Goal: Task Accomplishment & Management: Manage account settings

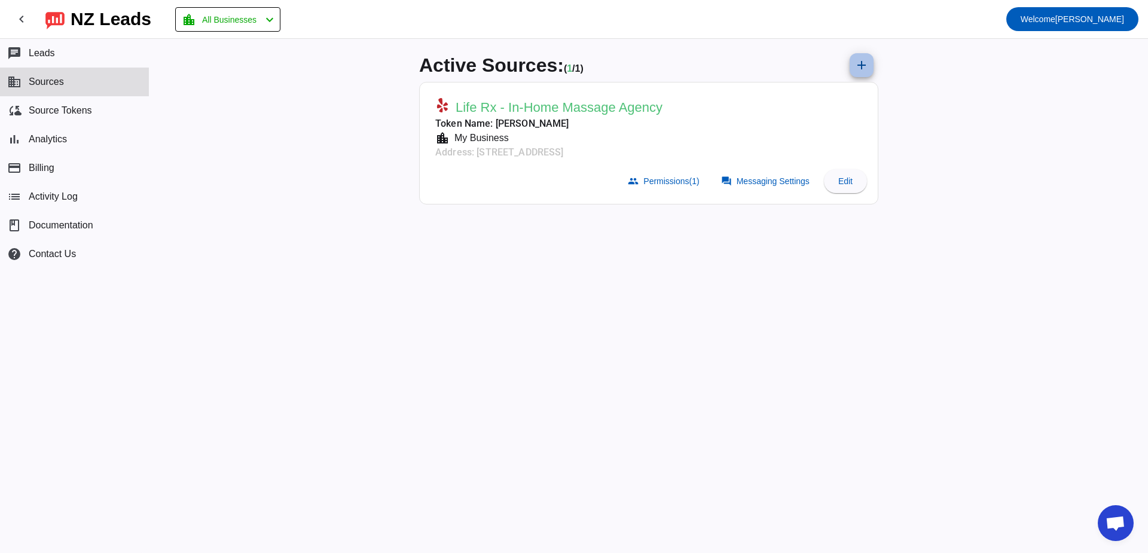
click at [863, 68] on mat-icon "add" at bounding box center [861, 65] width 14 height 14
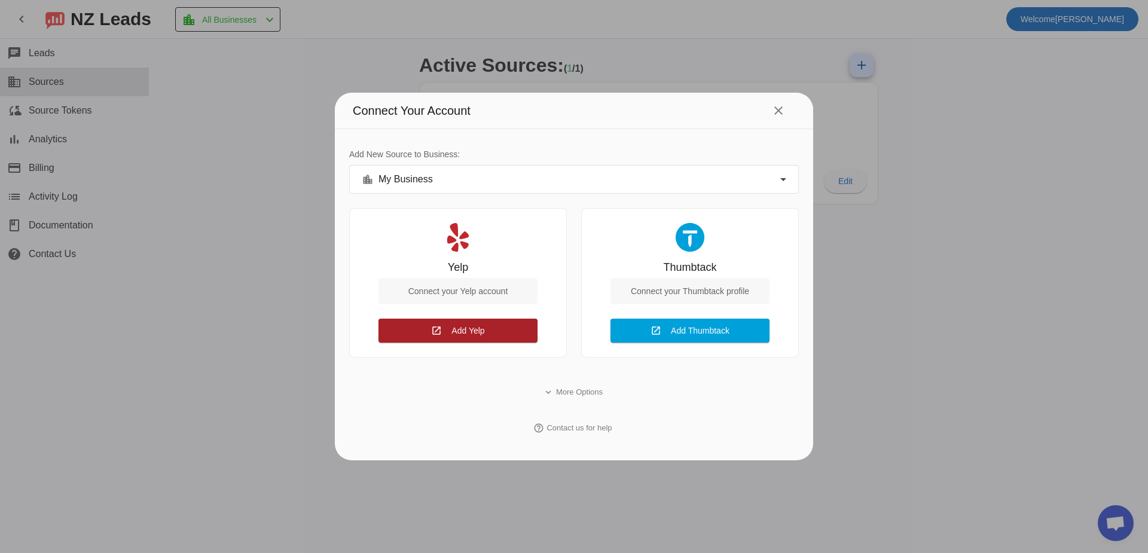
click at [487, 336] on span at bounding box center [457, 330] width 159 height 29
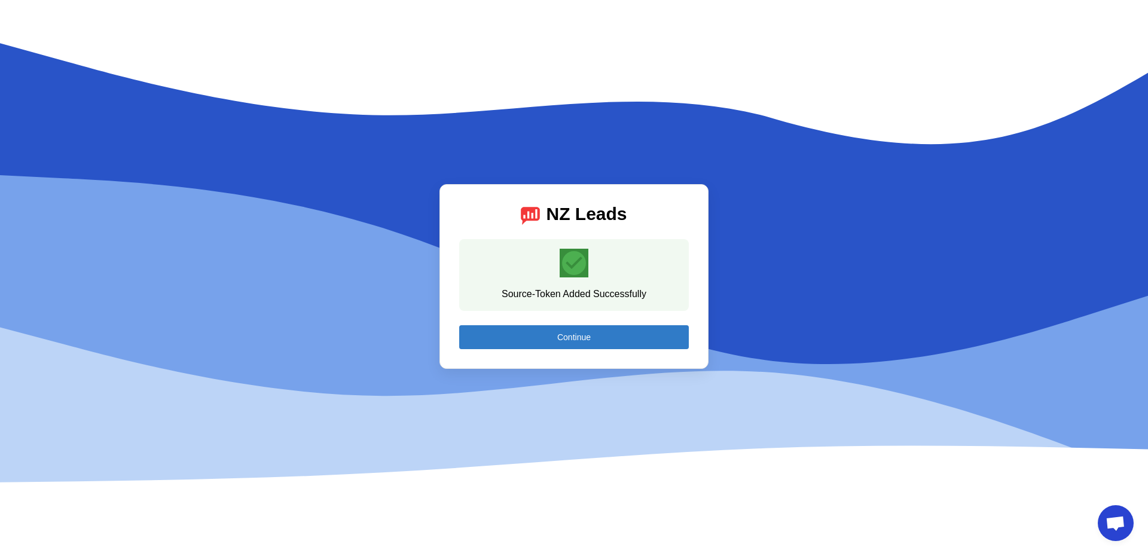
click at [586, 340] on span "Continue" at bounding box center [573, 337] width 33 height 10
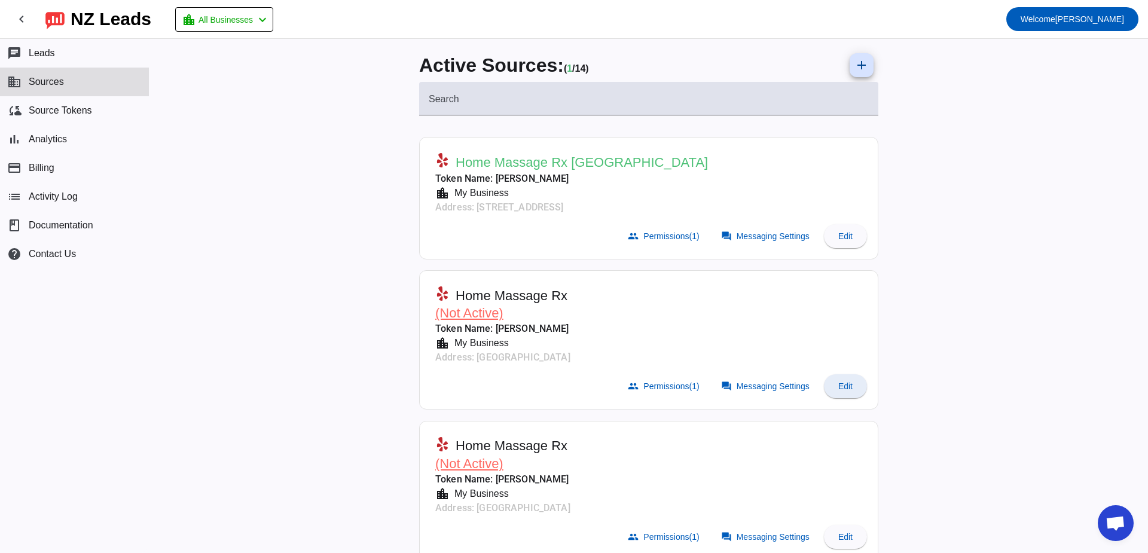
click at [826, 382] on span at bounding box center [845, 386] width 43 height 29
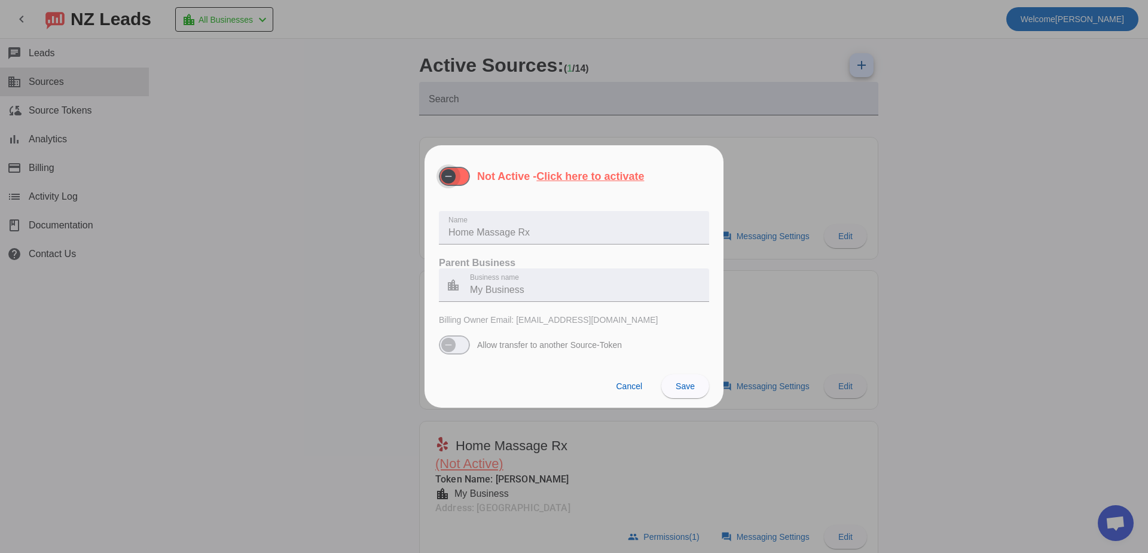
click at [460, 184] on span "button" at bounding box center [454, 176] width 31 height 19
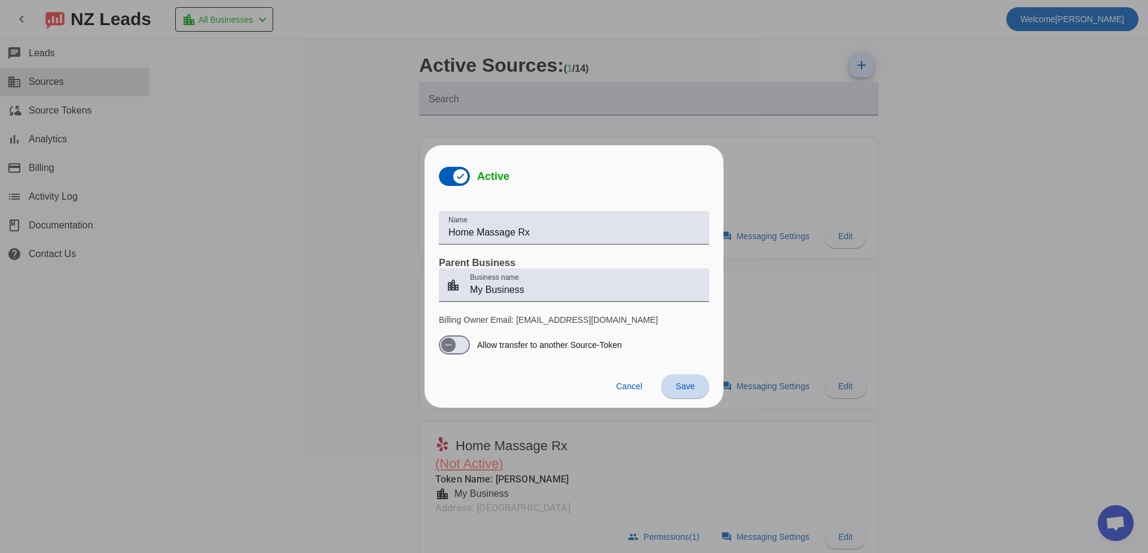
click at [676, 386] on span "Save" at bounding box center [684, 386] width 19 height 10
click at [626, 390] on span "Cancel" at bounding box center [629, 386] width 26 height 10
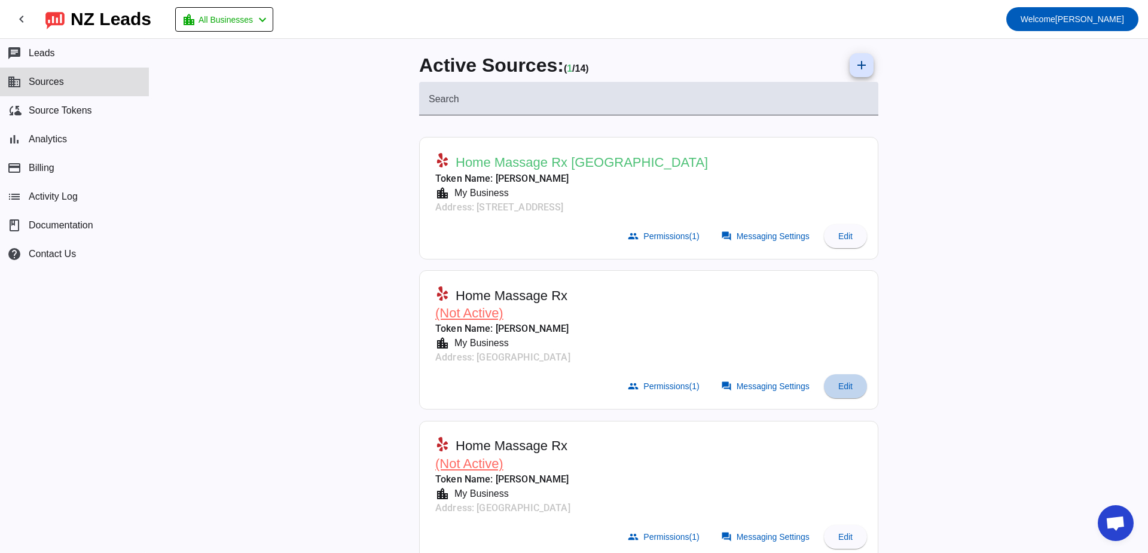
click at [840, 387] on span "Edit" at bounding box center [845, 386] width 14 height 10
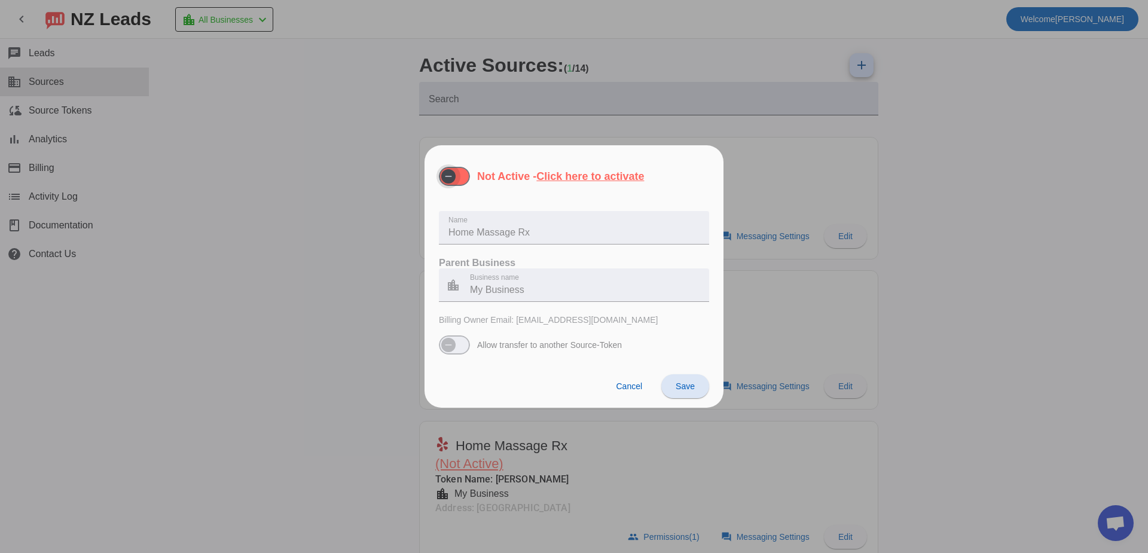
click at [460, 181] on span "button" at bounding box center [454, 176] width 31 height 19
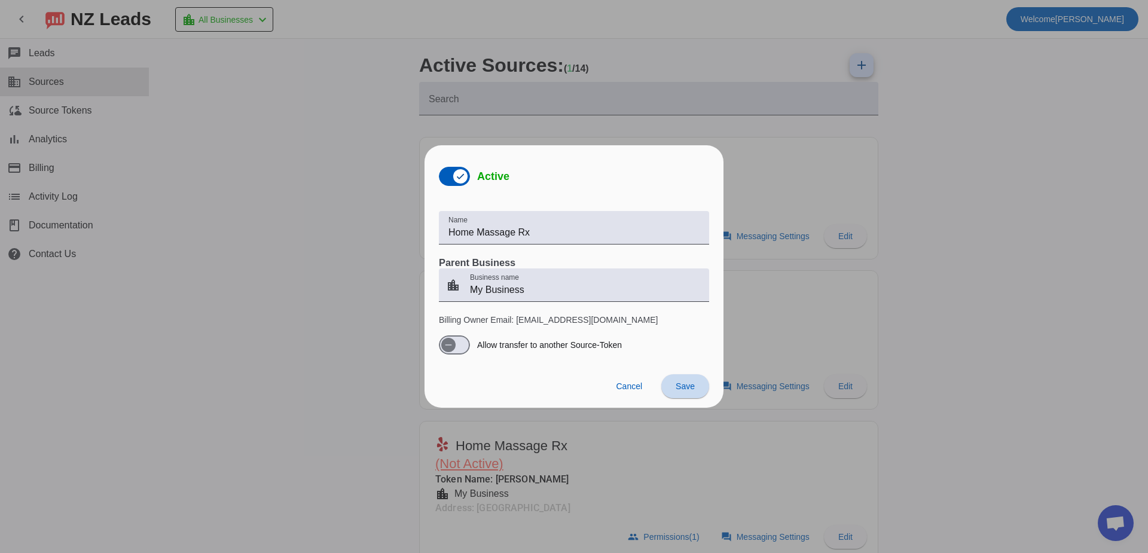
click at [680, 383] on span "Save" at bounding box center [684, 386] width 19 height 10
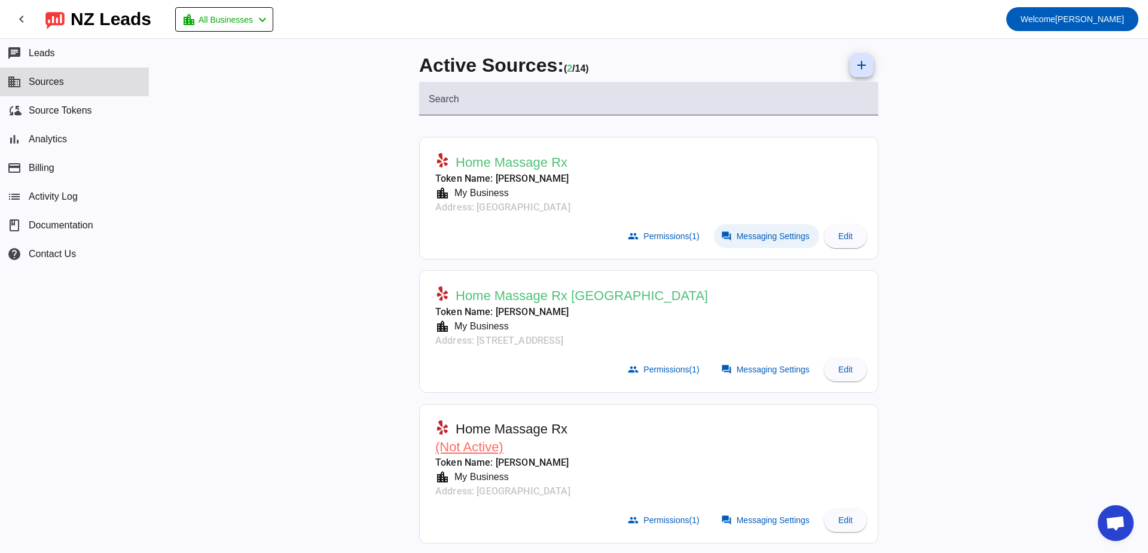
click at [758, 234] on span "Messaging Settings" at bounding box center [772, 236] width 73 height 10
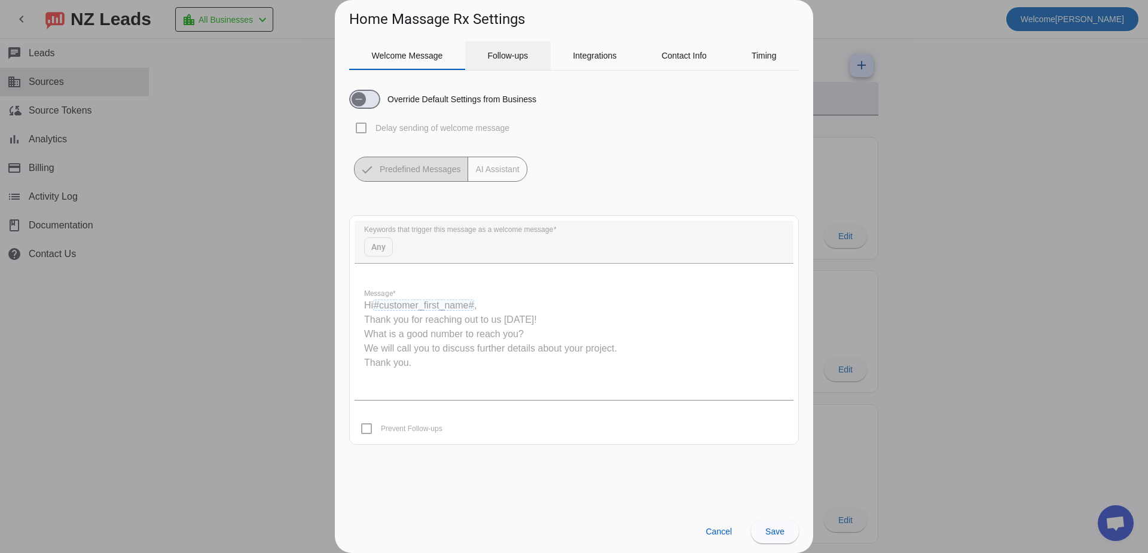
click at [506, 50] on span "Follow-ups" at bounding box center [507, 55] width 41 height 29
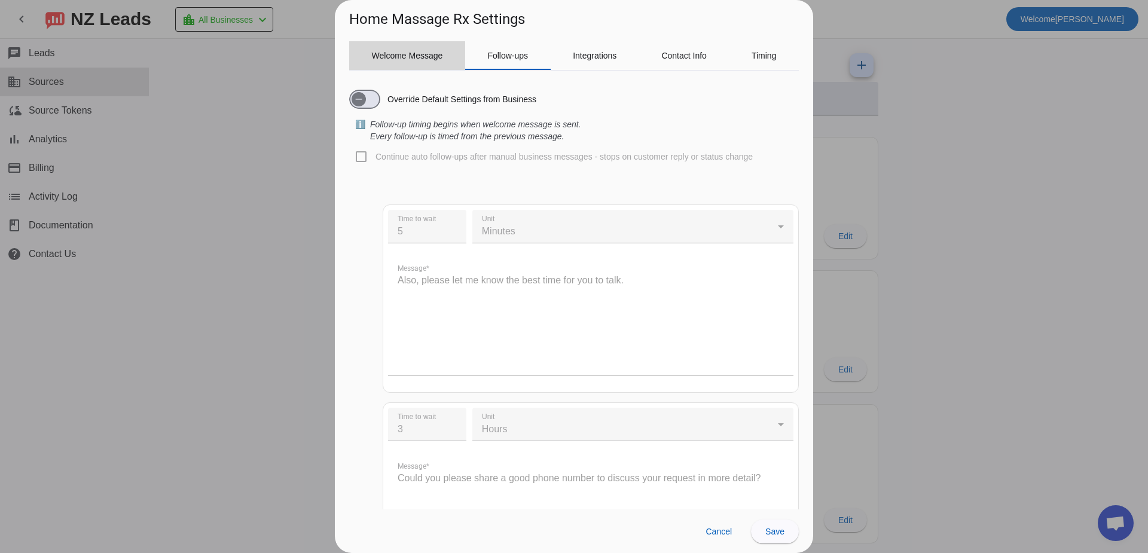
click at [410, 51] on span "Welcome Message" at bounding box center [407, 55] width 71 height 8
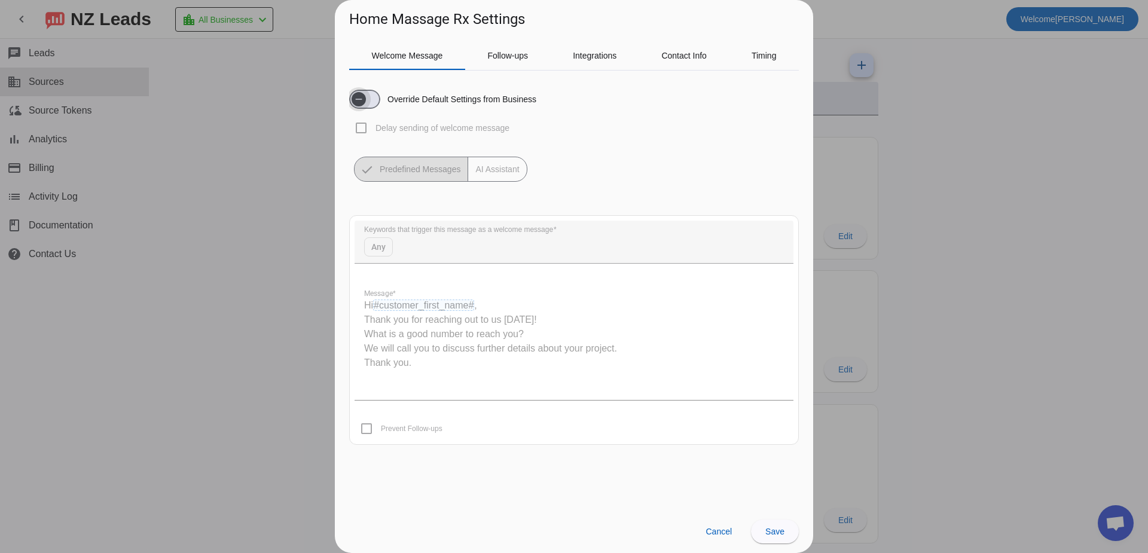
click at [370, 99] on button "Override Default Settings from Business" at bounding box center [364, 99] width 31 height 19
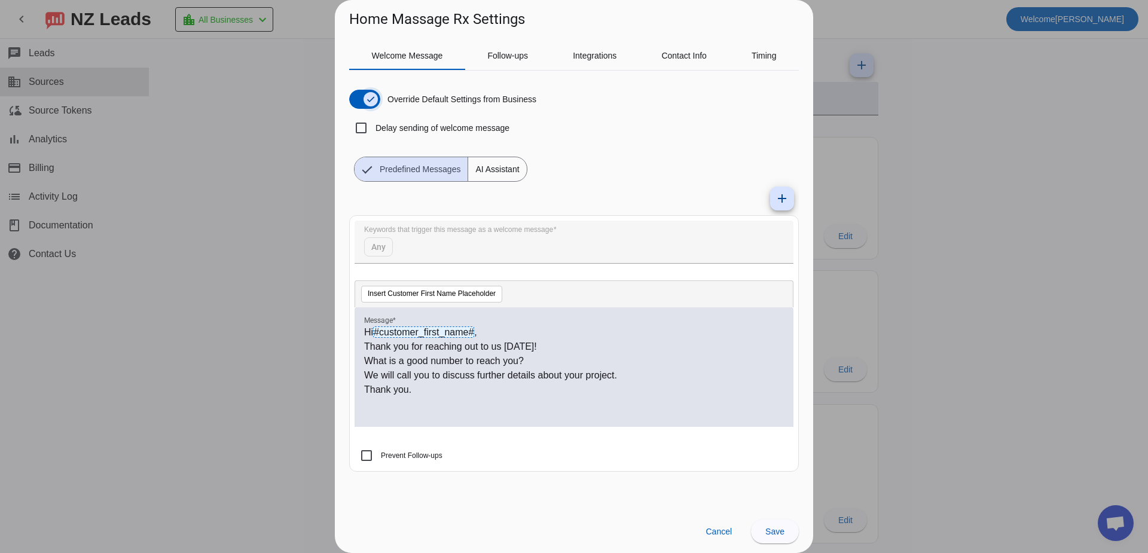
click at [376, 92] on span "button" at bounding box center [370, 99] width 14 height 14
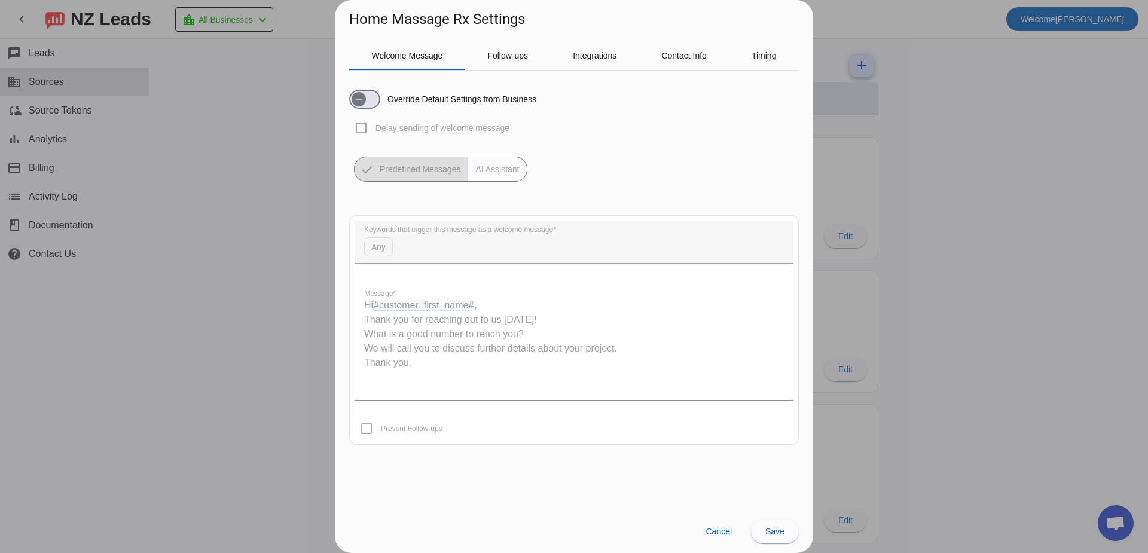
click at [971, 161] on div at bounding box center [574, 276] width 1148 height 553
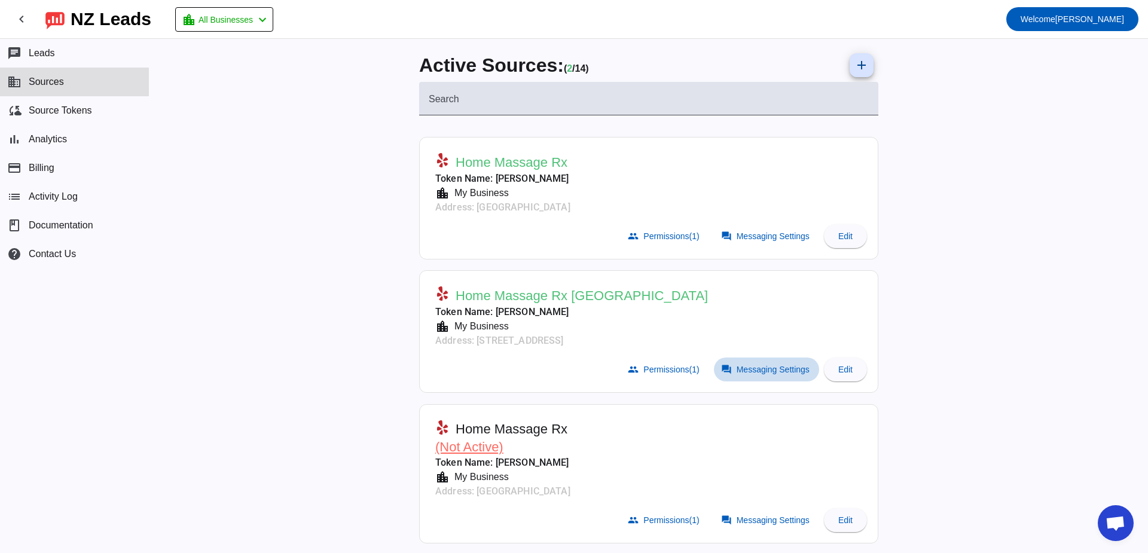
click at [753, 375] on span at bounding box center [766, 369] width 105 height 24
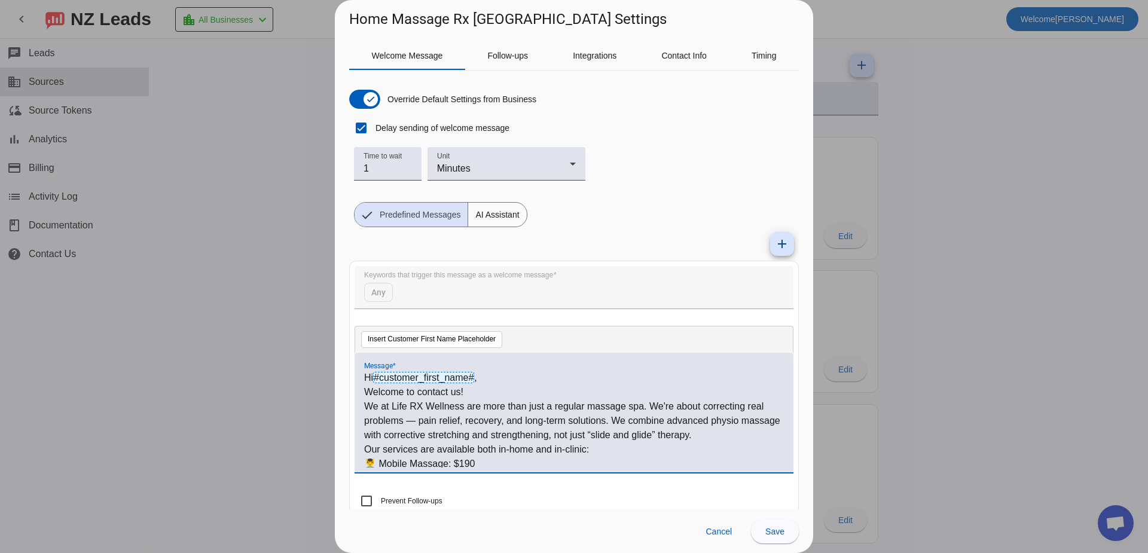
drag, startPoint x: 607, startPoint y: 461, endPoint x: 343, endPoint y: 370, distance: 279.4
click at [344, 374] on div "Welcome Message Follow-ups Integrations Contact Info Timing Override Default Se…" at bounding box center [574, 269] width 478 height 480
copy div "Hi #customer_first_name# , Welcome to contact us! We at Life RX Wellness are mo…"
click at [951, 142] on div at bounding box center [574, 276] width 1148 height 553
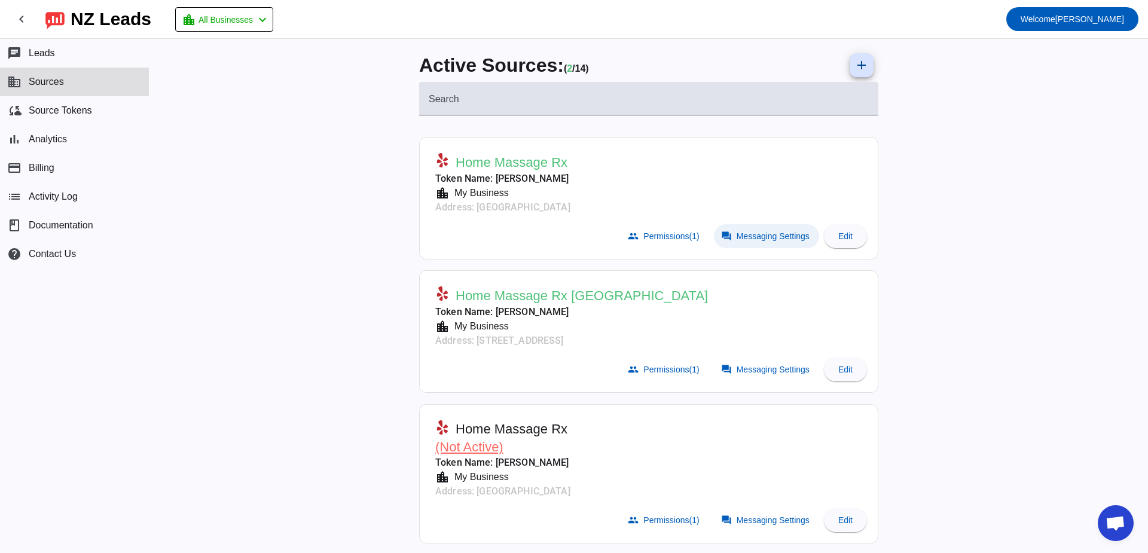
click at [739, 227] on span at bounding box center [766, 236] width 105 height 24
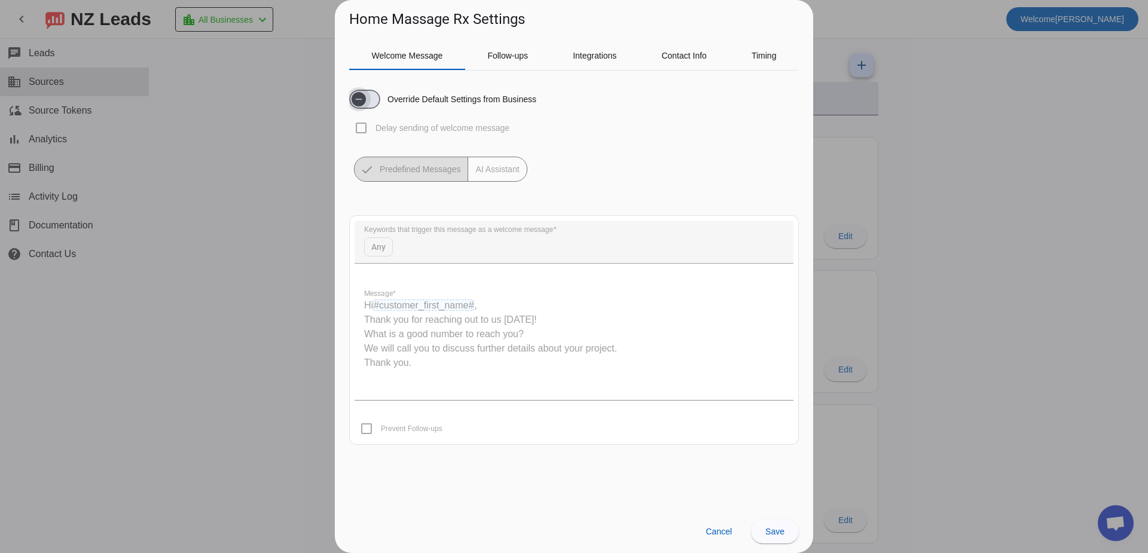
click at [356, 100] on icon "button" at bounding box center [359, 99] width 10 height 10
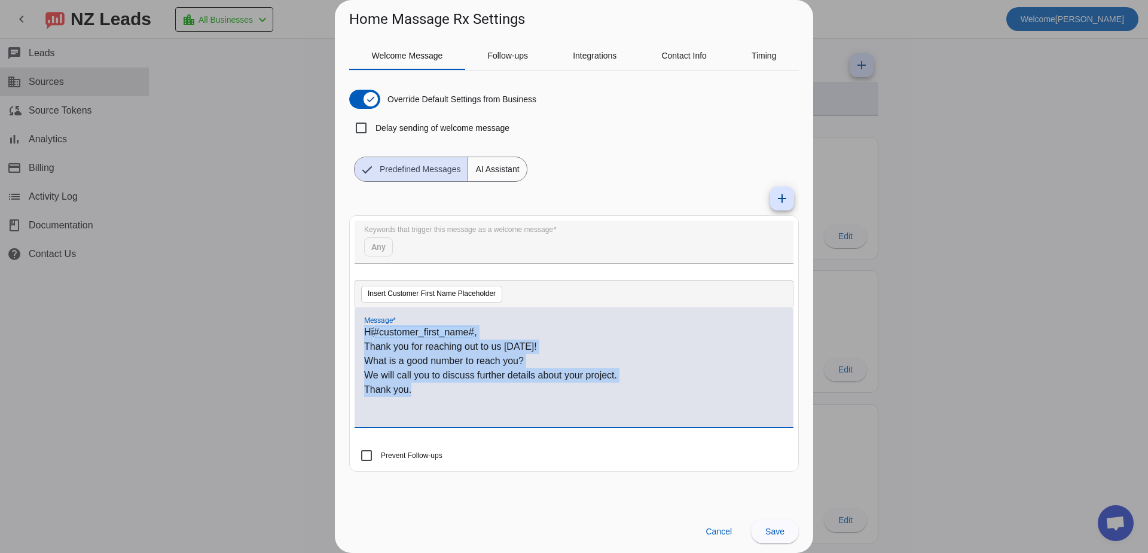
drag, startPoint x: 450, startPoint y: 387, endPoint x: 172, endPoint y: 286, distance: 295.7
click at [172, 286] on div "Home Massage Rx Settings Welcome Message Follow-ups Integrations Contact Info T…" at bounding box center [574, 276] width 1148 height 553
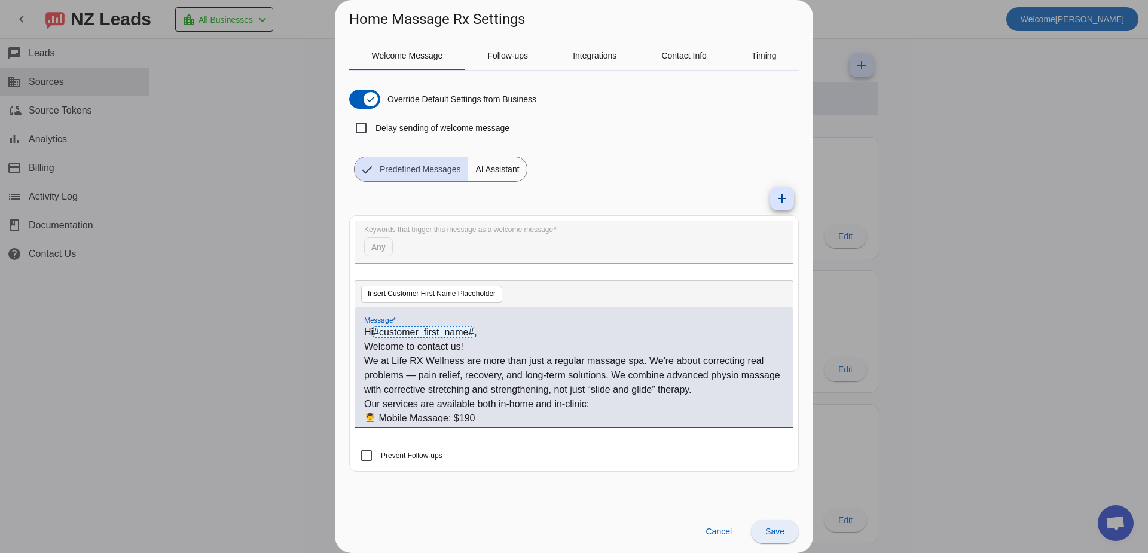
click at [778, 533] on span "Save" at bounding box center [774, 532] width 19 height 10
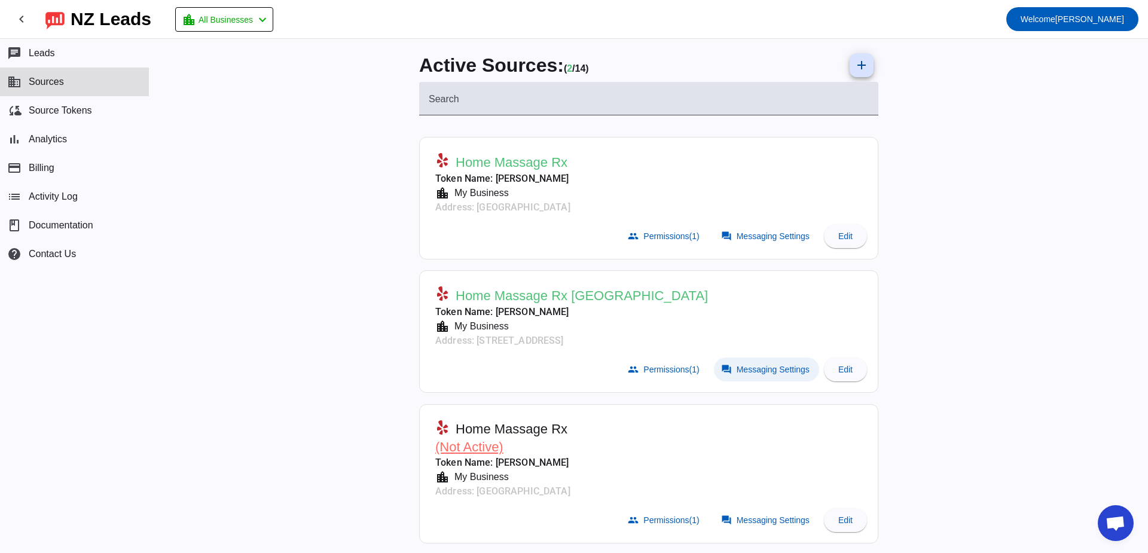
click at [753, 374] on span "Messaging Settings" at bounding box center [772, 370] width 73 height 10
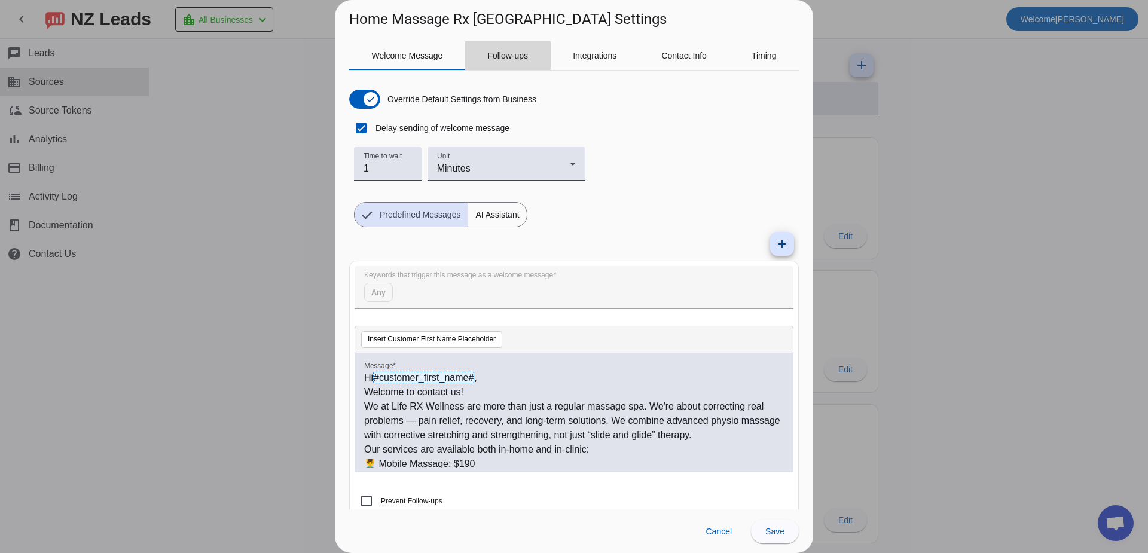
click at [494, 48] on span "Follow-ups" at bounding box center [507, 55] width 41 height 29
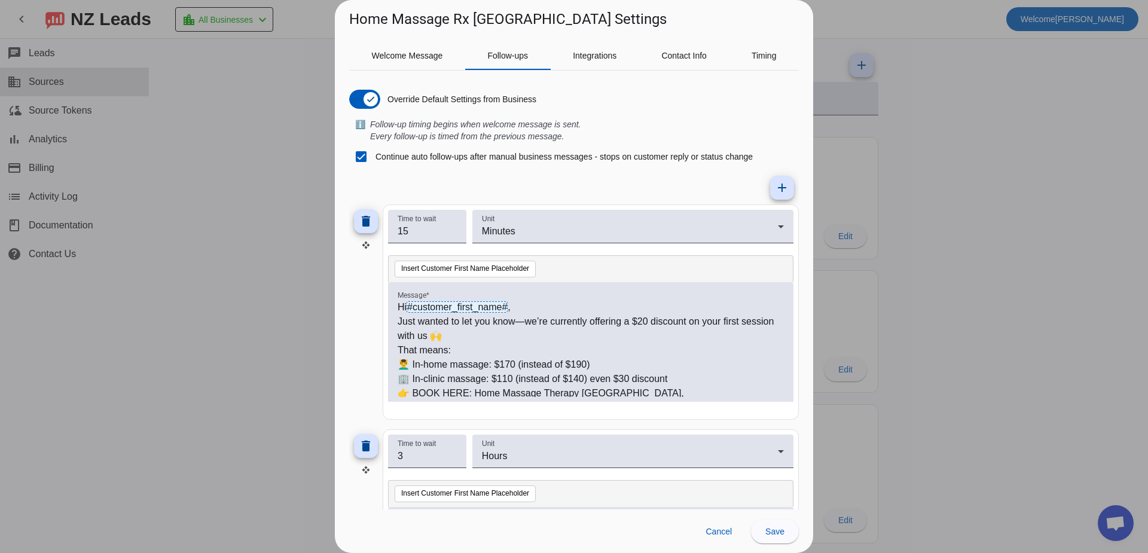
click at [718, 392] on p "👉 BOOK HERE: Home Massage Therapy [GEOGRAPHIC_DATA], [GEOGRAPHIC_DATA] | Massag…" at bounding box center [591, 400] width 386 height 29
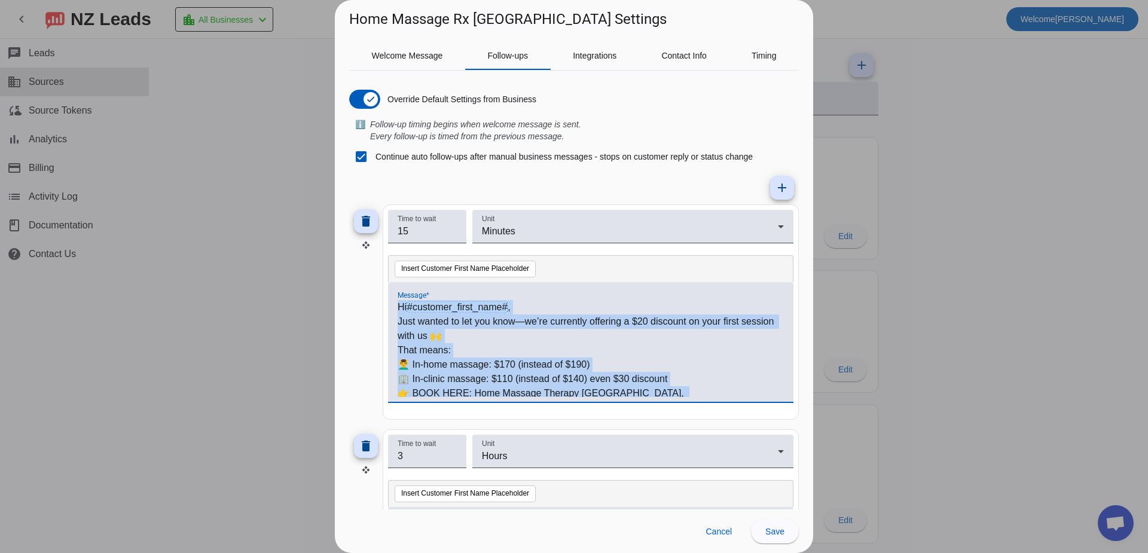
drag, startPoint x: 734, startPoint y: 393, endPoint x: 452, endPoint y: 348, distance: 285.1
click at [319, 282] on div "Home Massage Rx Los Angeles Settings Welcome Message Follow-ups Integrations Co…" at bounding box center [574, 276] width 1148 height 553
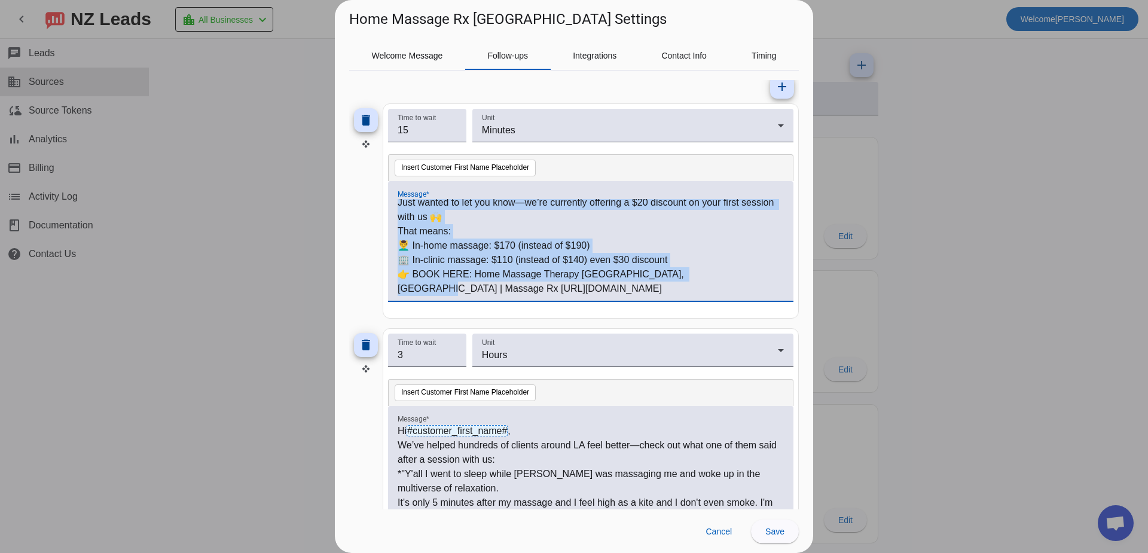
scroll to position [120, 0]
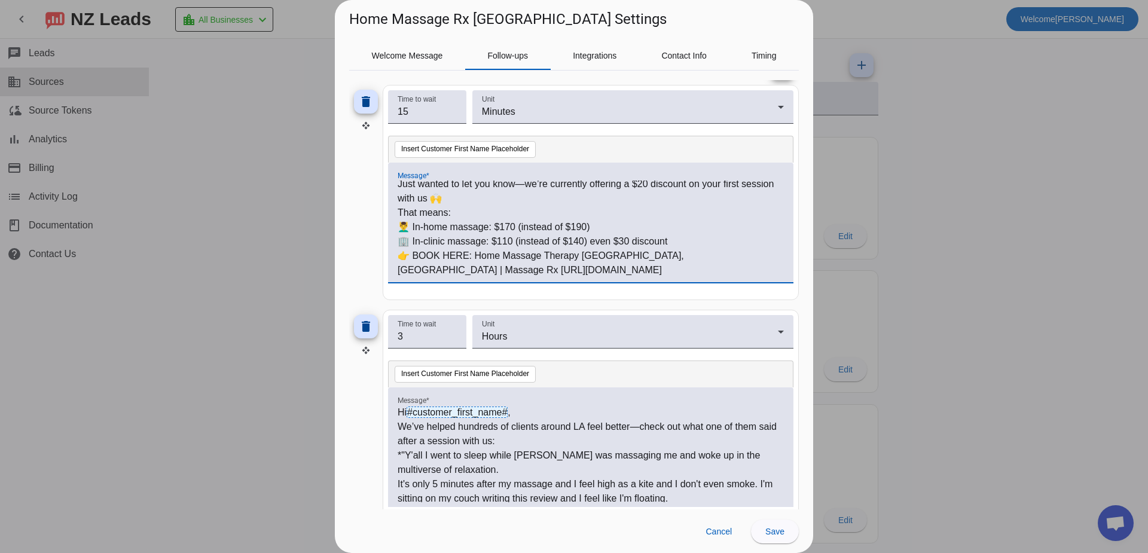
click at [525, 276] on div "Hi #customer_first_name# , Just wanted to let you know—we’re currently offering…" at bounding box center [590, 223] width 405 height 120
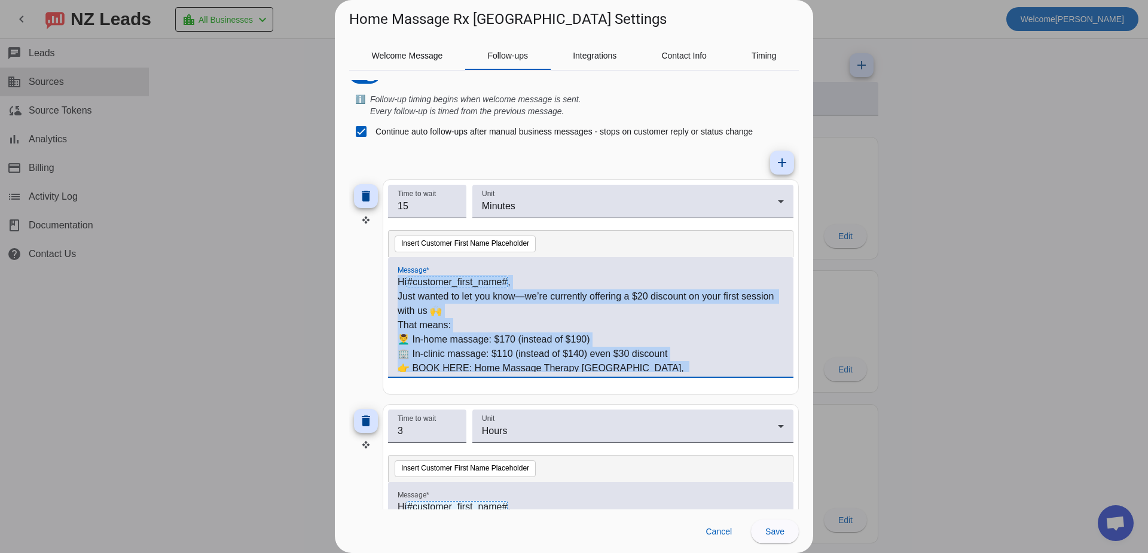
scroll to position [0, 0]
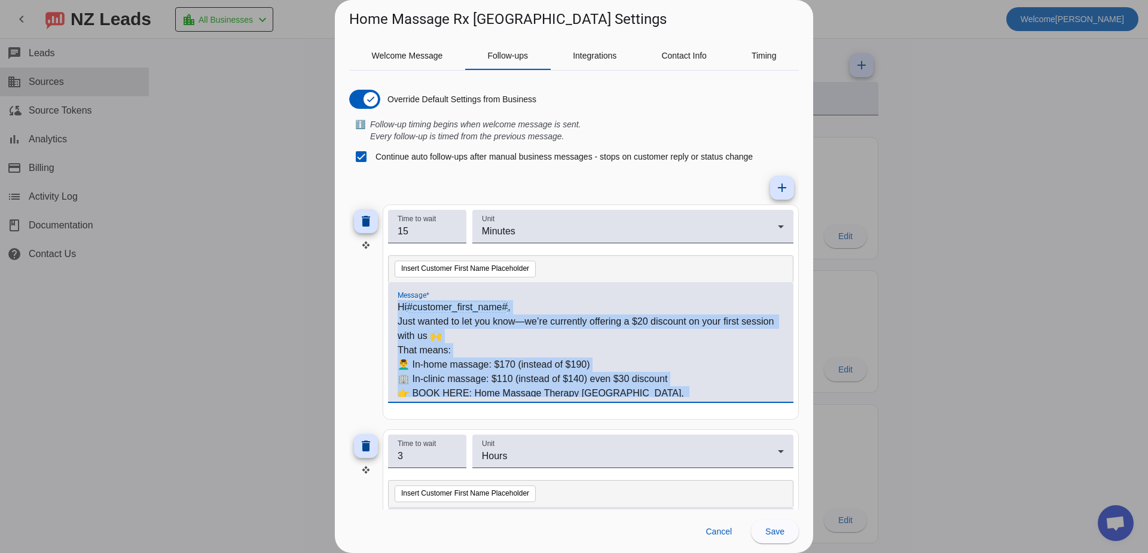
drag, startPoint x: 516, startPoint y: 267, endPoint x: 380, endPoint y: 304, distance: 140.7
click at [380, 304] on div "delete Time to wait 15 Unit Minutes Insert Customer First Name Placeholder Mess…" at bounding box center [574, 311] width 450 height 215
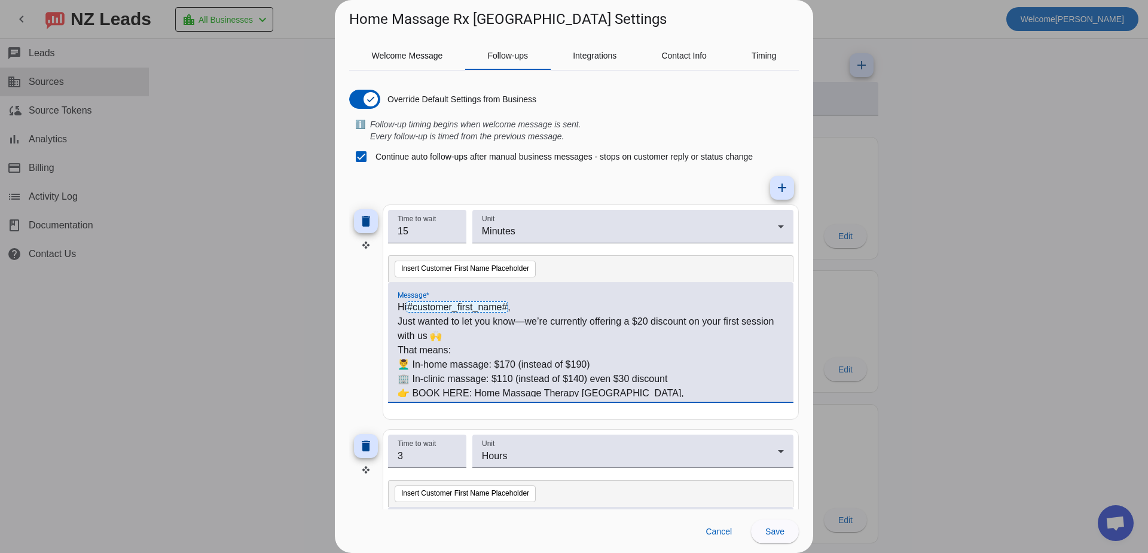
click at [964, 244] on div at bounding box center [574, 276] width 1148 height 553
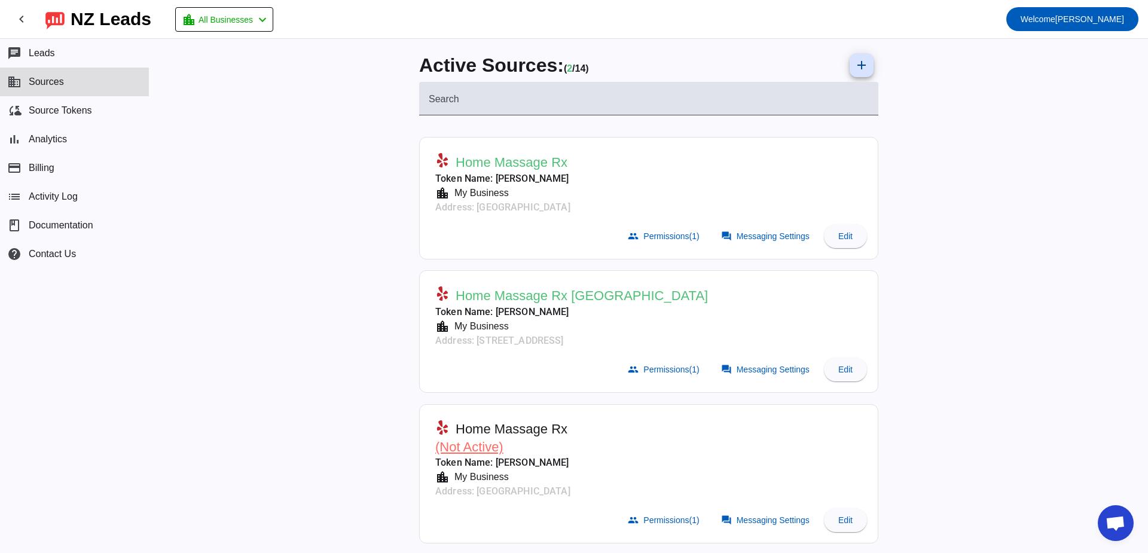
drag, startPoint x: 241, startPoint y: 249, endPoint x: 230, endPoint y: 234, distance: 19.2
click at [241, 249] on div "Active Sources: ( 2 / 14) add Search Home Massage Rx Token Name: Yuri Semjonovs…" at bounding box center [648, 296] width 998 height 514
click at [775, 366] on span "Messaging Settings" at bounding box center [772, 370] width 73 height 10
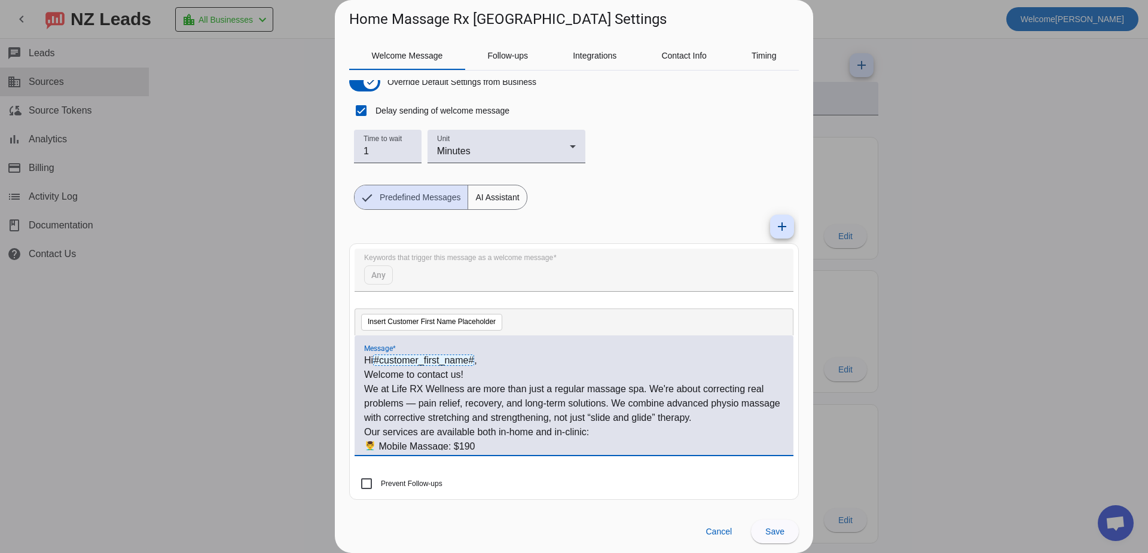
drag, startPoint x: 606, startPoint y: 446, endPoint x: 352, endPoint y: 362, distance: 267.1
click at [352, 362] on mat-card "Keywords that trigger this message as a welcome message Any Insert Customer Fir…" at bounding box center [574, 371] width 450 height 256
copy div "Hi #customer_first_name# , Welcome to contact us! We at Life RX Wellness are mo…"
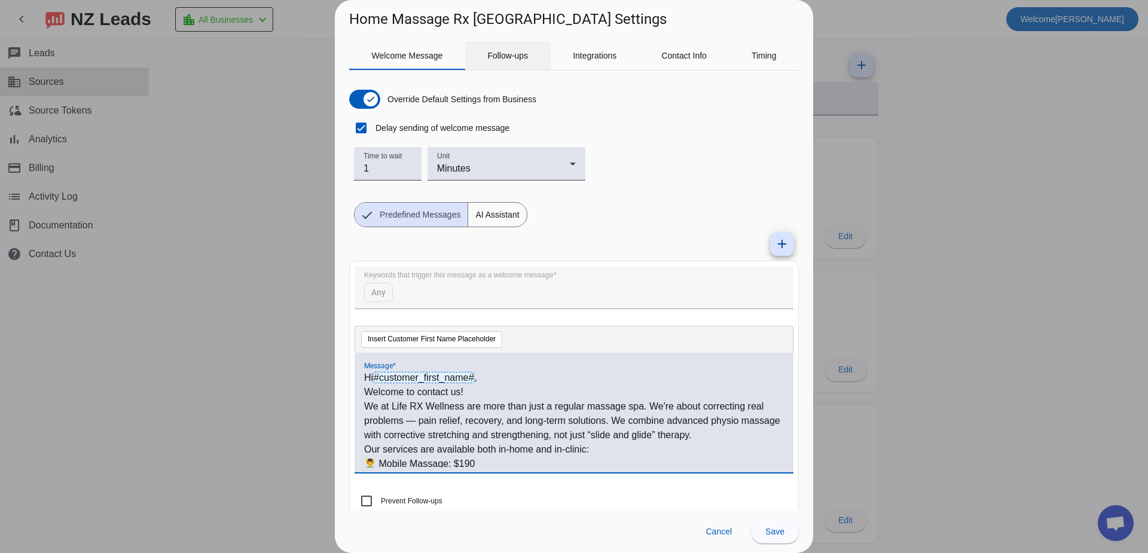
click at [519, 57] on span "Follow-ups" at bounding box center [507, 55] width 41 height 8
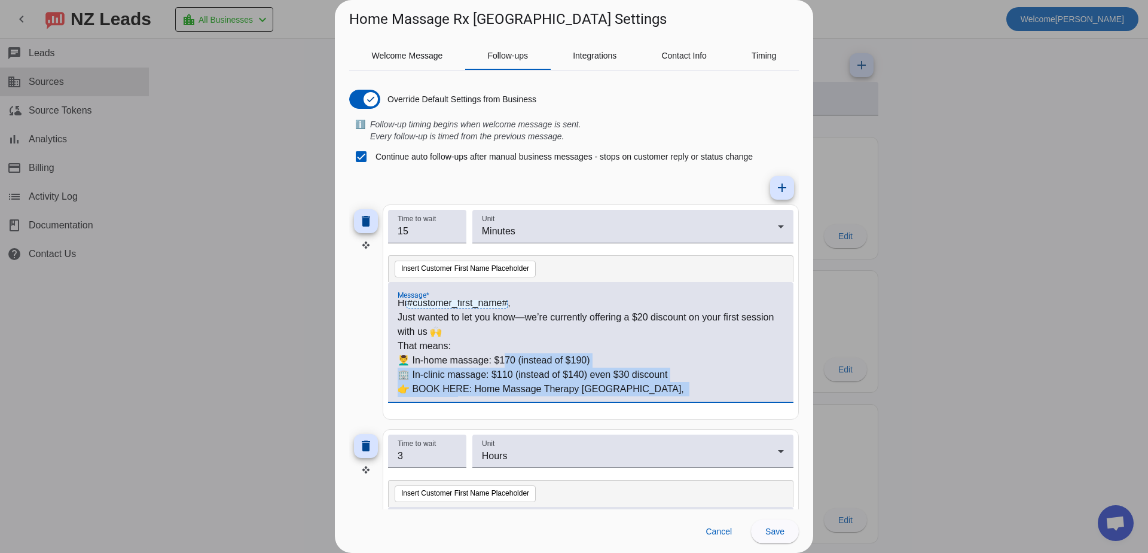
drag, startPoint x: 731, startPoint y: 393, endPoint x: 503, endPoint y: 350, distance: 232.4
click at [503, 353] on div "Hi #customer_first_name# , Just wanted to let you know—we’re currently offering…" at bounding box center [591, 348] width 386 height 97
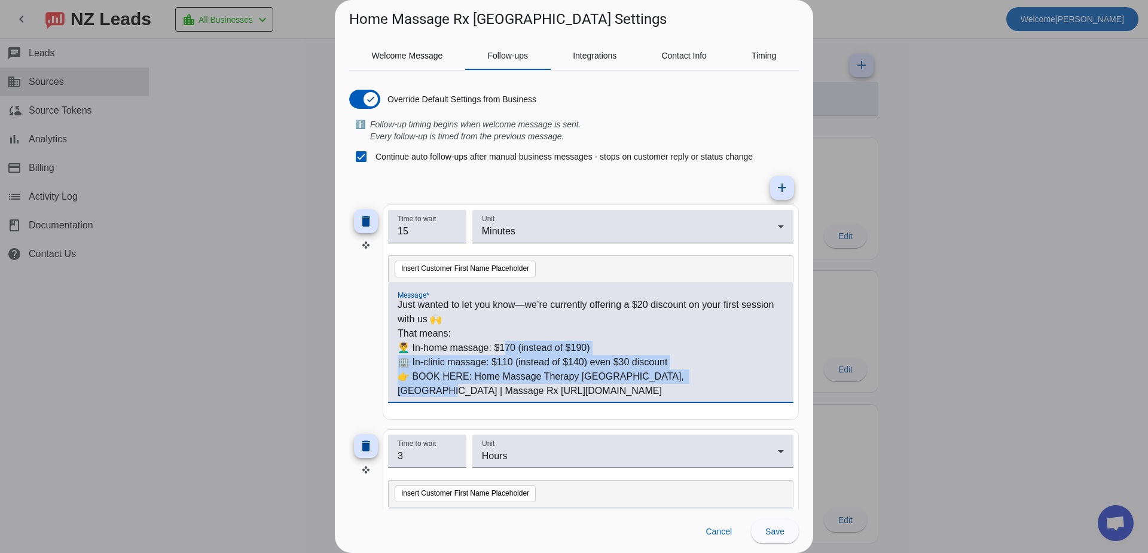
scroll to position [18, 0]
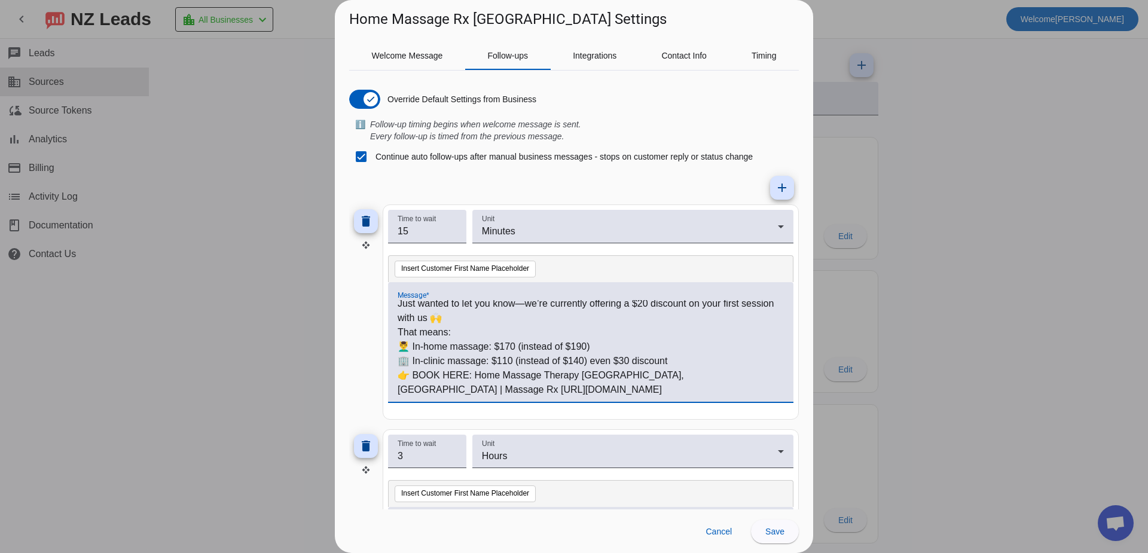
click at [504, 395] on p "👉 BOOK HERE: Home Massage Therapy [GEOGRAPHIC_DATA], [GEOGRAPHIC_DATA] | Massag…" at bounding box center [591, 382] width 386 height 29
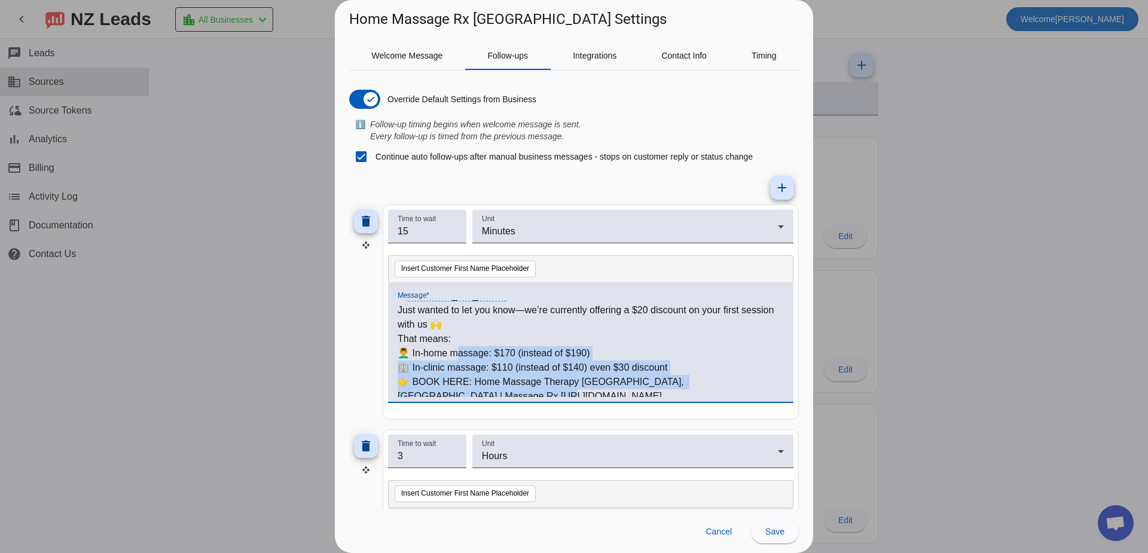
scroll to position [0, 0]
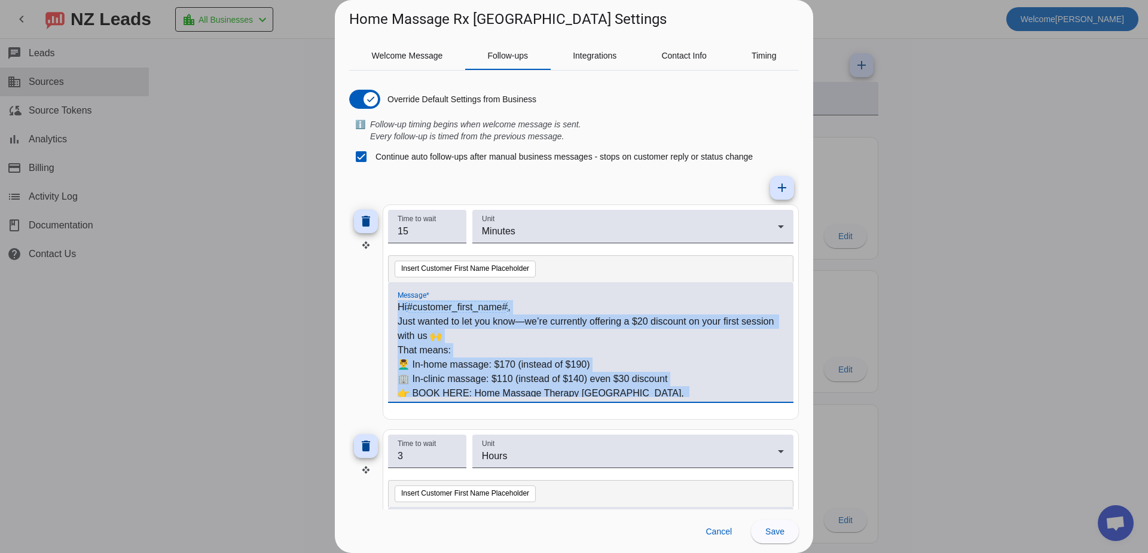
drag, startPoint x: 522, startPoint y: 390, endPoint x: 382, endPoint y: 313, distance: 160.2
click at [382, 313] on div "delete Time to wait 15 Unit Minutes Insert Customer First Name Placeholder Mess…" at bounding box center [574, 311] width 450 height 215
copy div "Hi #customer_first_name# , Just wanted to let you know—we’re currently offering…"
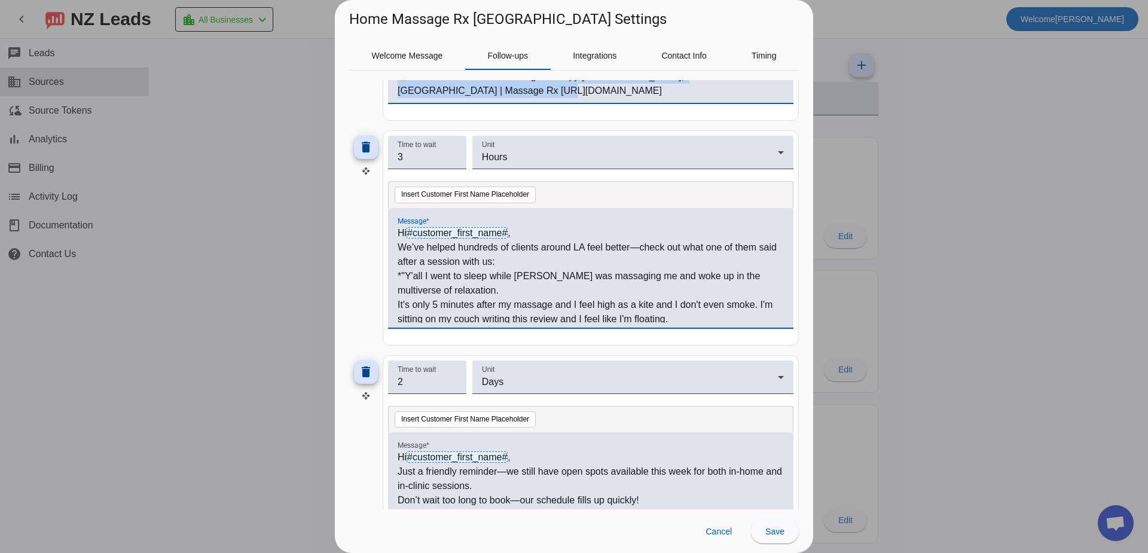
drag, startPoint x: 644, startPoint y: 316, endPoint x: 393, endPoint y: 237, distance: 263.2
click at [393, 237] on div "Hi #customer_first_name# , We’ve helped hundreds of clients around LA feel bett…" at bounding box center [590, 268] width 405 height 120
copy div "Hi #customer_first_name# , We’ve helped hundreds of clients around LA feel bett…"
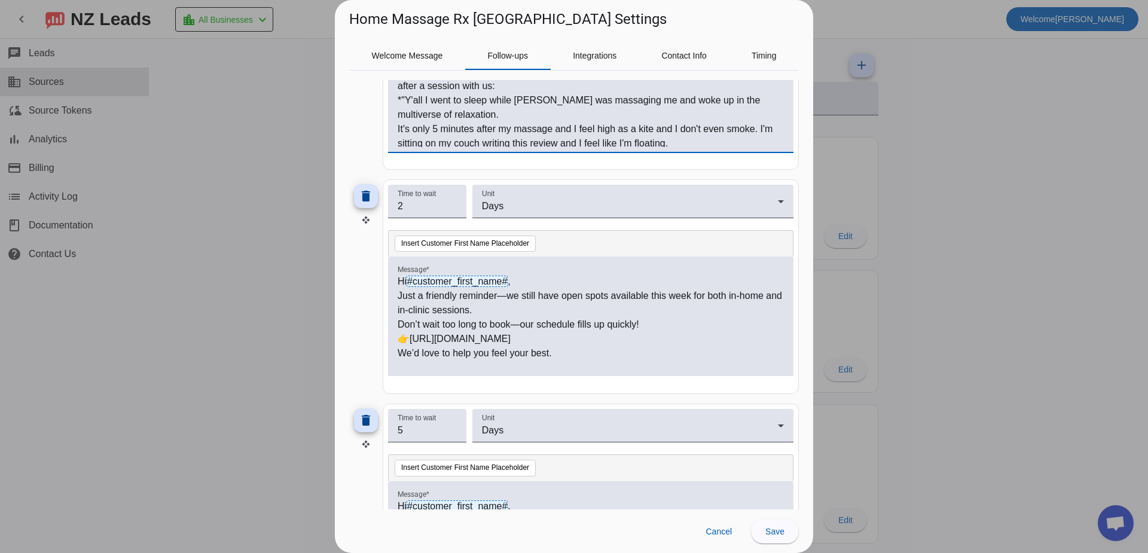
scroll to position [474, 0]
click at [574, 351] on p "We’d love to help you feel your best." at bounding box center [591, 354] width 386 height 14
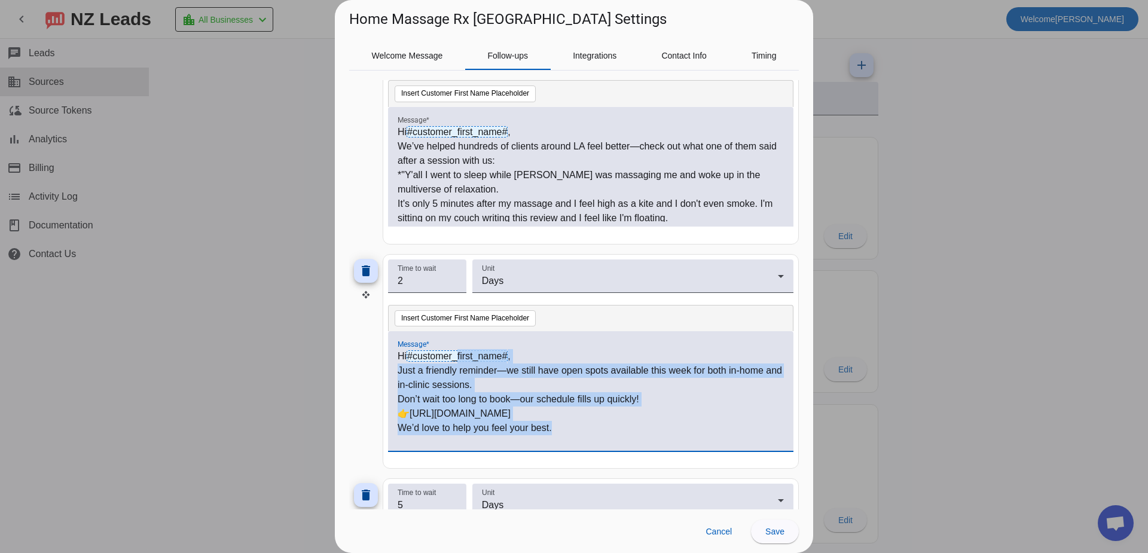
scroll to position [354, 0]
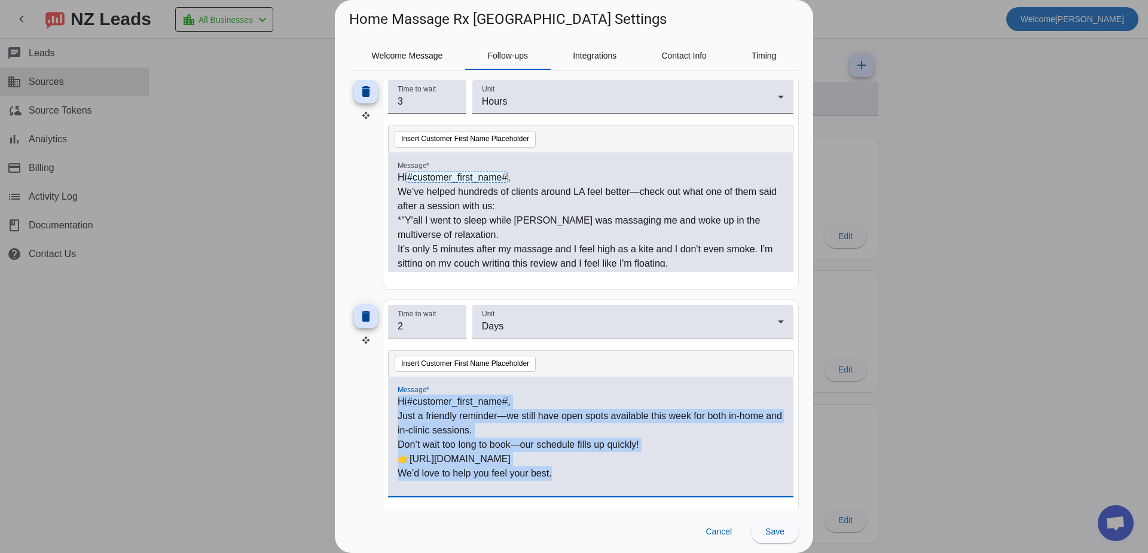
drag, startPoint x: 582, startPoint y: 352, endPoint x: 352, endPoint y: 390, distance: 233.3
click at [352, 390] on div "delete Time to wait 2 Unit Days Insert Customer First Name Placeholder Message …" at bounding box center [574, 406] width 450 height 215
copy div "Hi #customer_first_name# , Just a friendly reminder—we still have open spots av…"
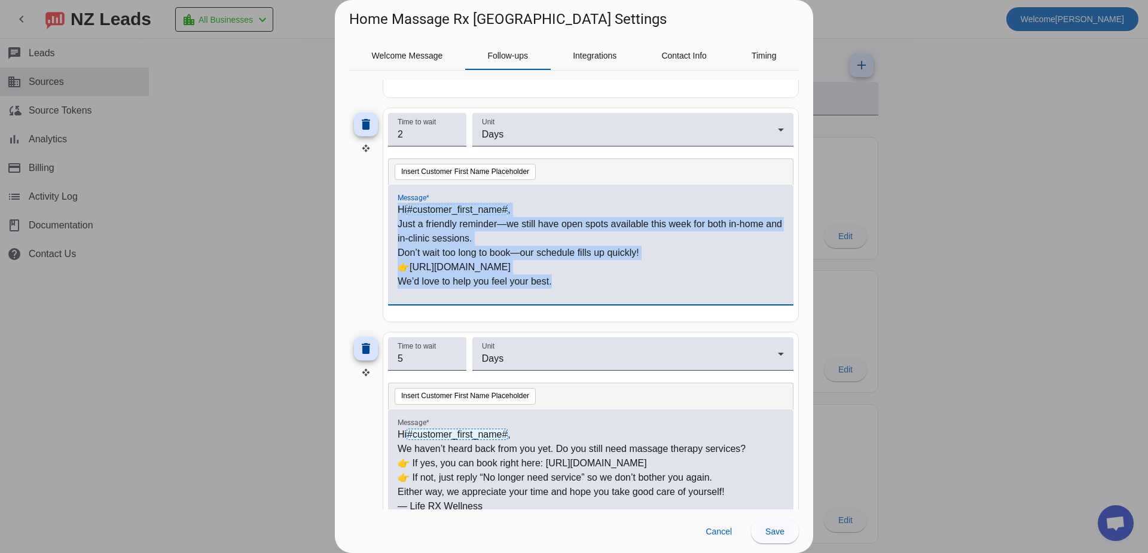
scroll to position [594, 0]
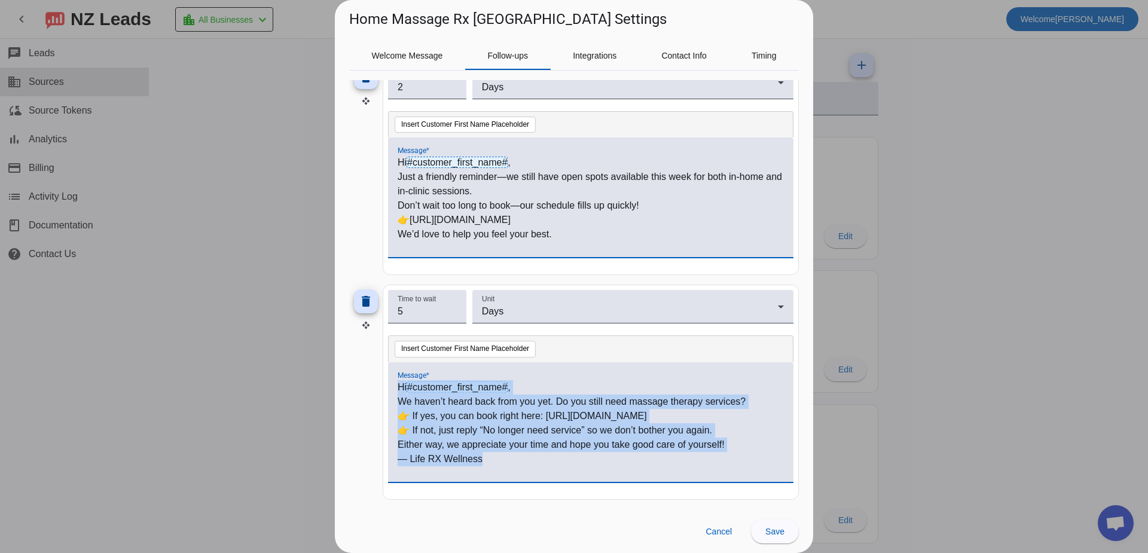
drag, startPoint x: 509, startPoint y: 463, endPoint x: 370, endPoint y: 387, distance: 158.6
click at [370, 387] on div "delete Time to wait 5 Unit Days Insert Customer First Name Placeholder Message …" at bounding box center [574, 392] width 450 height 215
copy div "Hi #customer_first_name# , We haven’t heard back from you yet. Do you still nee…"
click at [784, 525] on span at bounding box center [775, 531] width 48 height 29
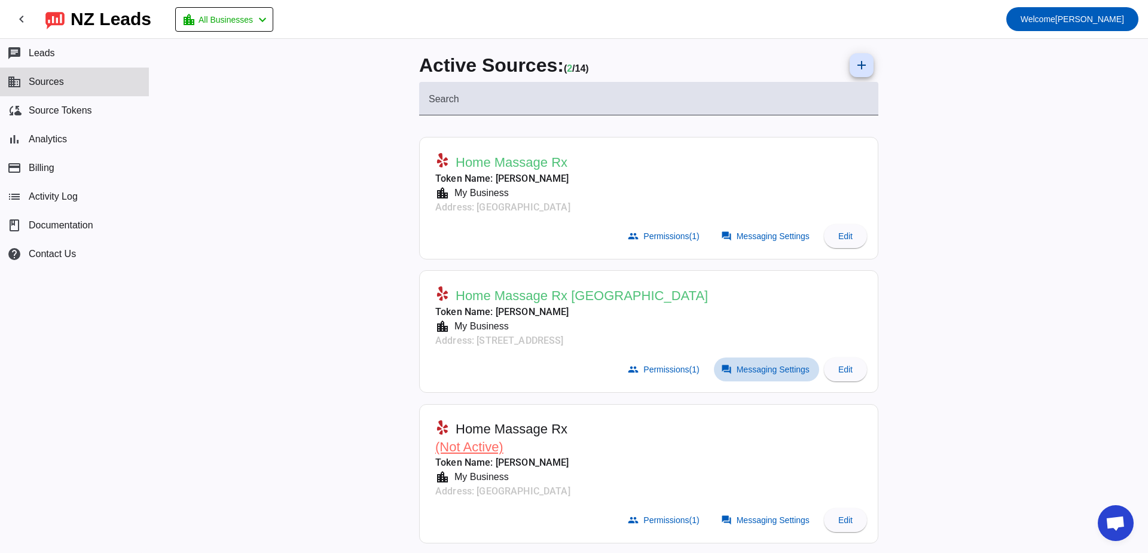
click at [753, 365] on span "Messaging Settings" at bounding box center [772, 370] width 73 height 10
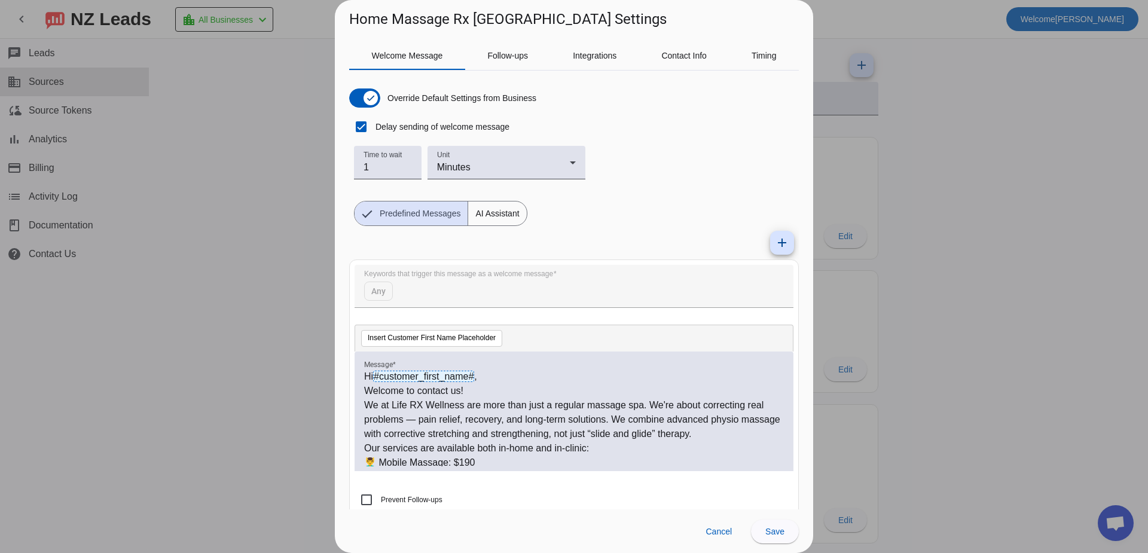
scroll to position [0, 0]
click at [513, 56] on span "Follow-ups" at bounding box center [507, 55] width 41 height 8
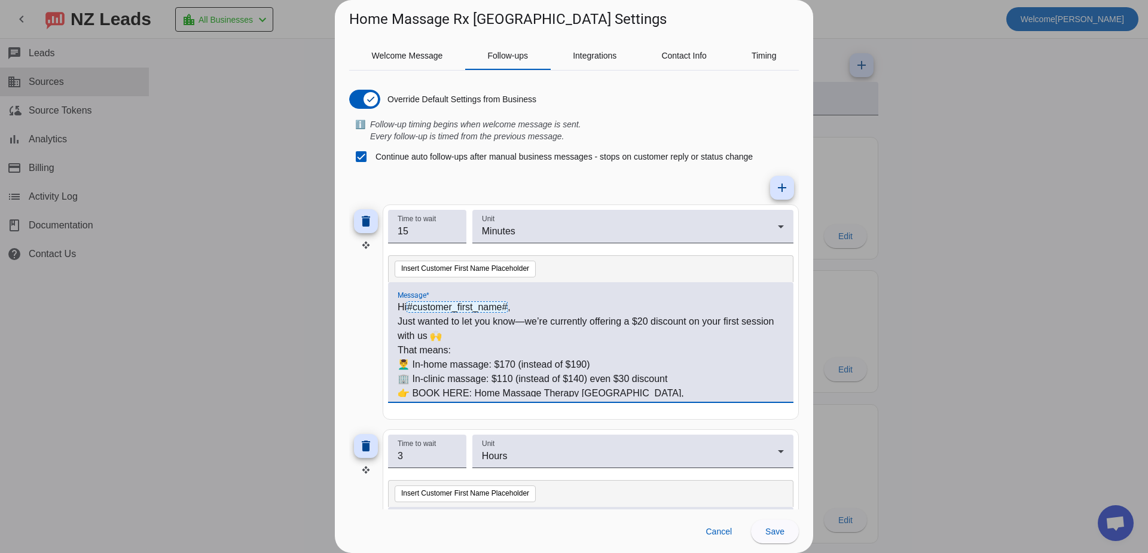
click at [699, 386] on p "👉 BOOK HERE: Home Massage Therapy [GEOGRAPHIC_DATA], [GEOGRAPHIC_DATA] | Massag…" at bounding box center [591, 400] width 386 height 29
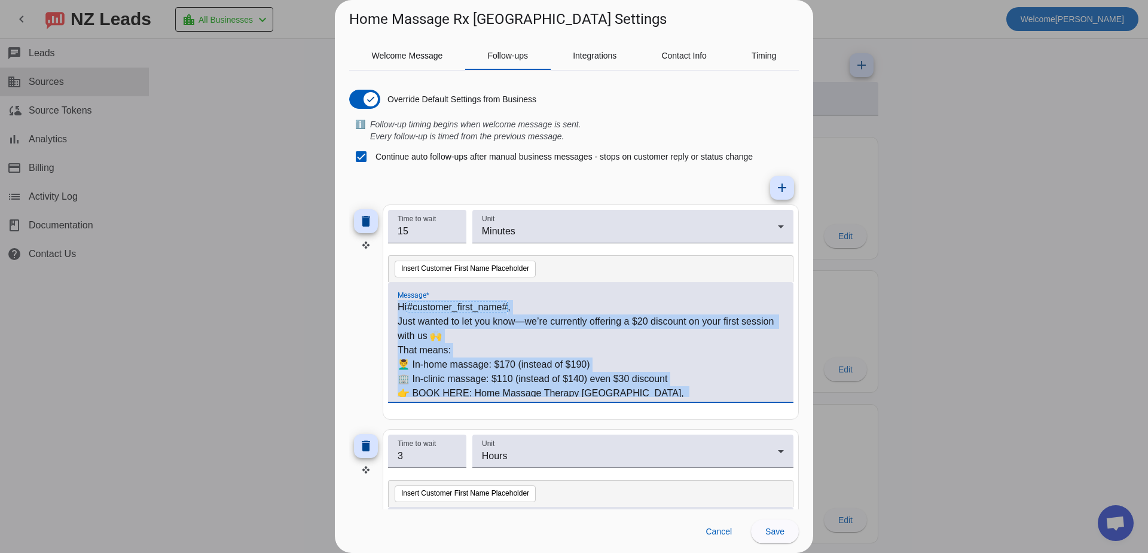
drag, startPoint x: 537, startPoint y: 383, endPoint x: 387, endPoint y: 304, distance: 170.0
click at [387, 304] on mat-card "Time to wait 15 Unit Minutes Insert Customer First Name Placeholder Message * H…" at bounding box center [591, 311] width 416 height 215
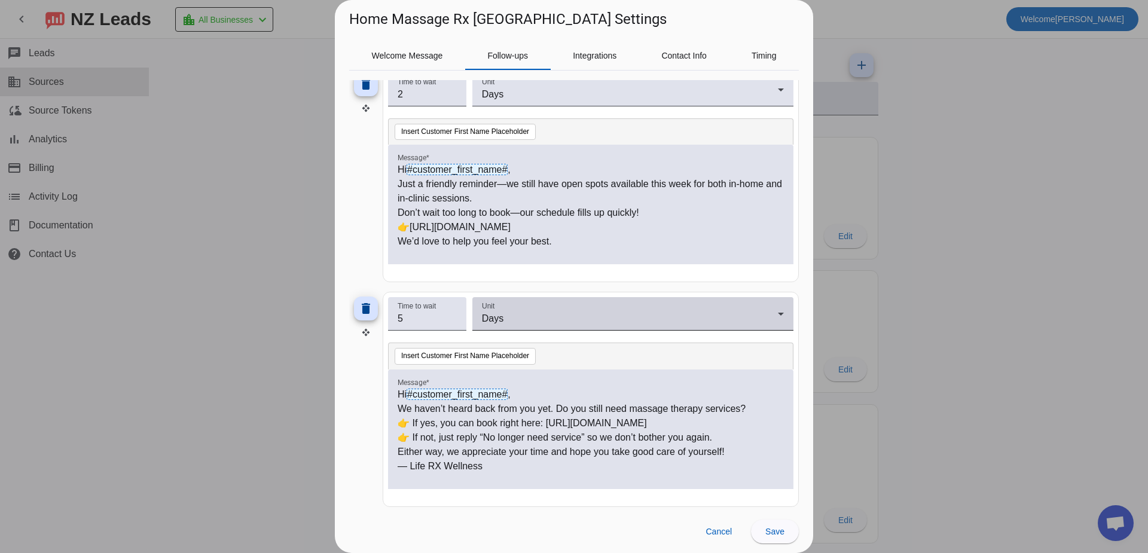
scroll to position [594, 0]
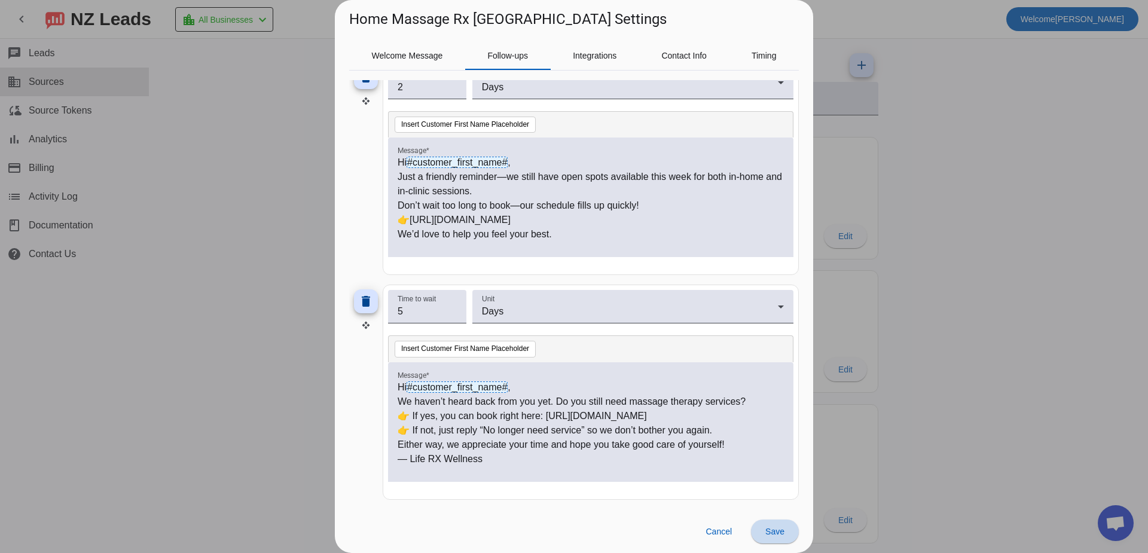
click at [782, 525] on span at bounding box center [775, 531] width 48 height 29
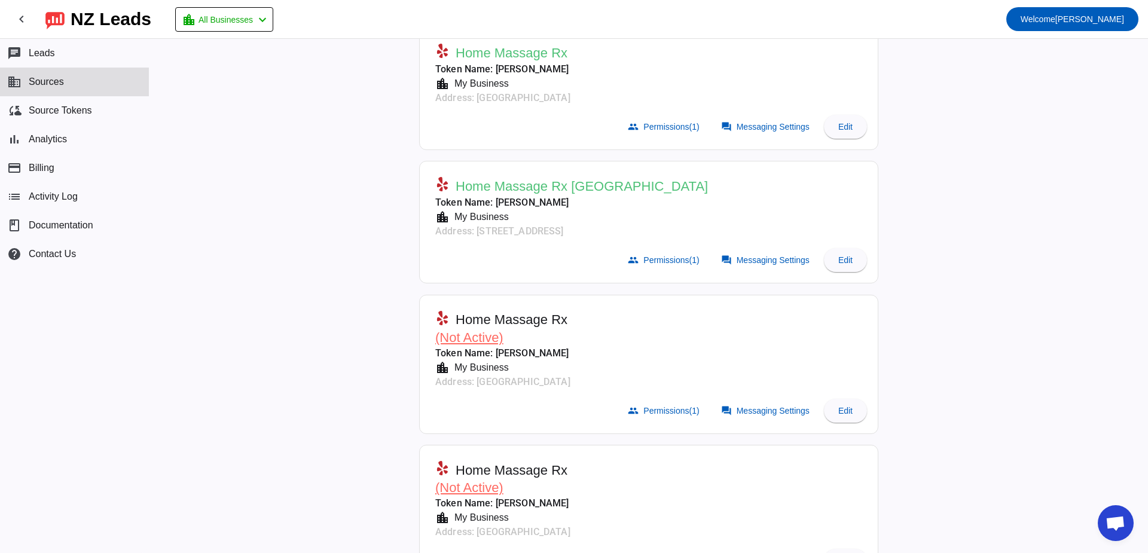
scroll to position [179, 0]
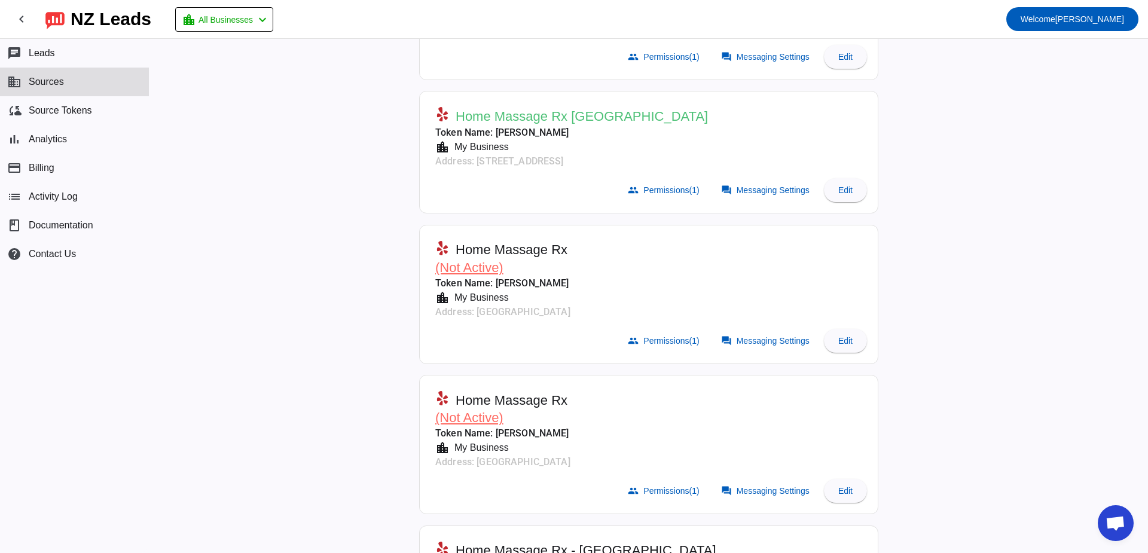
click at [508, 298] on mat-card-subtitle "location_city My Business" at bounding box center [502, 298] width 135 height 14
click at [753, 350] on span at bounding box center [766, 341] width 105 height 24
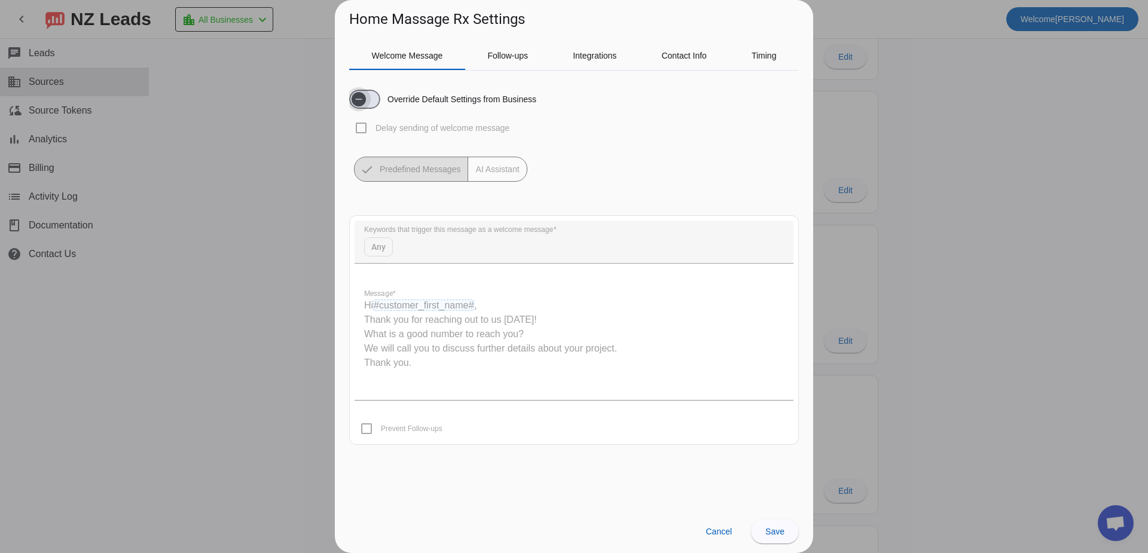
click at [378, 99] on span "button" at bounding box center [364, 99] width 31 height 19
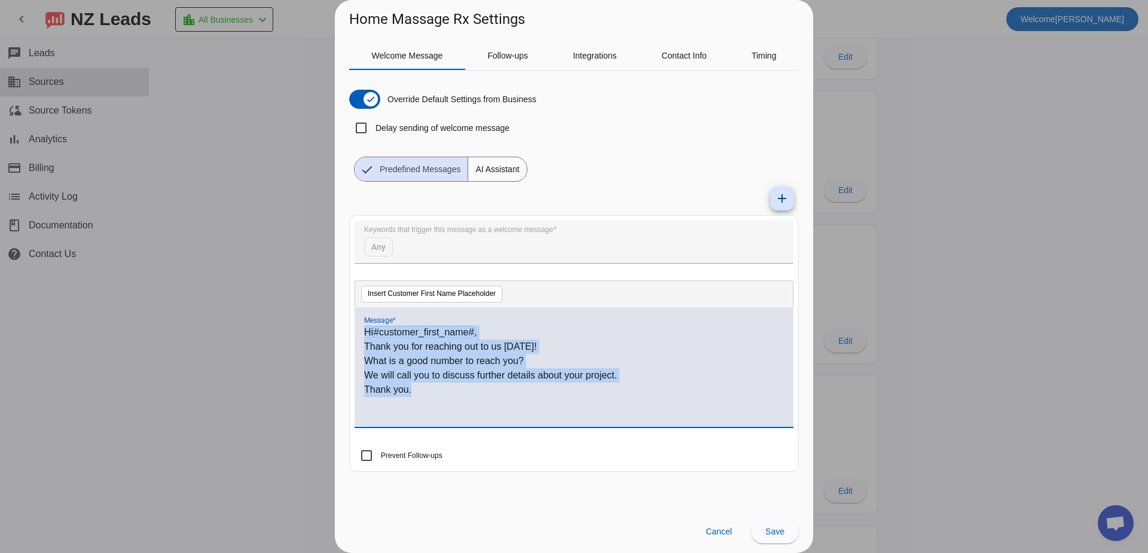
drag, startPoint x: 443, startPoint y: 393, endPoint x: 292, endPoint y: 316, distance: 169.2
click at [292, 316] on div "Home Massage Rx Settings Welcome Message Follow-ups Integrations Contact Info T…" at bounding box center [574, 276] width 1148 height 553
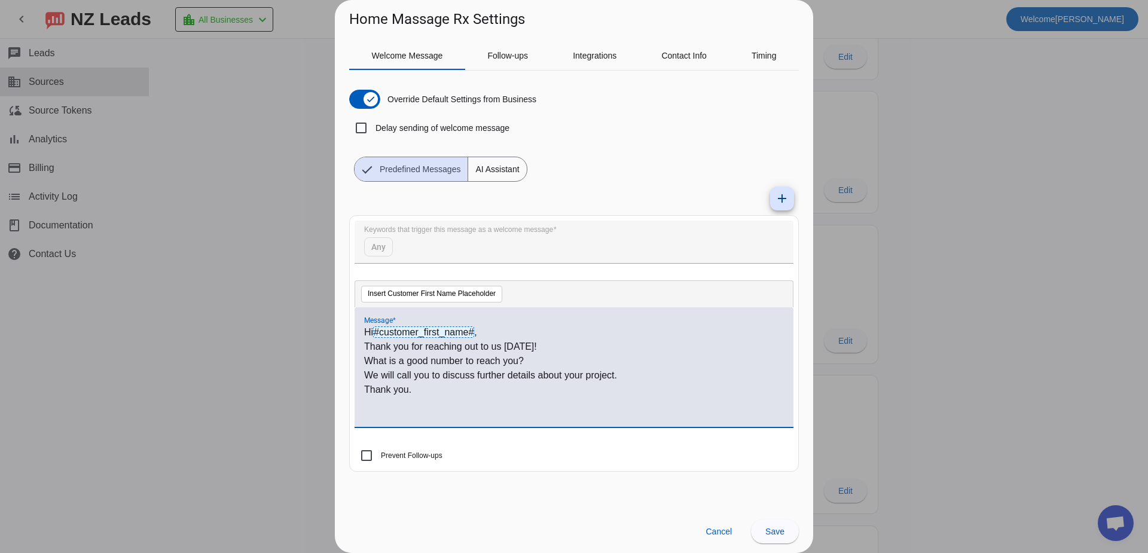
scroll to position [75, 0]
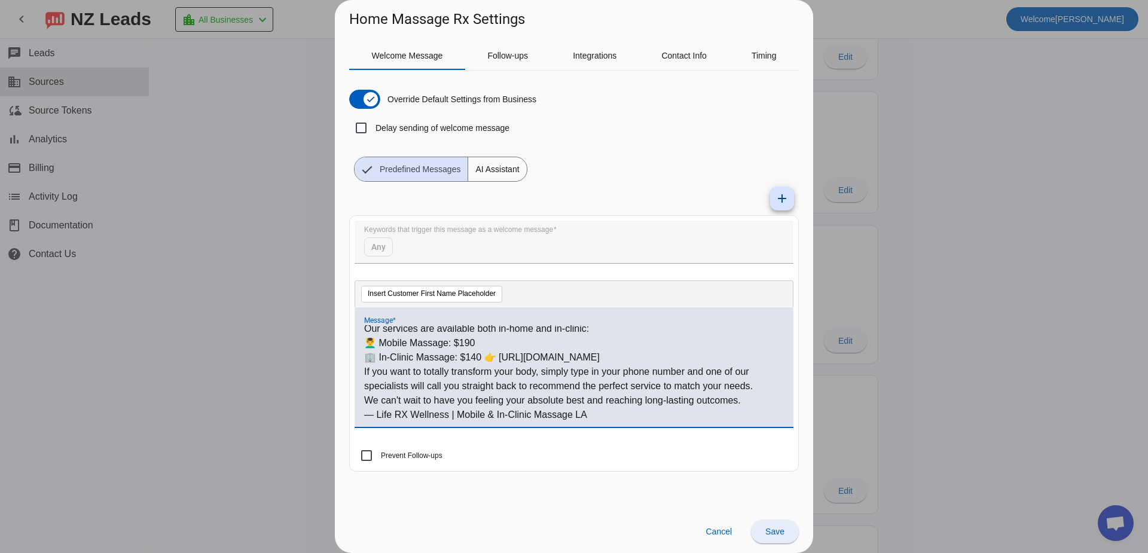
click at [776, 530] on span "Save" at bounding box center [774, 532] width 19 height 10
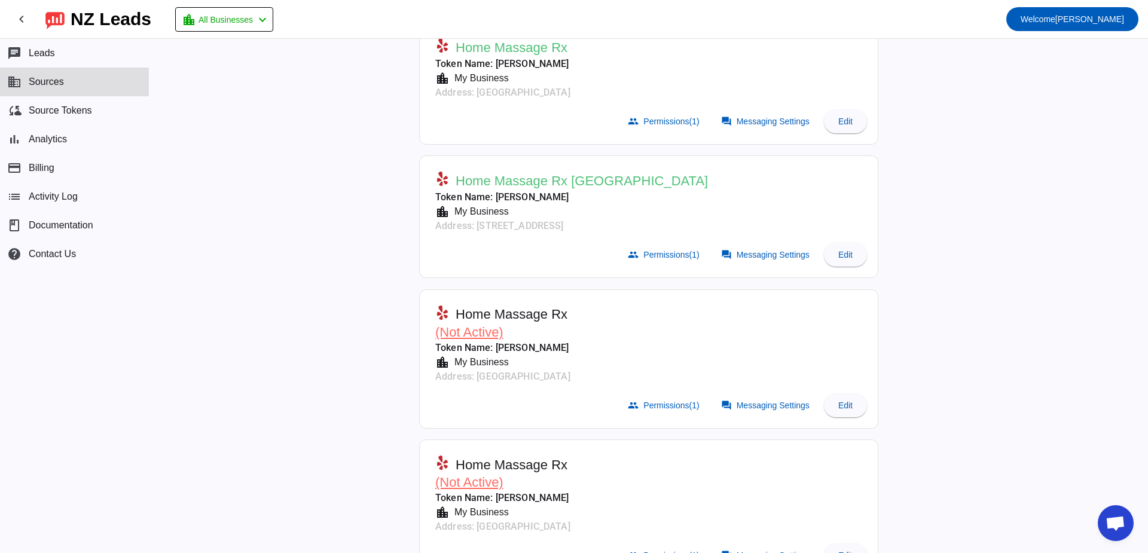
scroll to position [179, 0]
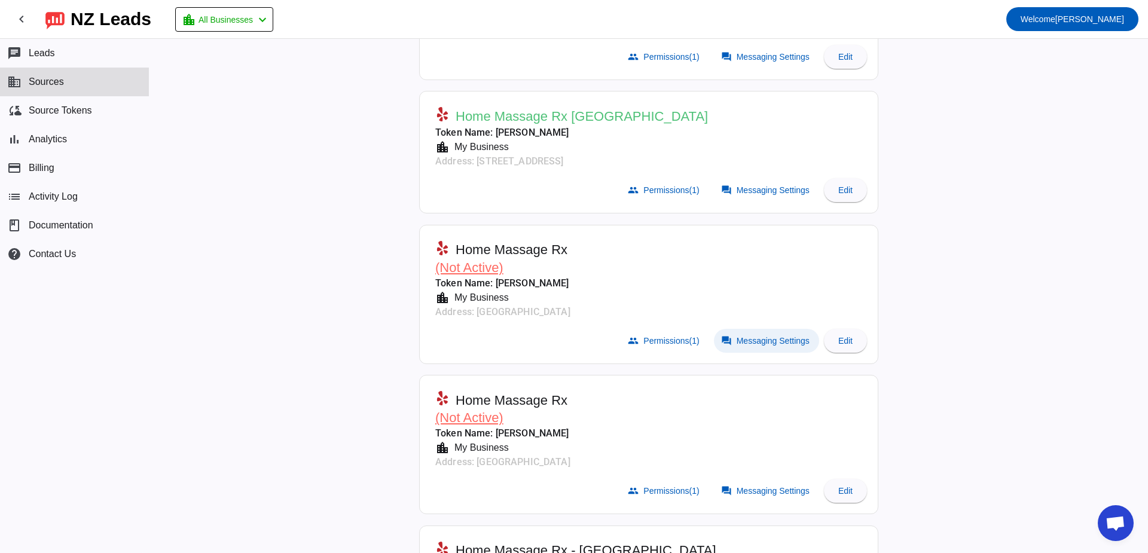
click at [770, 341] on span "Messaging Settings" at bounding box center [772, 341] width 73 height 10
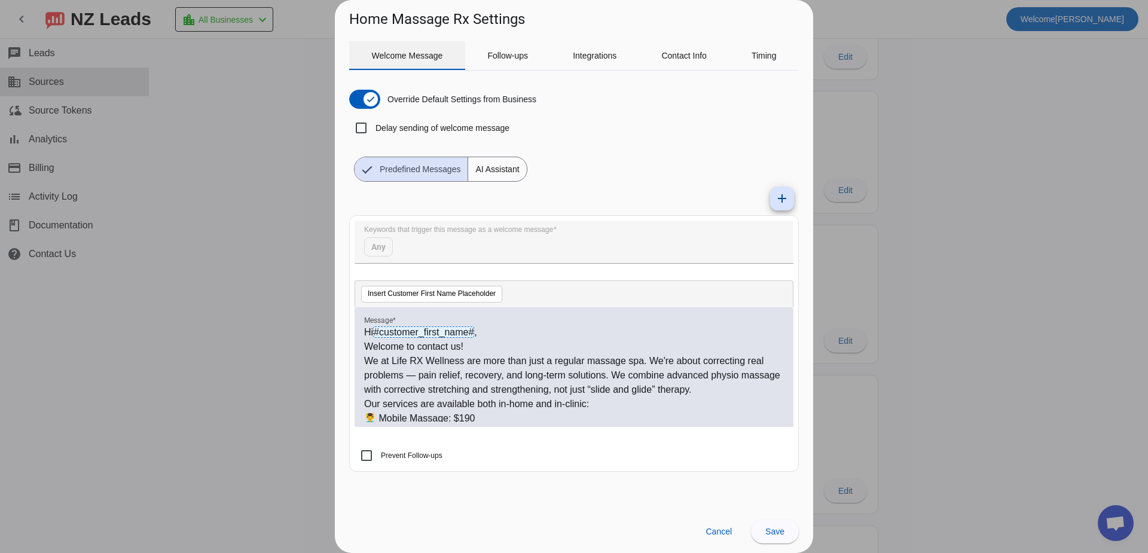
click at [419, 54] on span "Welcome Message" at bounding box center [407, 55] width 71 height 8
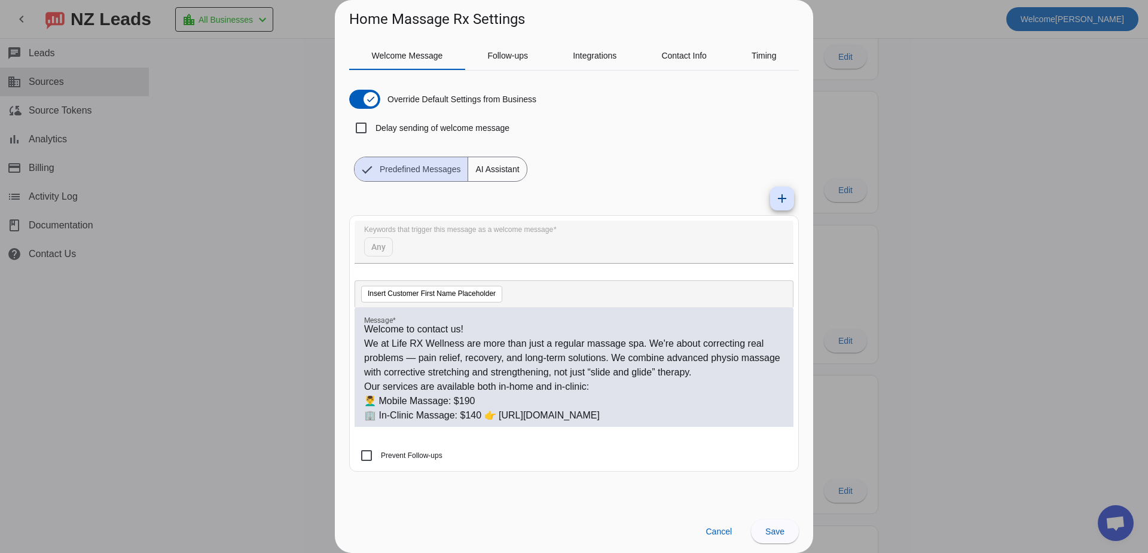
scroll to position [0, 0]
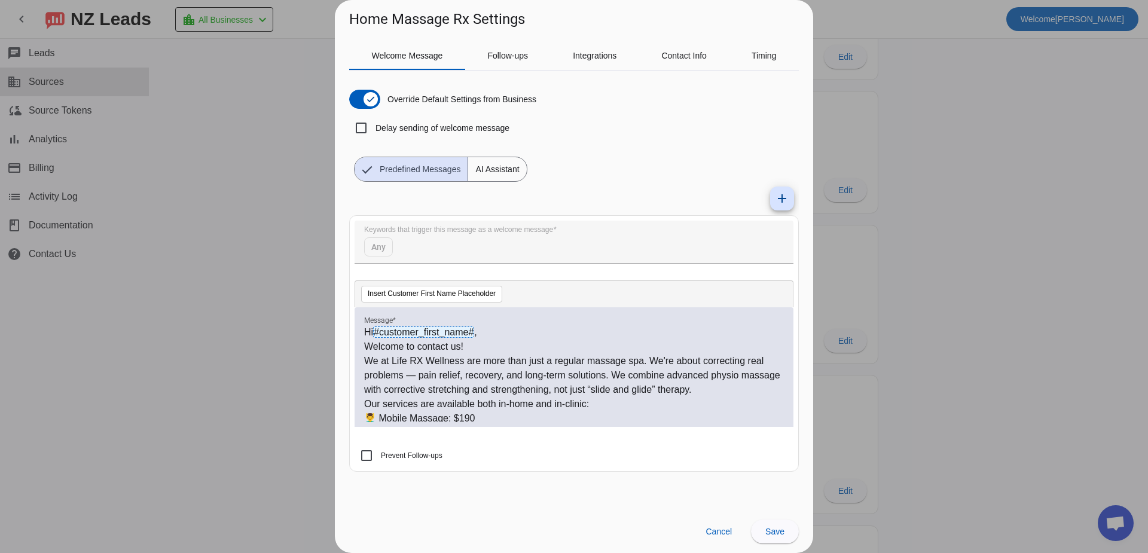
click at [507, 71] on div "Override Default Settings from Business Delay sending of welcome message Predef…" at bounding box center [574, 276] width 450 height 411
click at [509, 61] on span "Follow-ups" at bounding box center [507, 55] width 41 height 29
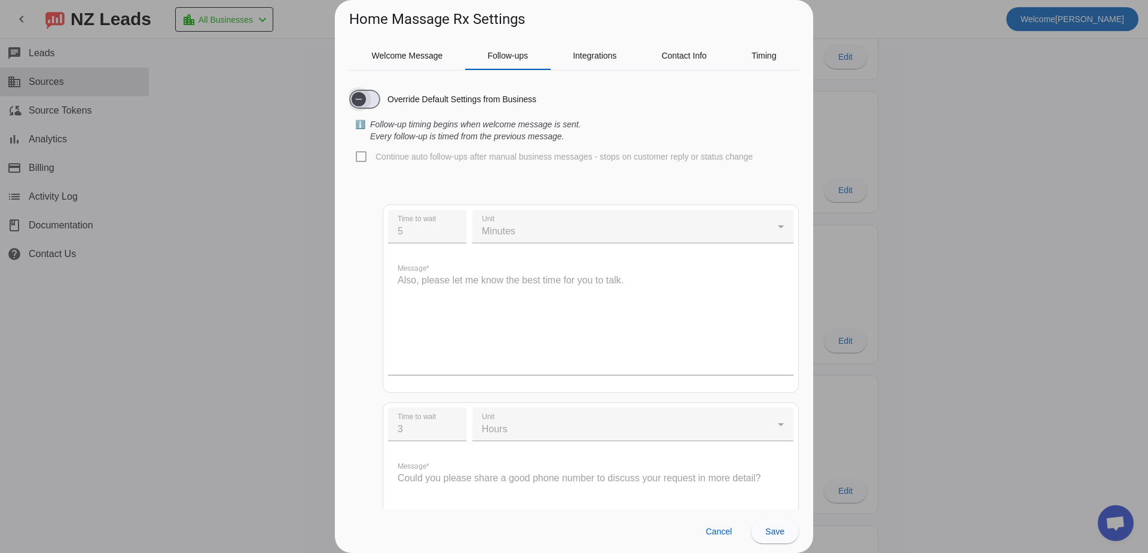
click at [373, 108] on div "Override Default Settings from Business" at bounding box center [574, 99] width 450 height 38
click at [369, 105] on span "button" at bounding box center [359, 99] width 24 height 24
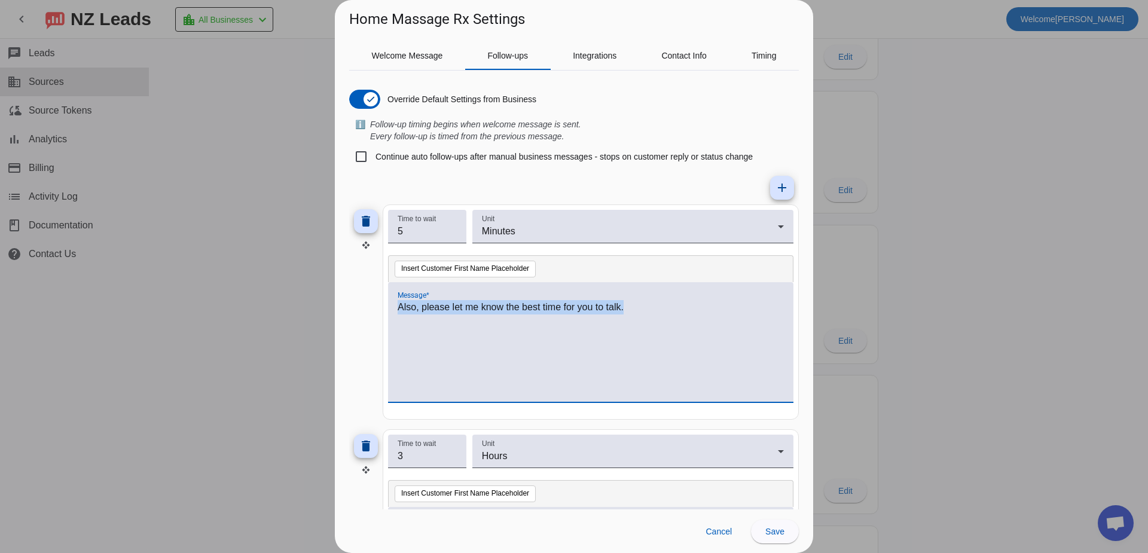
drag, startPoint x: 528, startPoint y: 295, endPoint x: 191, endPoint y: 265, distance: 338.5
click at [191, 265] on div "Home Massage Rx Settings Welcome Message Follow-ups Integrations Contact Info T…" at bounding box center [574, 276] width 1148 height 553
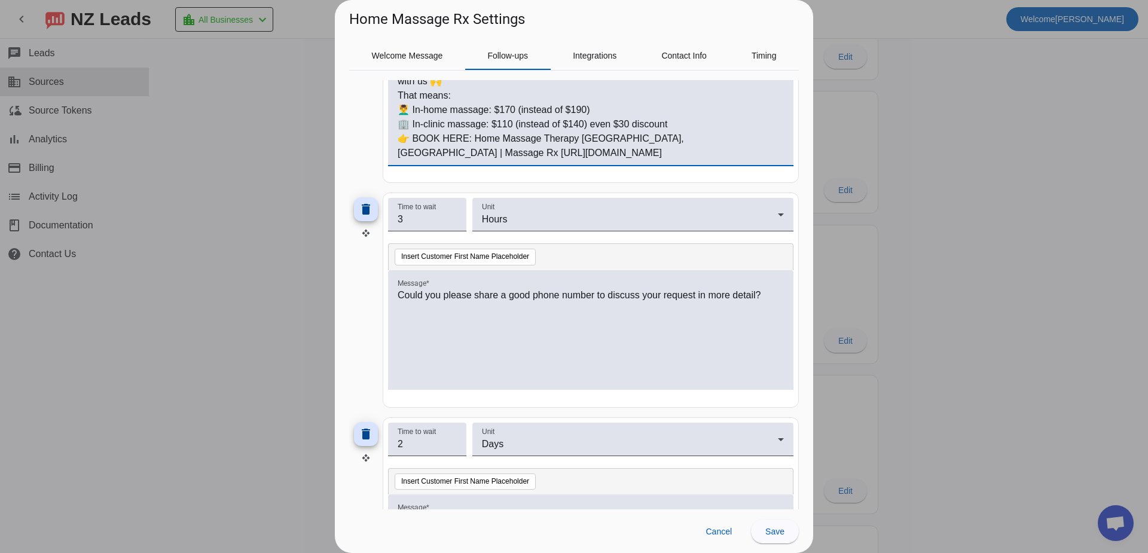
scroll to position [239, 0]
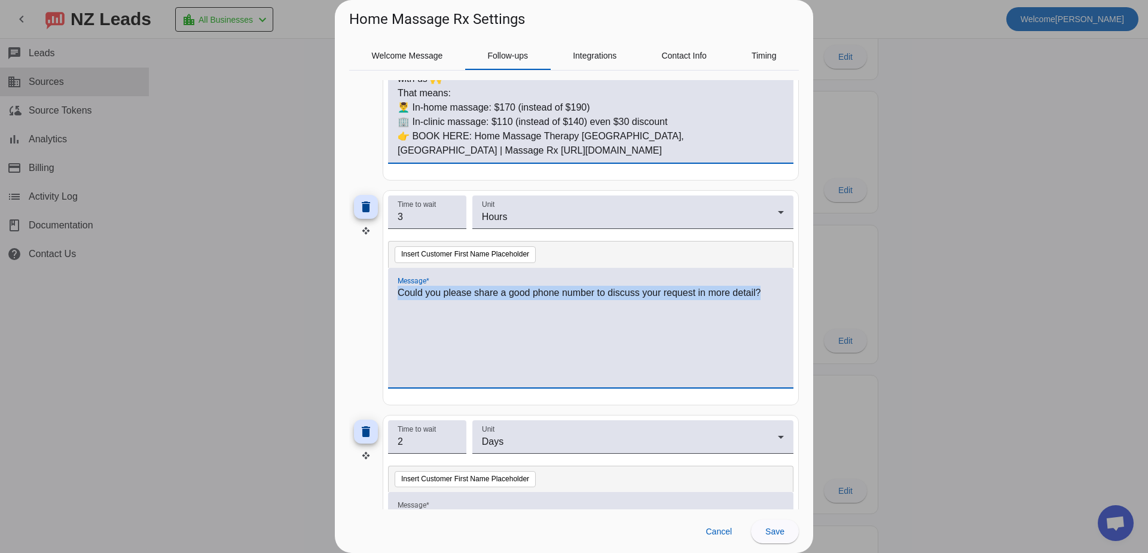
drag, startPoint x: 399, startPoint y: 292, endPoint x: 950, endPoint y: 335, distance: 553.4
click at [950, 335] on div "Home Massage Rx Settings Welcome Message Follow-ups Integrations Contact Info T…" at bounding box center [574, 276] width 1148 height 553
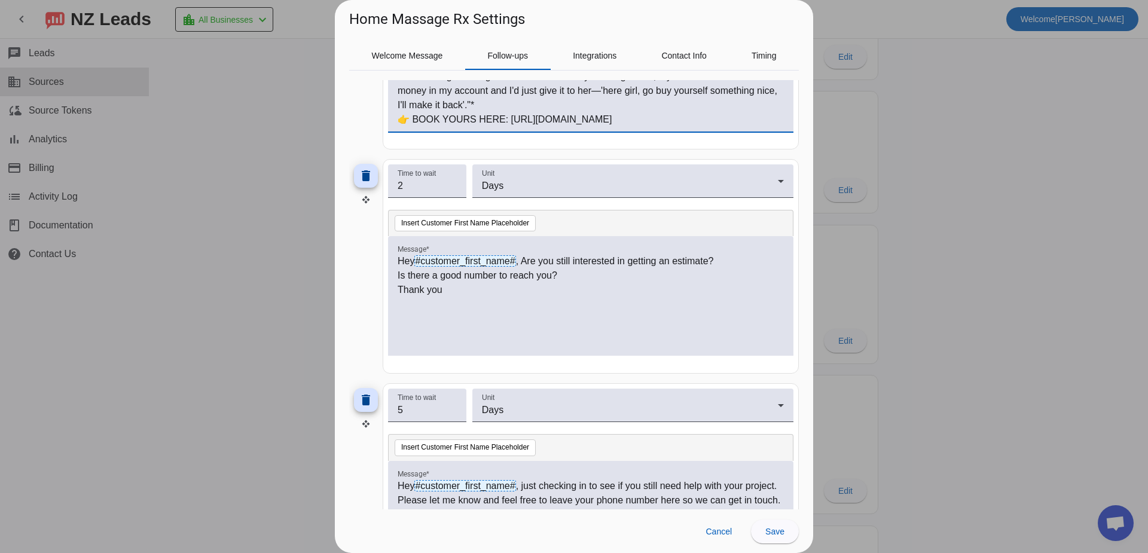
scroll to position [538, 0]
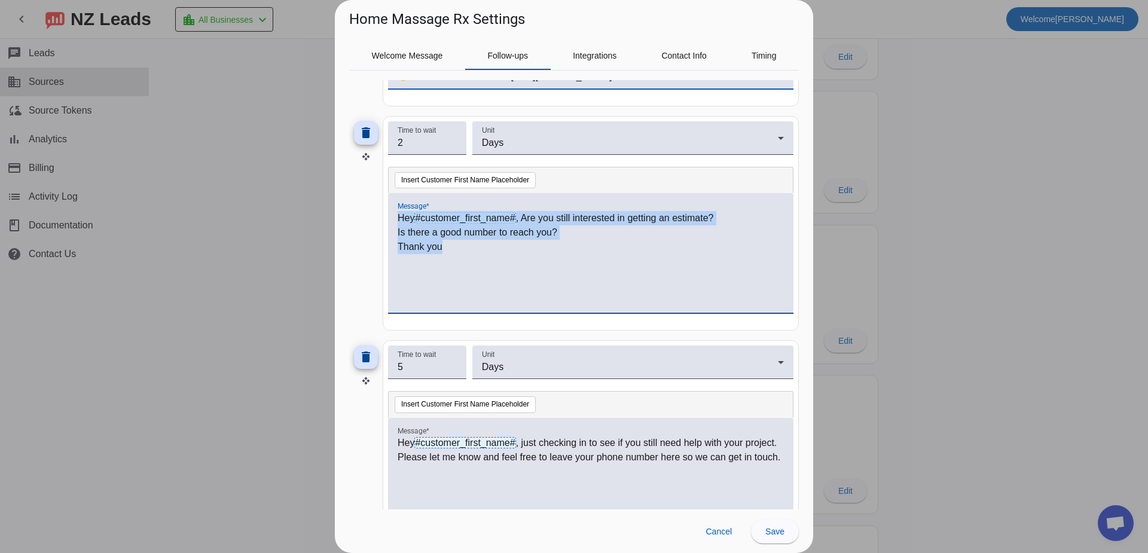
drag, startPoint x: 467, startPoint y: 258, endPoint x: 239, endPoint y: 161, distance: 247.5
click at [248, 164] on div "Home Massage Rx Settings Welcome Message Follow-ups Integrations Contact Info T…" at bounding box center [574, 276] width 1148 height 553
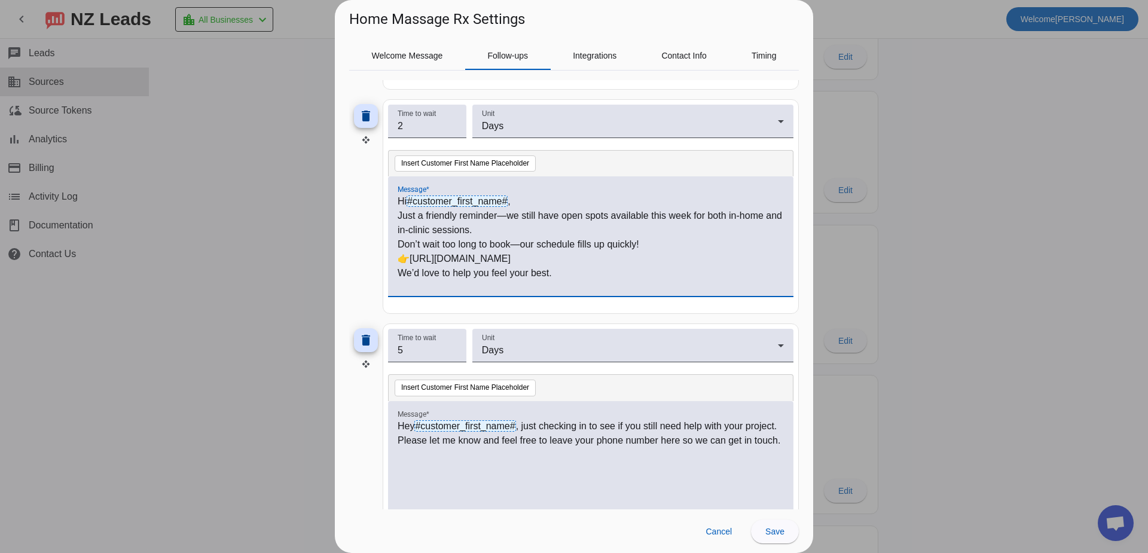
scroll to position [594, 0]
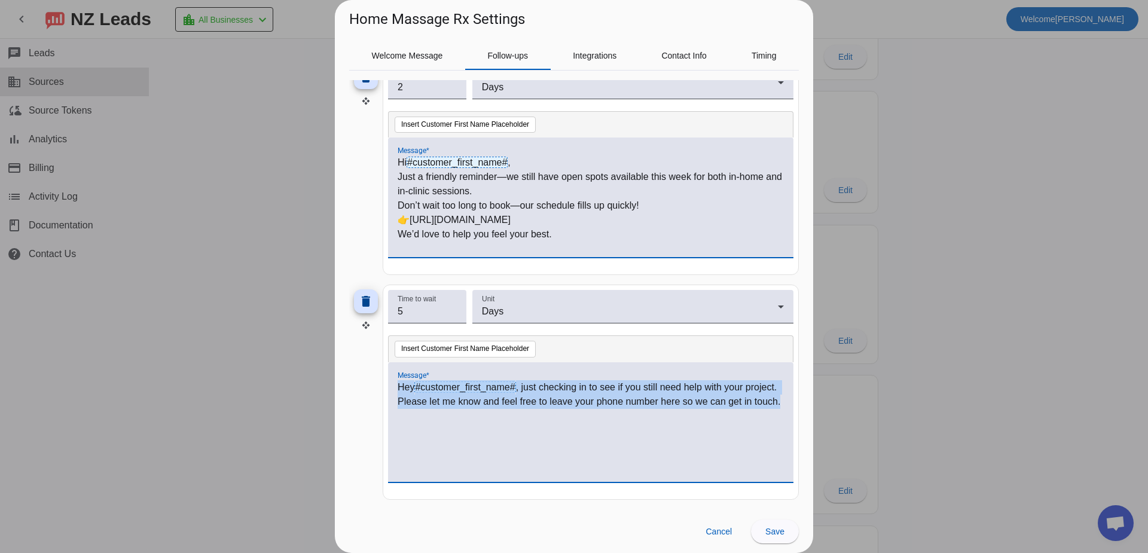
drag, startPoint x: 469, startPoint y: 425, endPoint x: 296, endPoint y: 354, distance: 186.6
click at [296, 354] on div "Home Massage Rx Settings Welcome Message Follow-ups Integrations Contact Info T…" at bounding box center [574, 276] width 1148 height 553
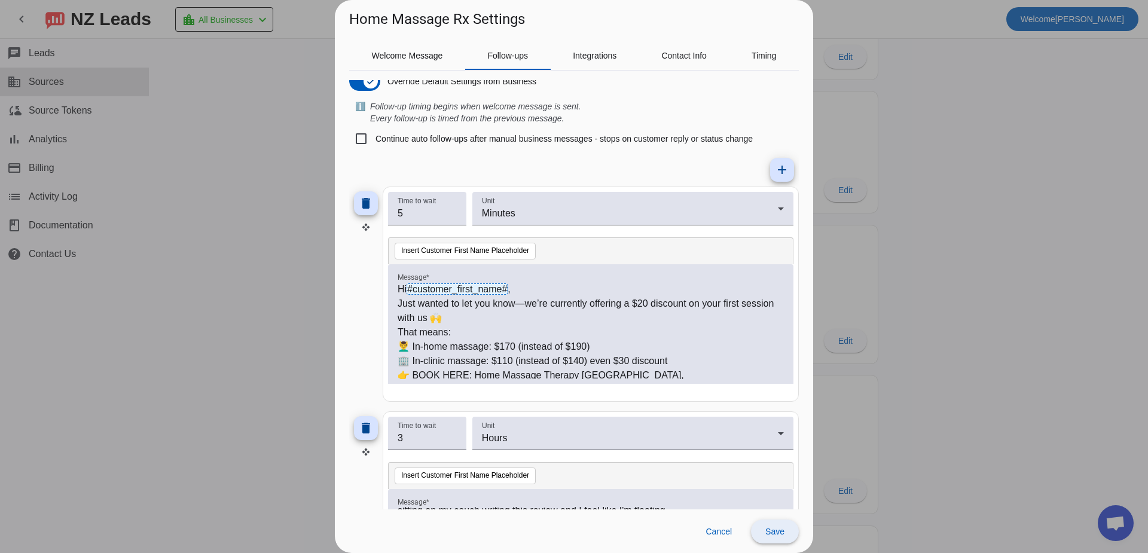
scroll to position [0, 0]
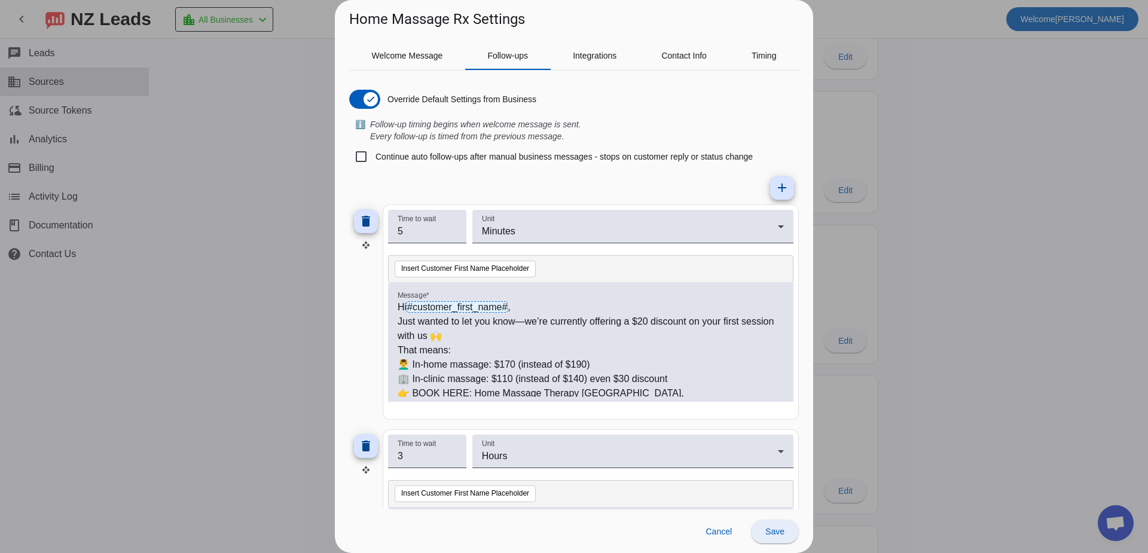
click at [780, 524] on span at bounding box center [775, 531] width 48 height 29
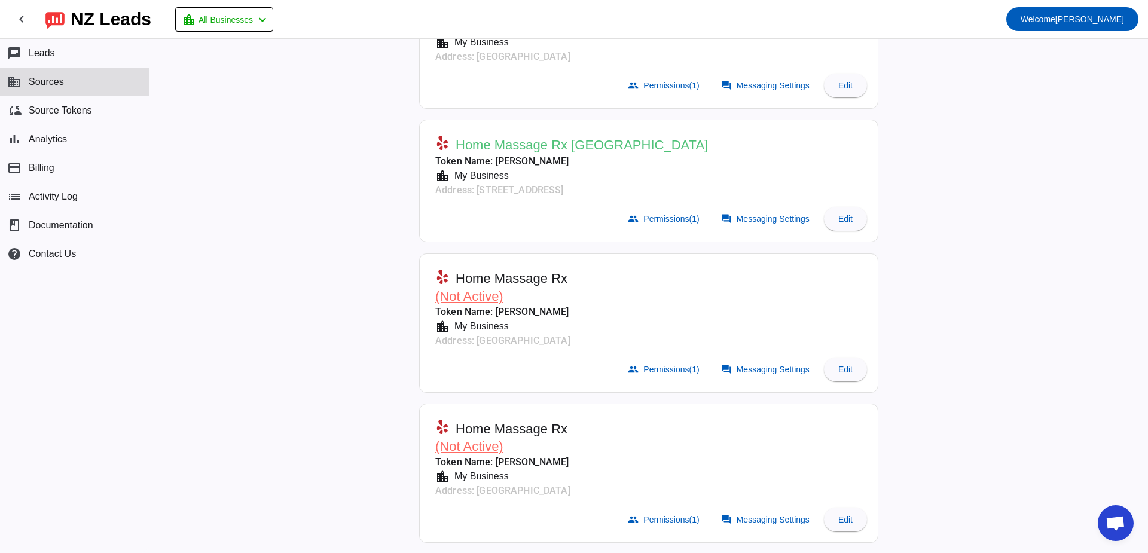
scroll to position [179, 0]
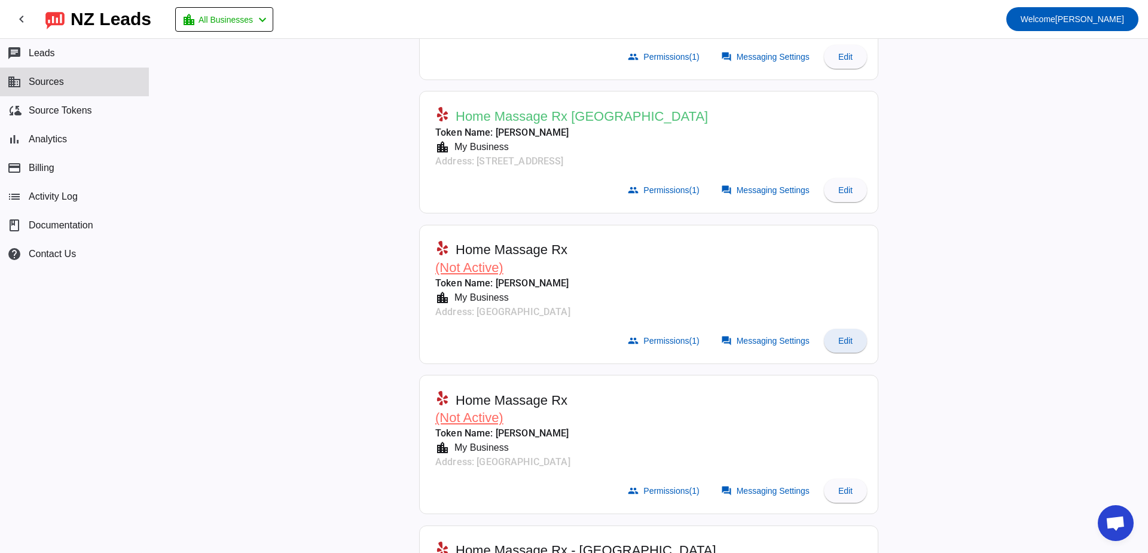
click at [837, 348] on span at bounding box center [845, 340] width 43 height 29
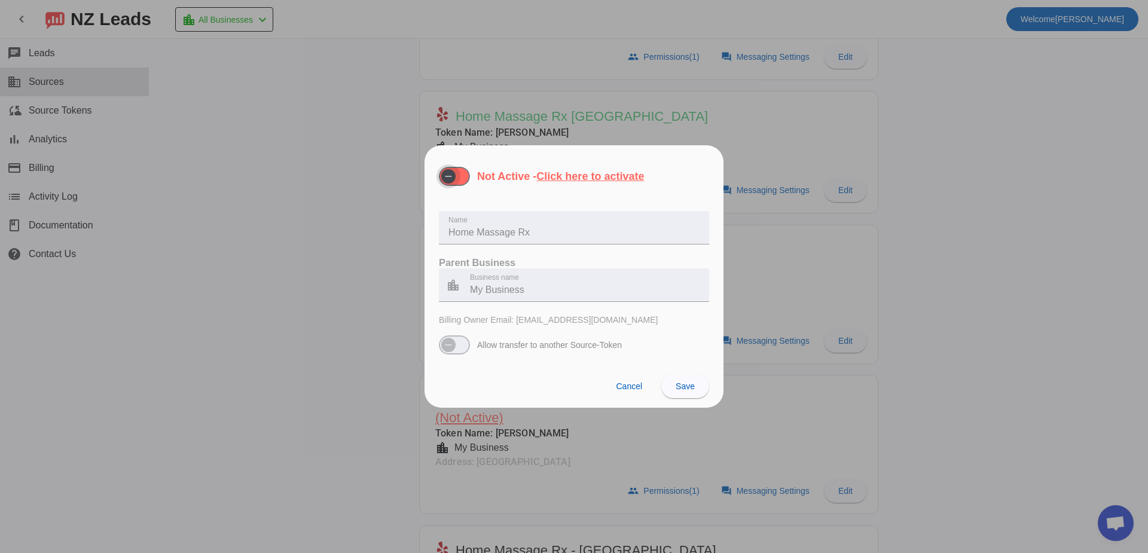
click at [458, 180] on span "button" at bounding box center [448, 176] width 24 height 24
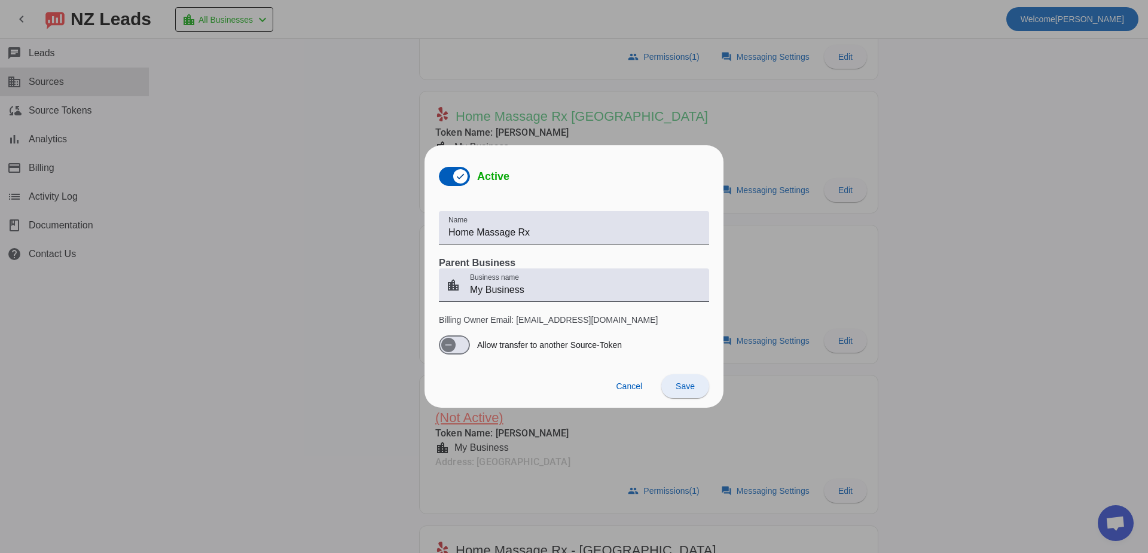
click at [683, 380] on span at bounding box center [685, 386] width 48 height 29
click at [679, 385] on div "Cancel Save" at bounding box center [573, 386] width 299 height 44
click at [643, 385] on span at bounding box center [628, 386] width 45 height 24
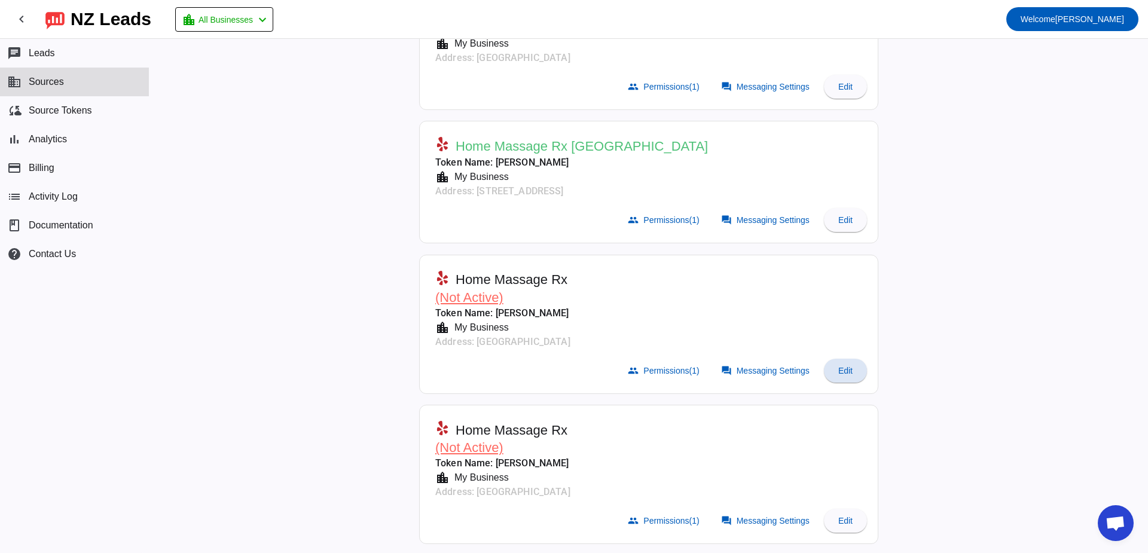
scroll to position [0, 0]
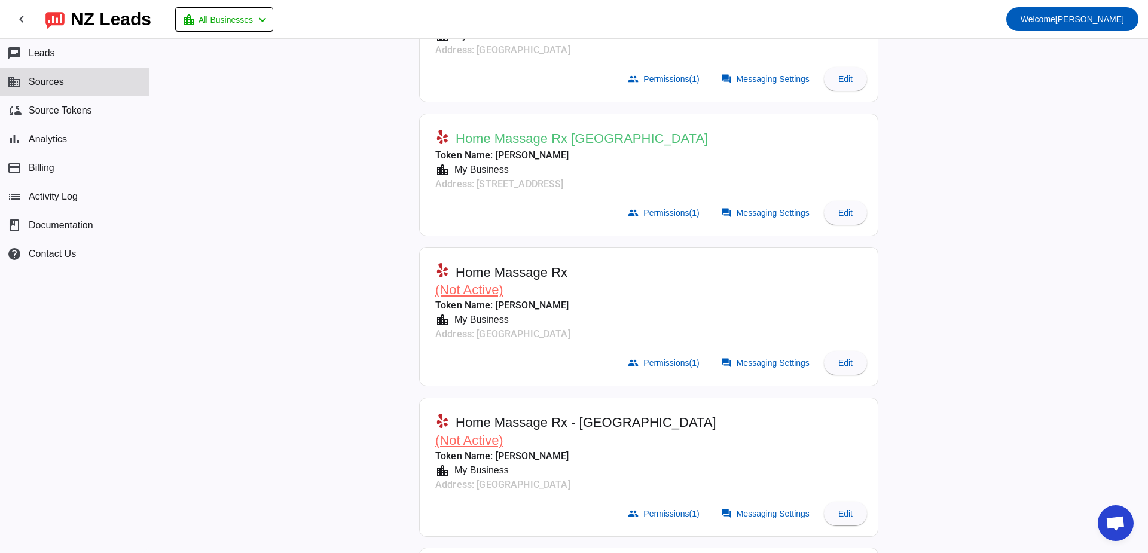
scroll to position [359, 0]
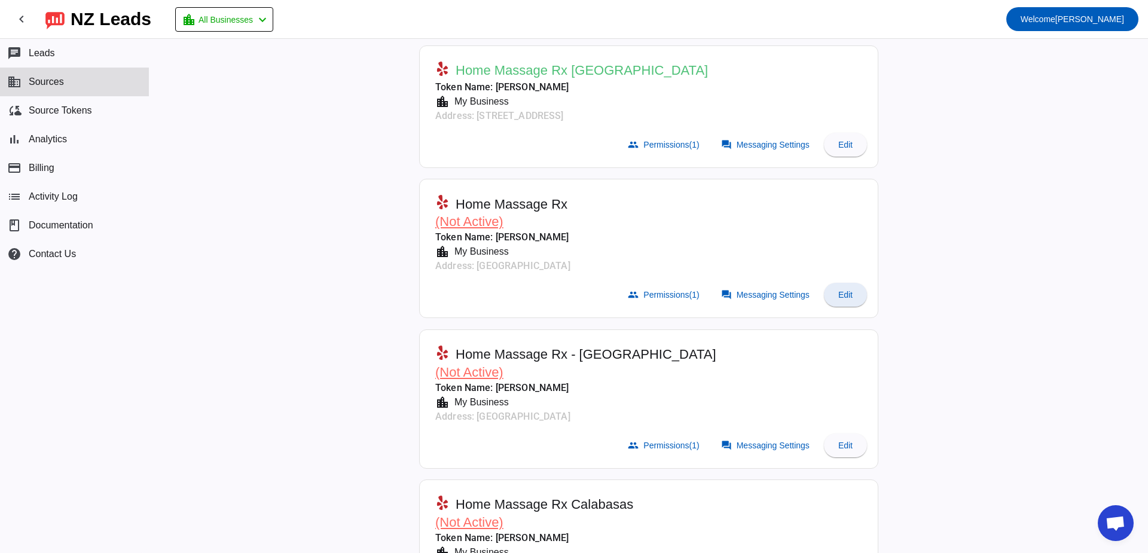
click at [838, 290] on span "Edit" at bounding box center [845, 295] width 14 height 10
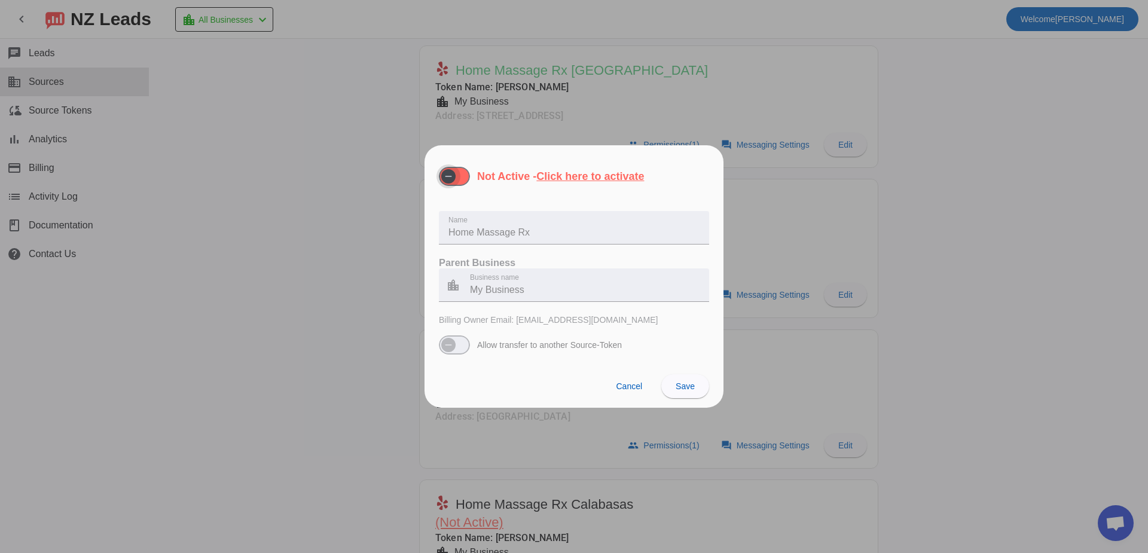
click at [457, 182] on span "button" at bounding box center [448, 176] width 24 height 24
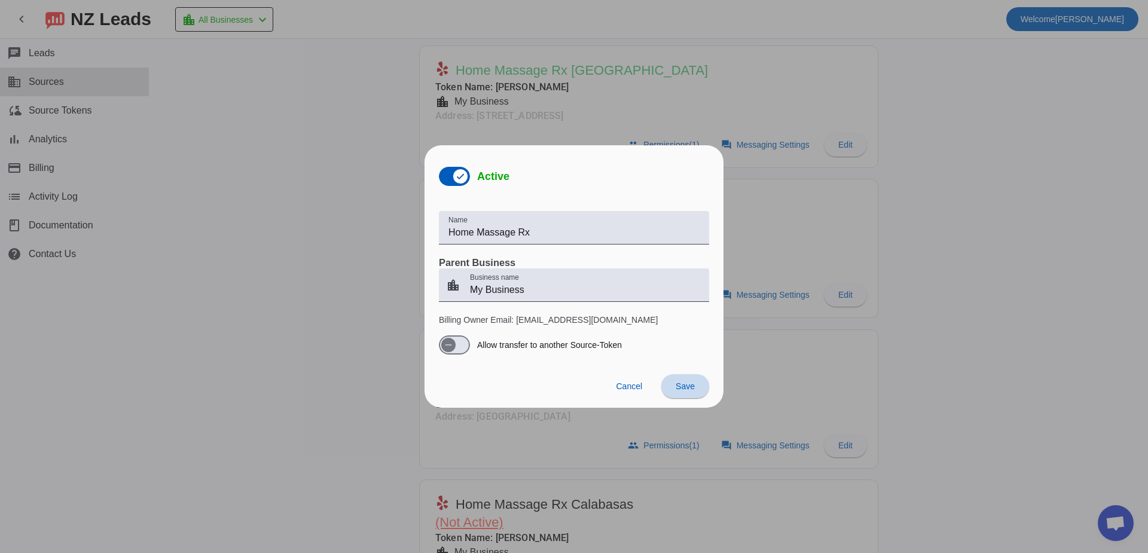
click at [683, 390] on span "Save" at bounding box center [684, 386] width 19 height 10
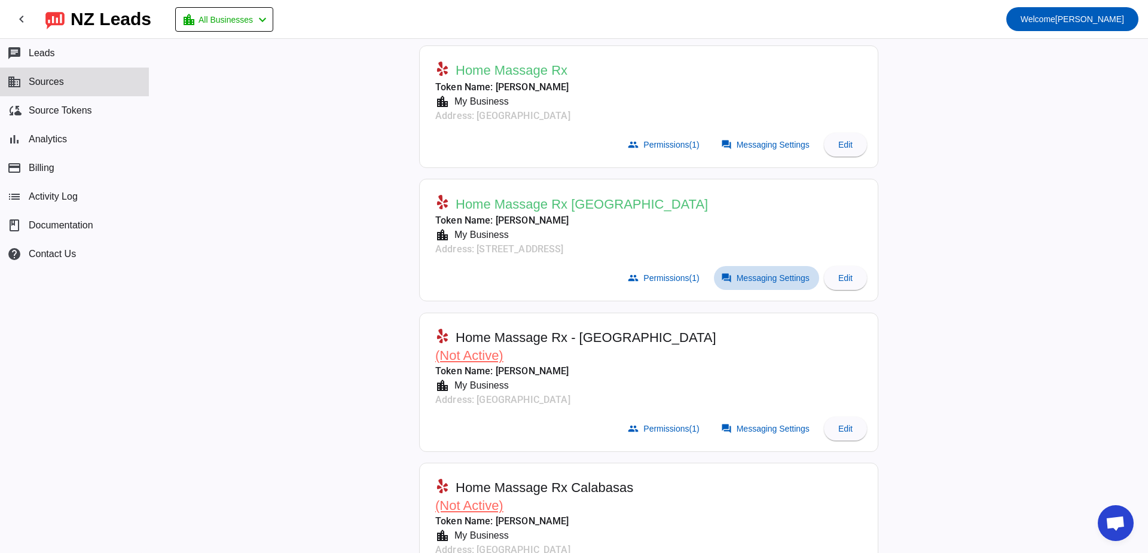
click at [745, 276] on span "Messaging Settings" at bounding box center [772, 278] width 73 height 10
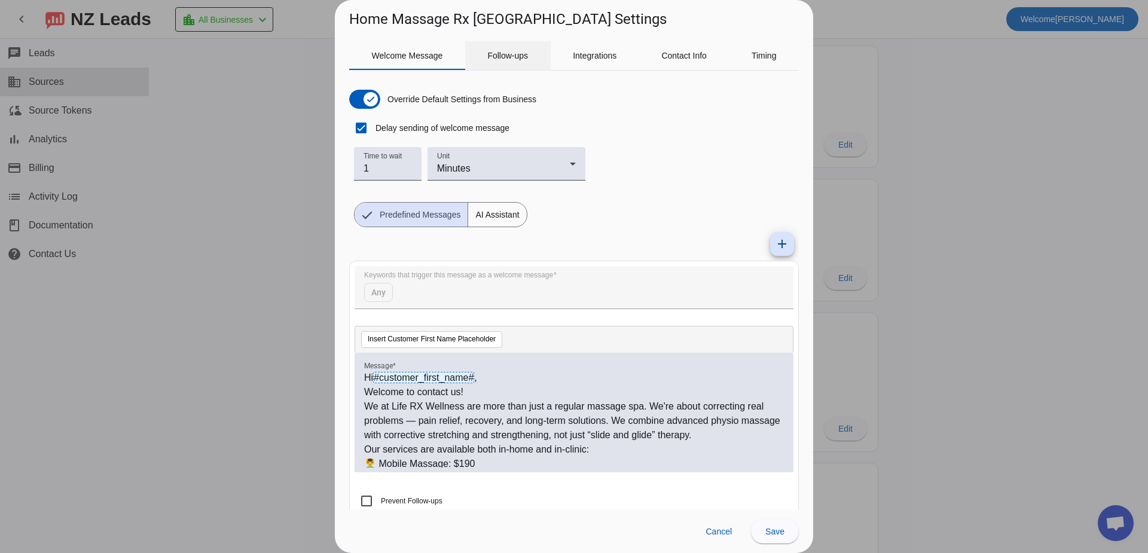
click at [510, 54] on span "Follow-ups" at bounding box center [507, 55] width 41 height 8
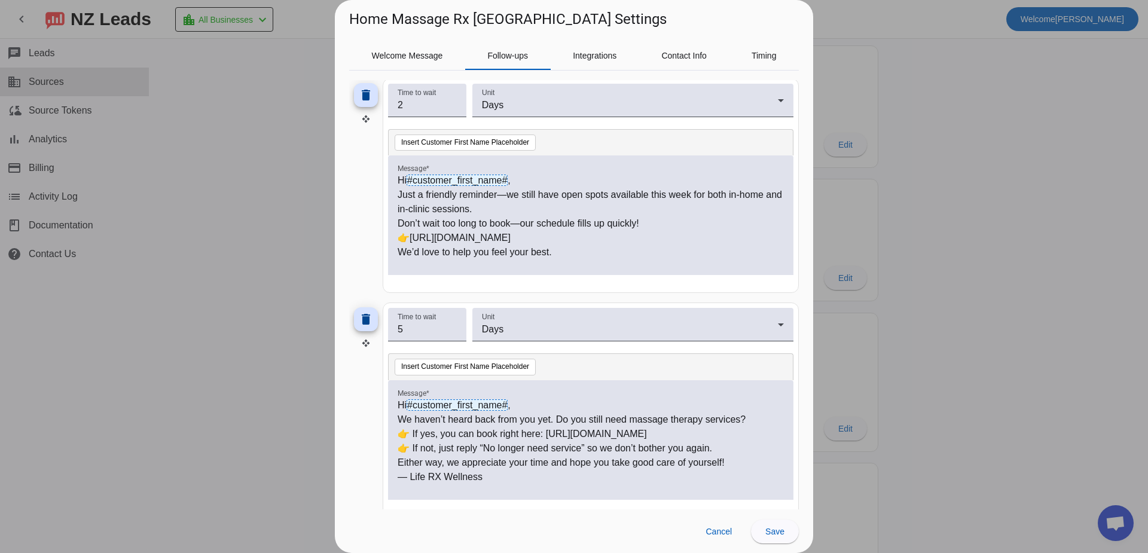
scroll to position [594, 0]
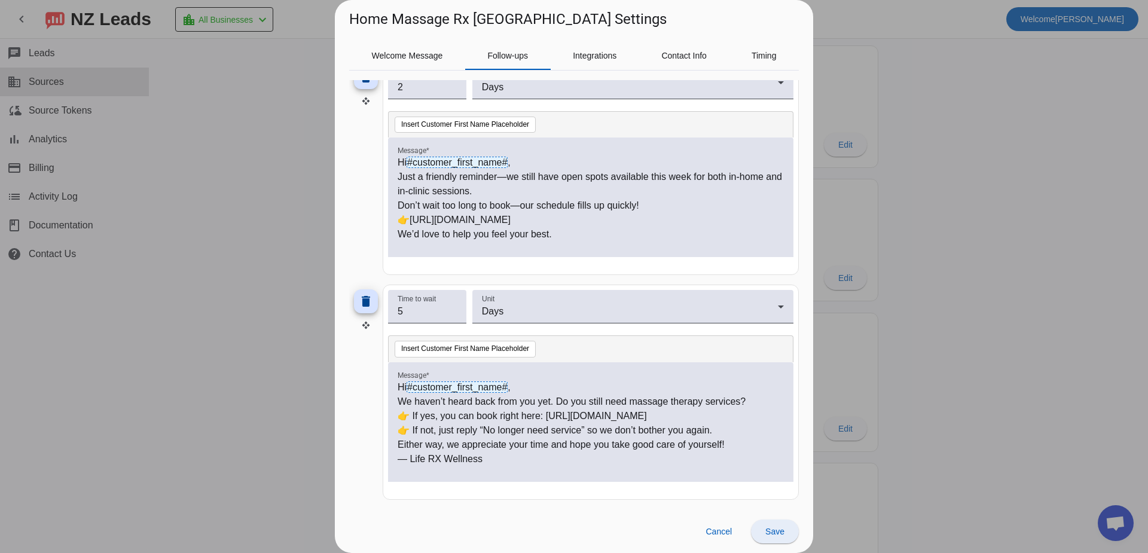
click at [770, 531] on span "Save" at bounding box center [774, 532] width 19 height 10
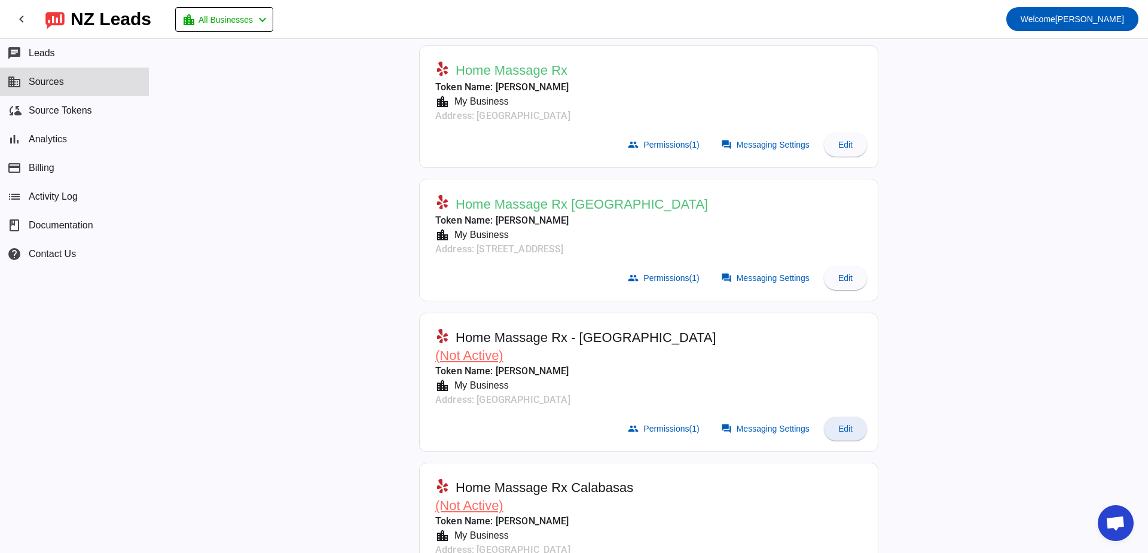
click at [844, 430] on span "Edit" at bounding box center [845, 429] width 14 height 10
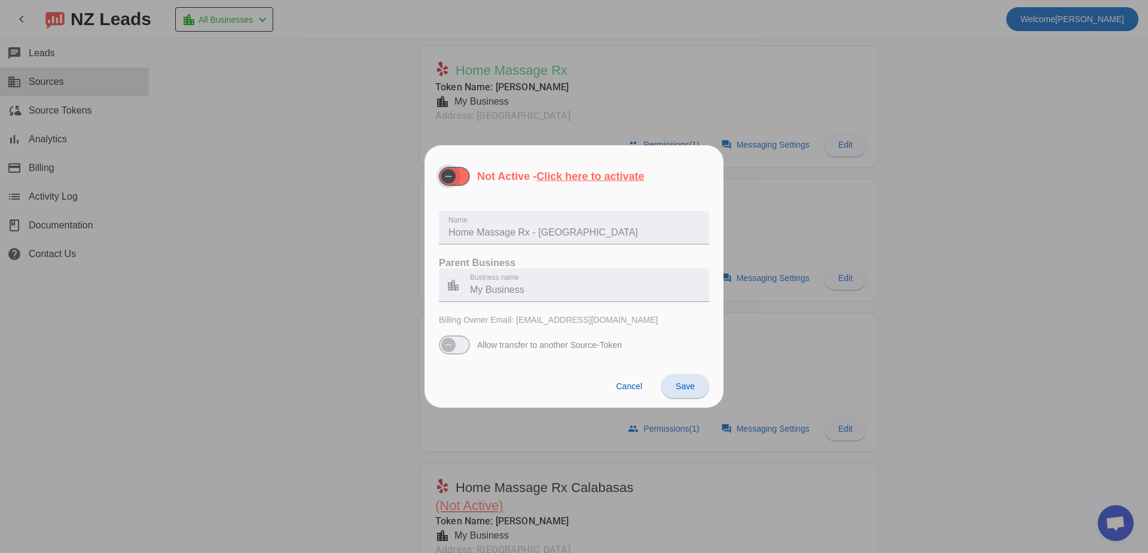
click at [457, 170] on span "button" at bounding box center [448, 176] width 24 height 24
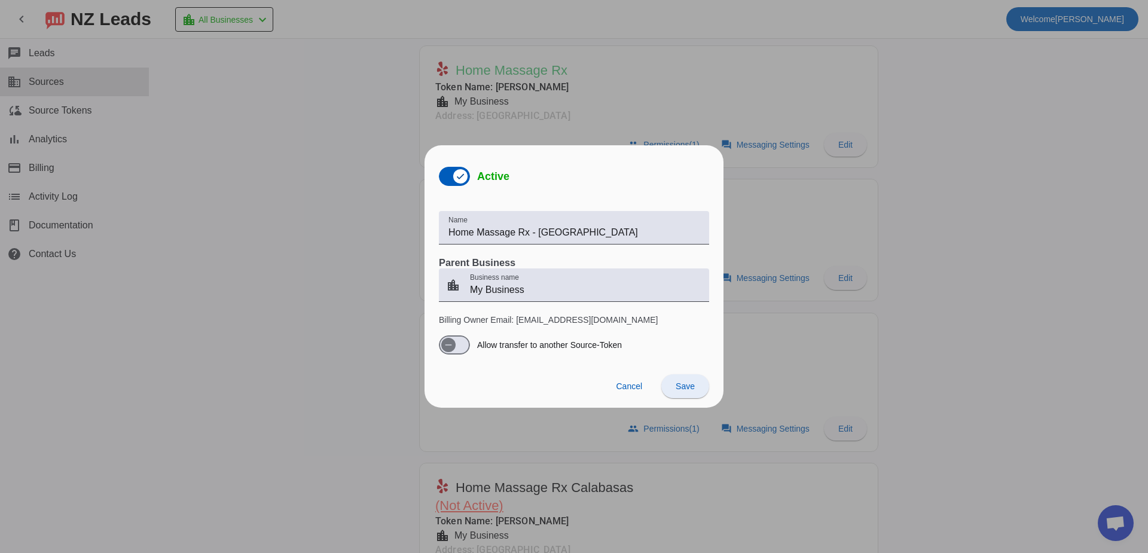
click at [685, 381] on span "Save" at bounding box center [684, 386] width 19 height 10
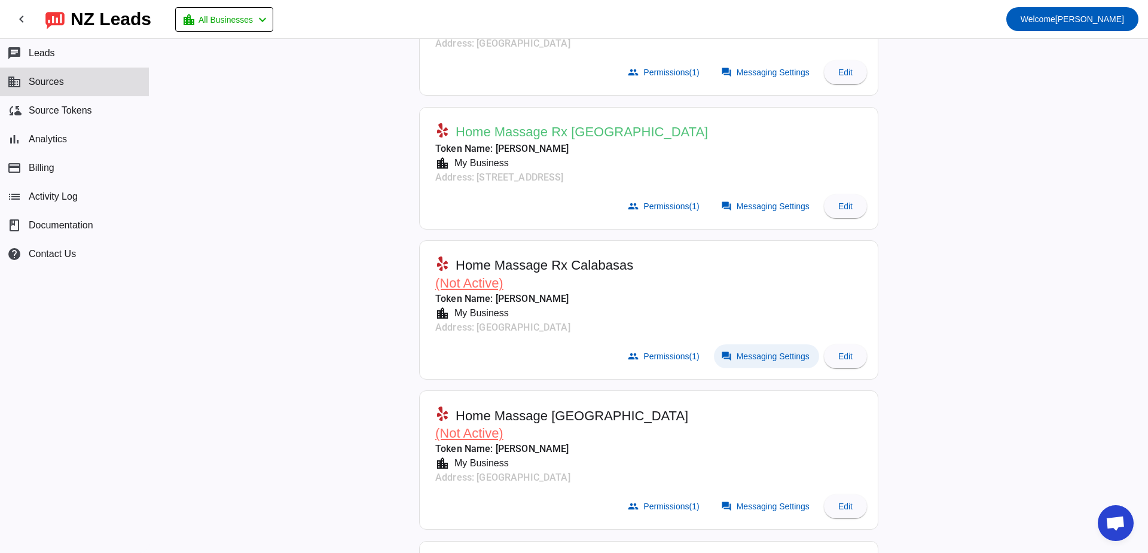
scroll to position [717, 0]
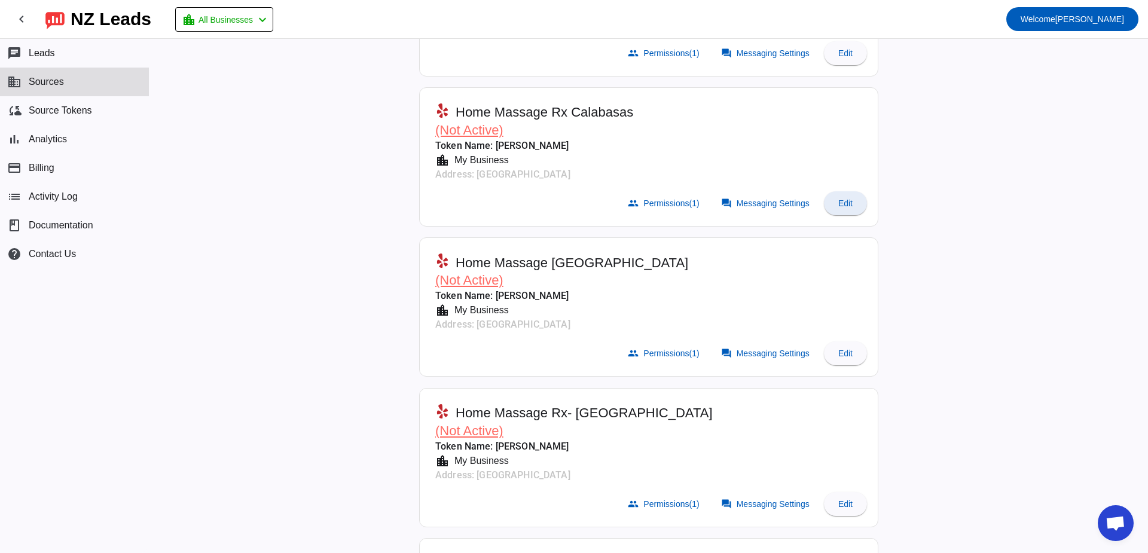
click at [844, 201] on span "Edit" at bounding box center [845, 203] width 14 height 10
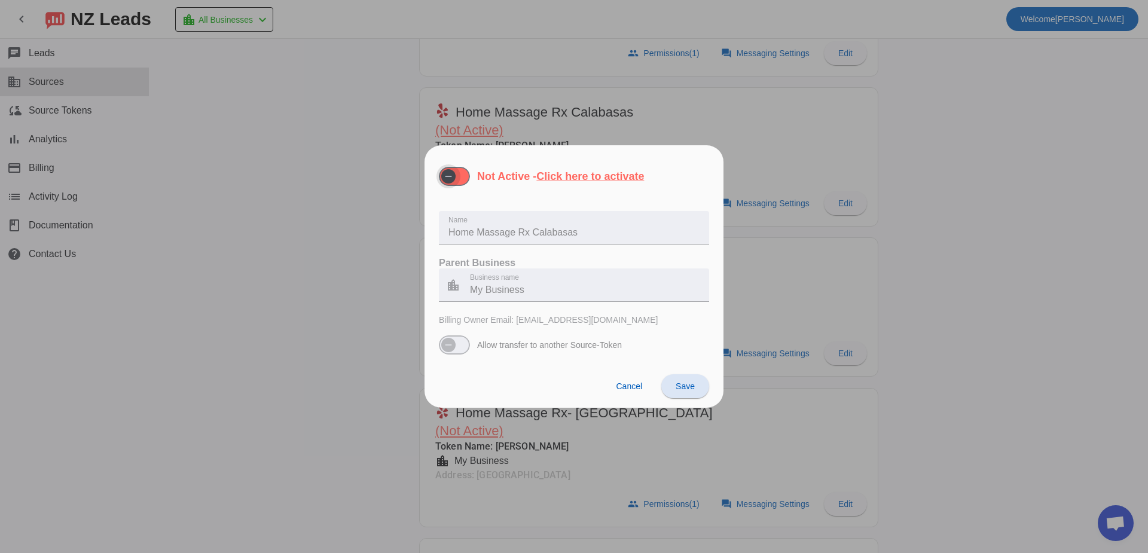
click at [453, 178] on span "button" at bounding box center [448, 176] width 14 height 14
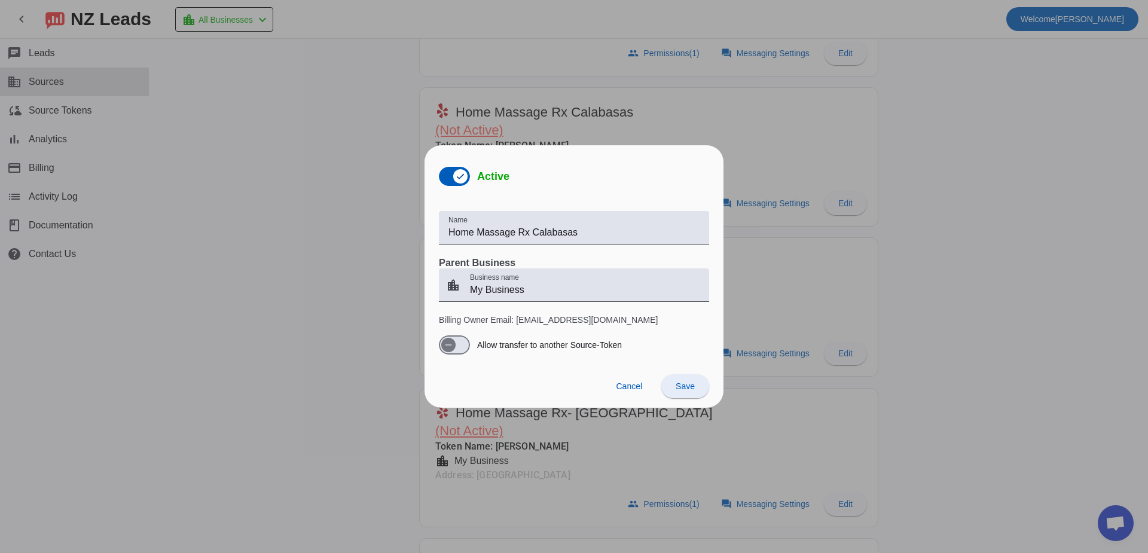
click at [687, 378] on span at bounding box center [685, 386] width 48 height 29
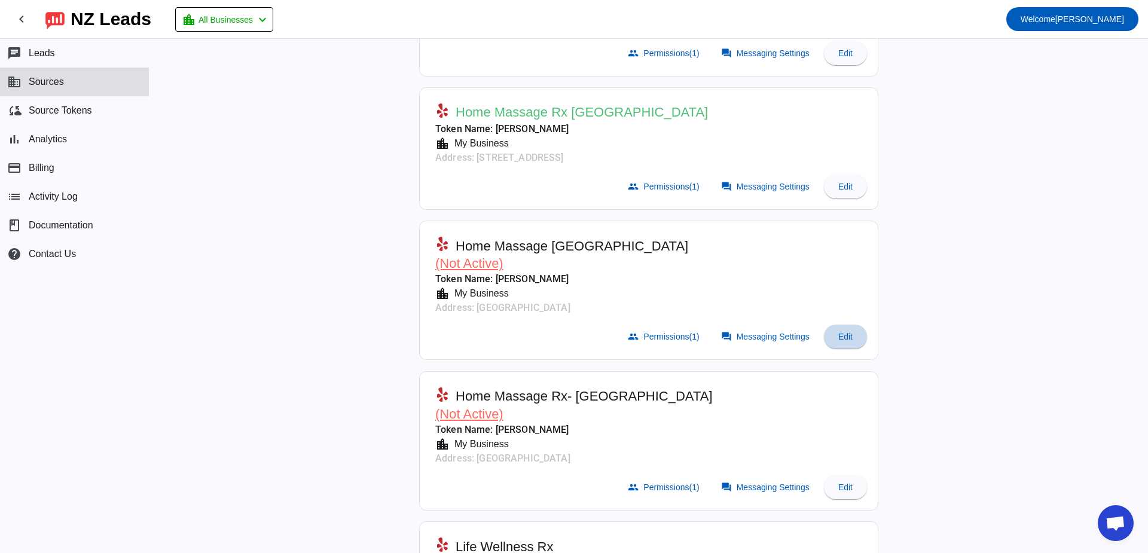
click at [836, 328] on span at bounding box center [845, 336] width 43 height 29
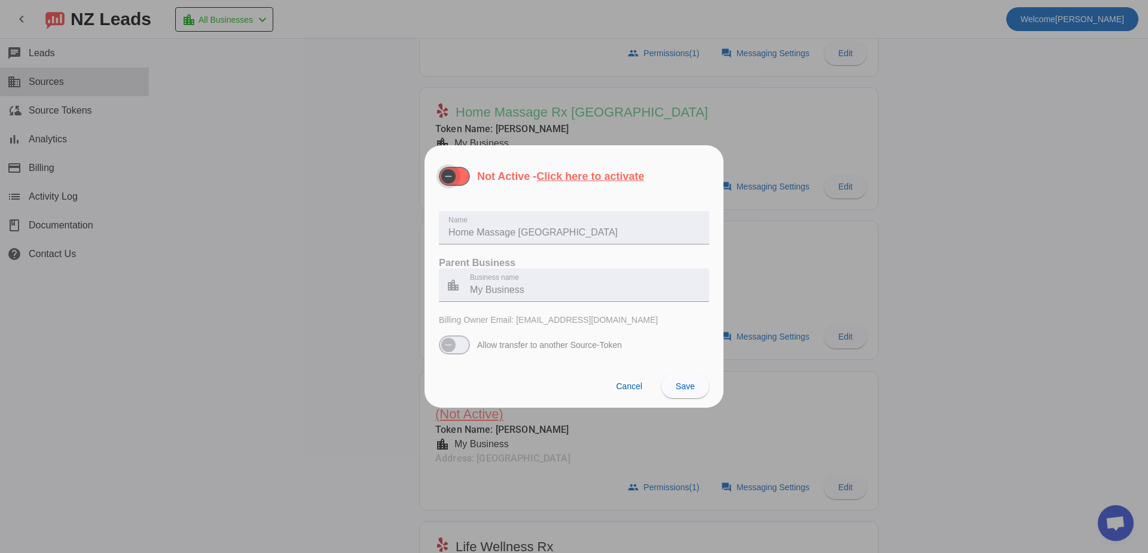
click at [465, 182] on span "button" at bounding box center [454, 176] width 31 height 19
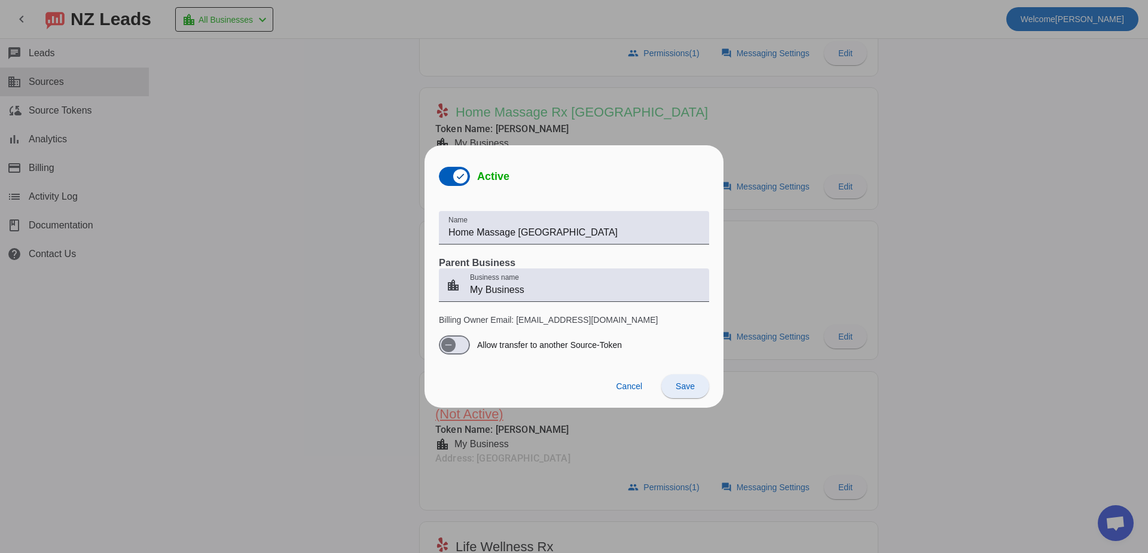
click at [677, 387] on span "Save" at bounding box center [684, 386] width 19 height 10
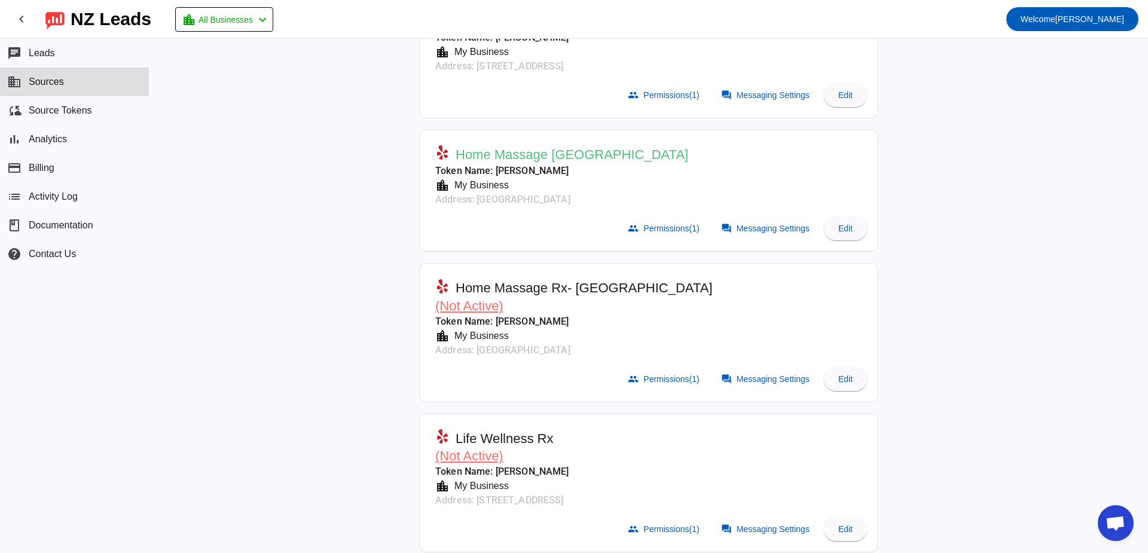
scroll to position [897, 0]
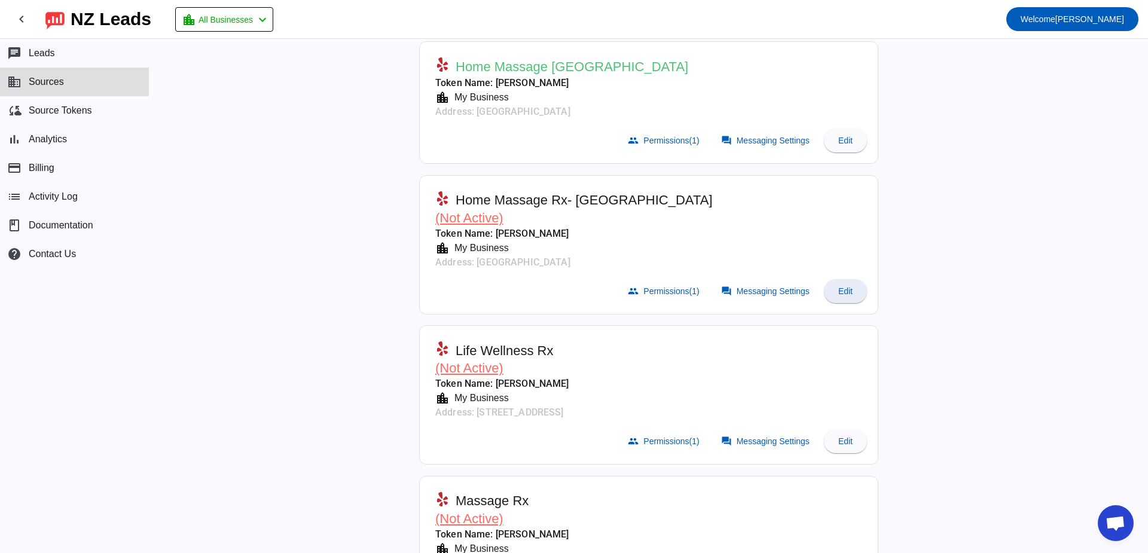
click at [837, 305] on span at bounding box center [845, 291] width 43 height 29
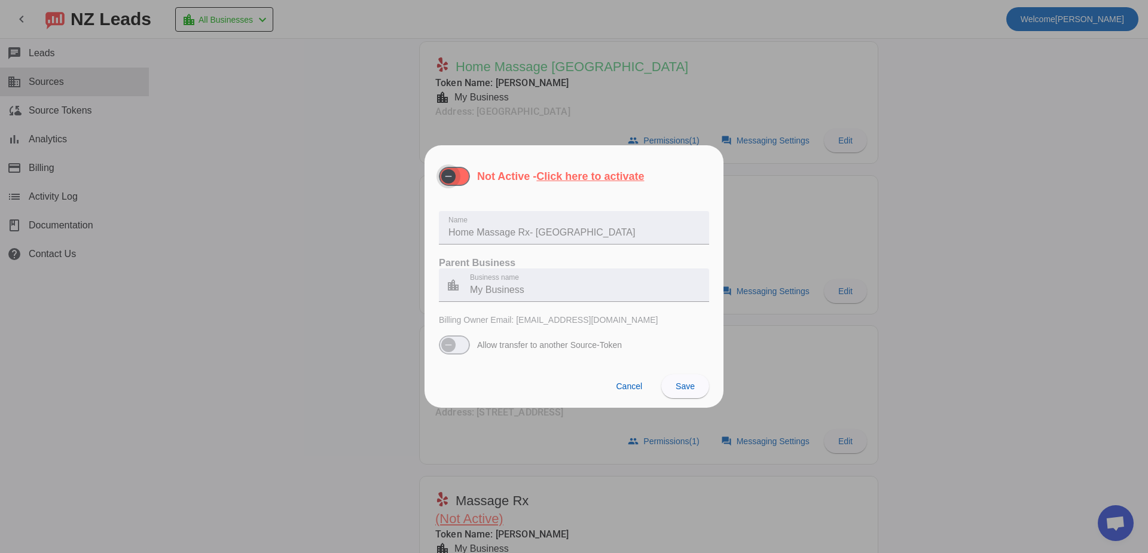
click at [461, 183] on span "button" at bounding box center [454, 176] width 31 height 19
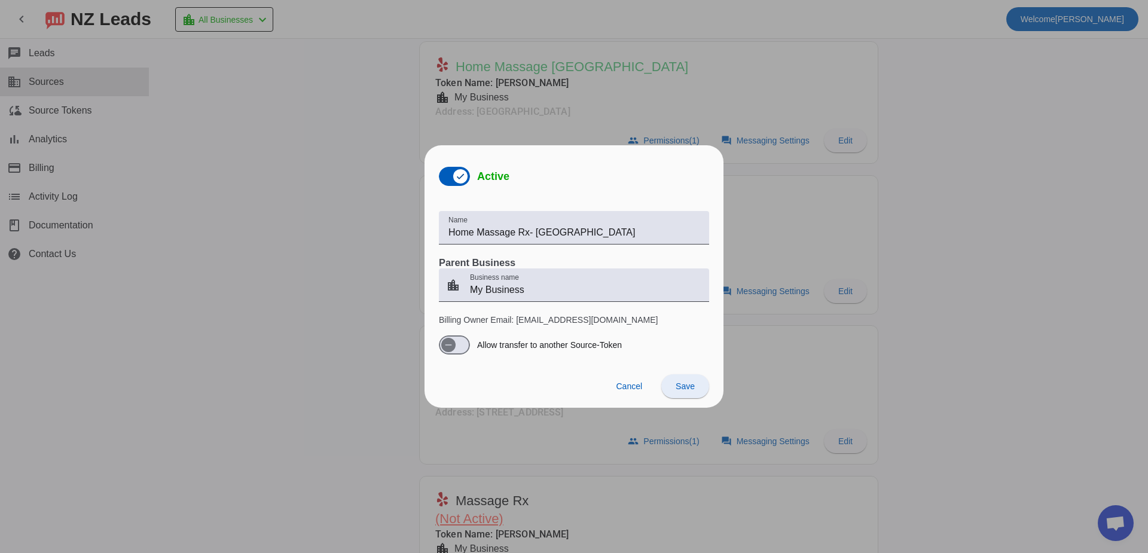
click at [684, 389] on span "Save" at bounding box center [684, 386] width 19 height 10
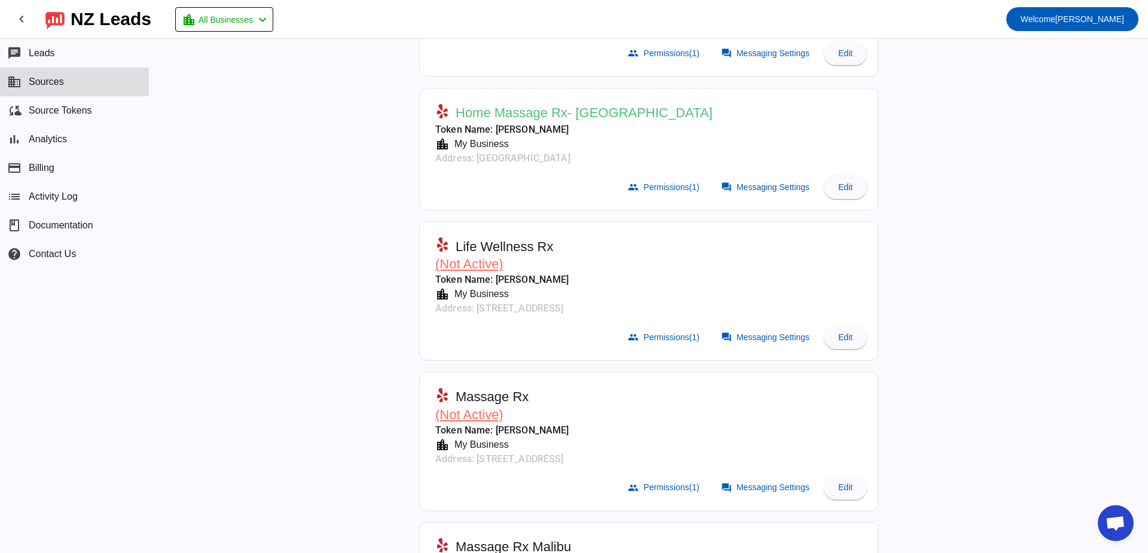
scroll to position [1016, 0]
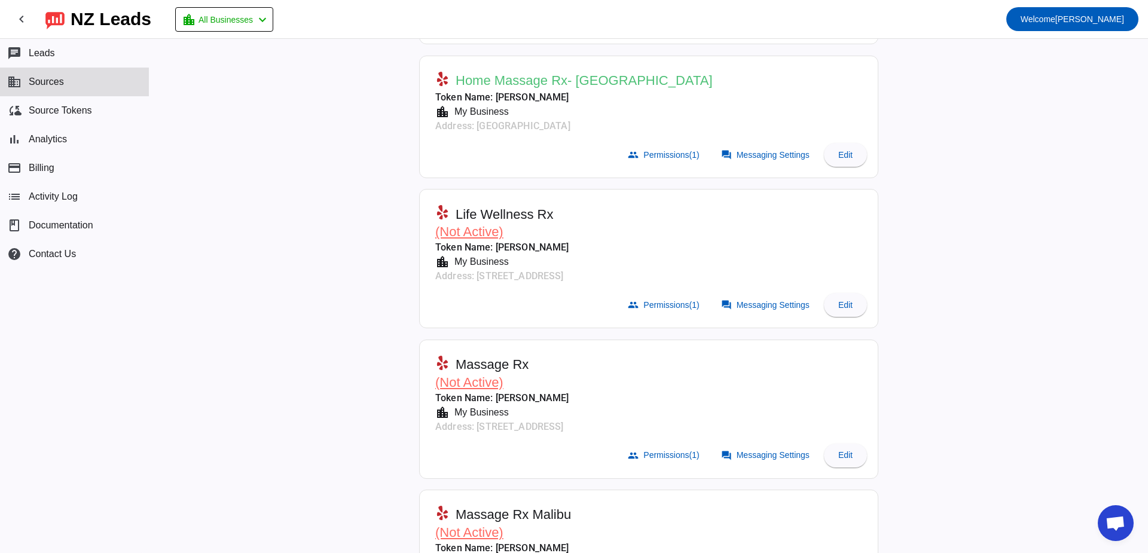
click at [844, 322] on mat-card-actions "group Permissions (1) forum Messaging Settings Edit" at bounding box center [649, 304] width 446 height 33
click at [844, 311] on span at bounding box center [845, 305] width 43 height 29
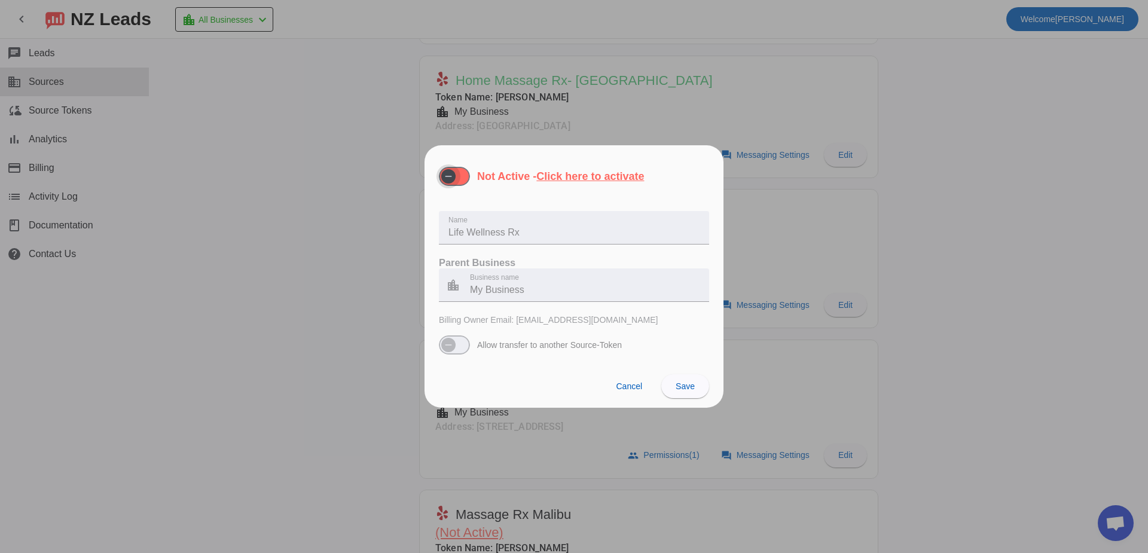
click at [464, 179] on span "button" at bounding box center [454, 176] width 31 height 19
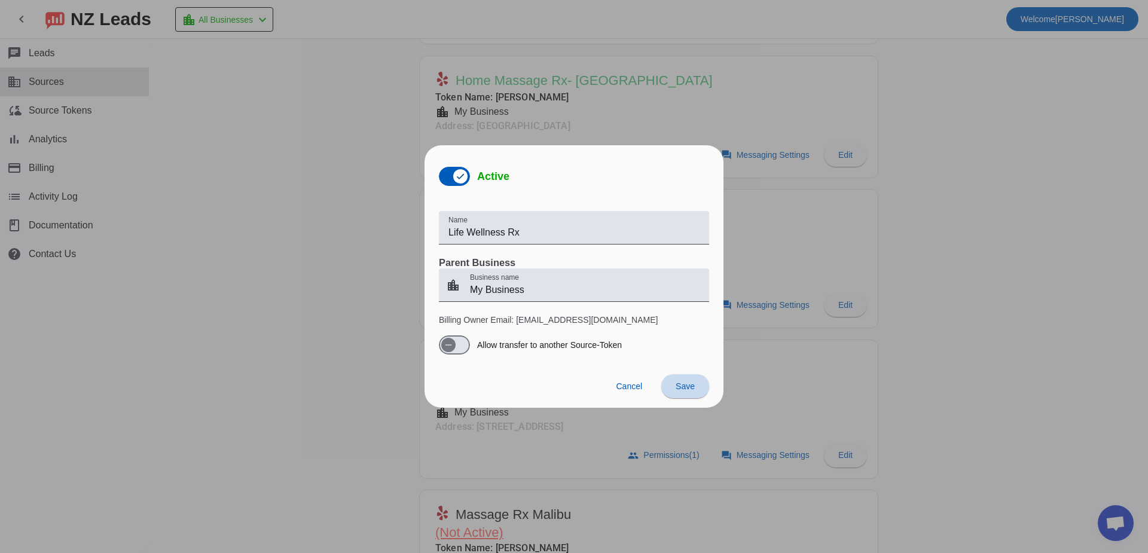
click at [677, 379] on span at bounding box center [685, 386] width 48 height 29
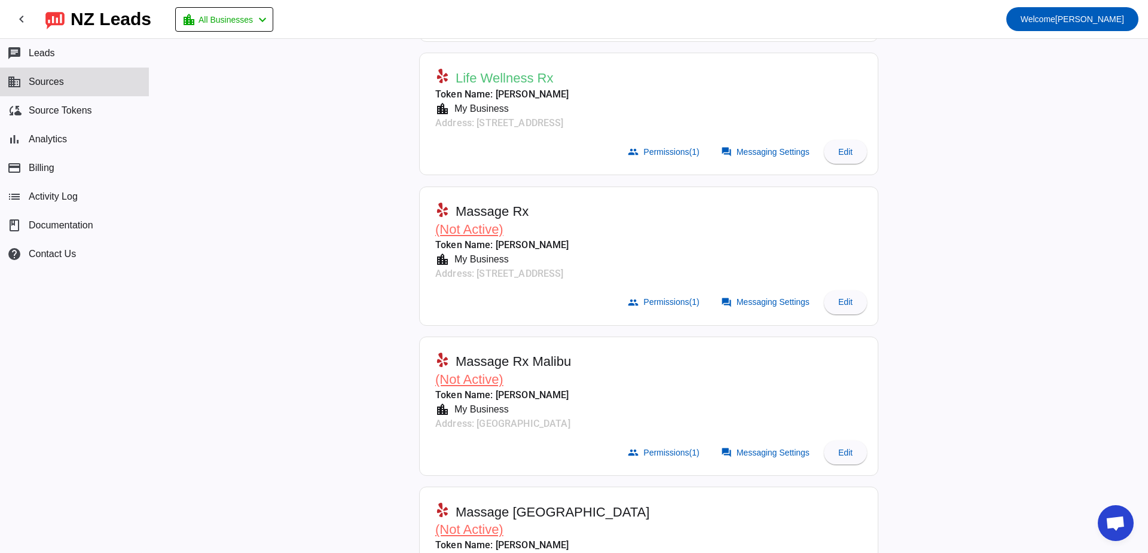
scroll to position [1195, 0]
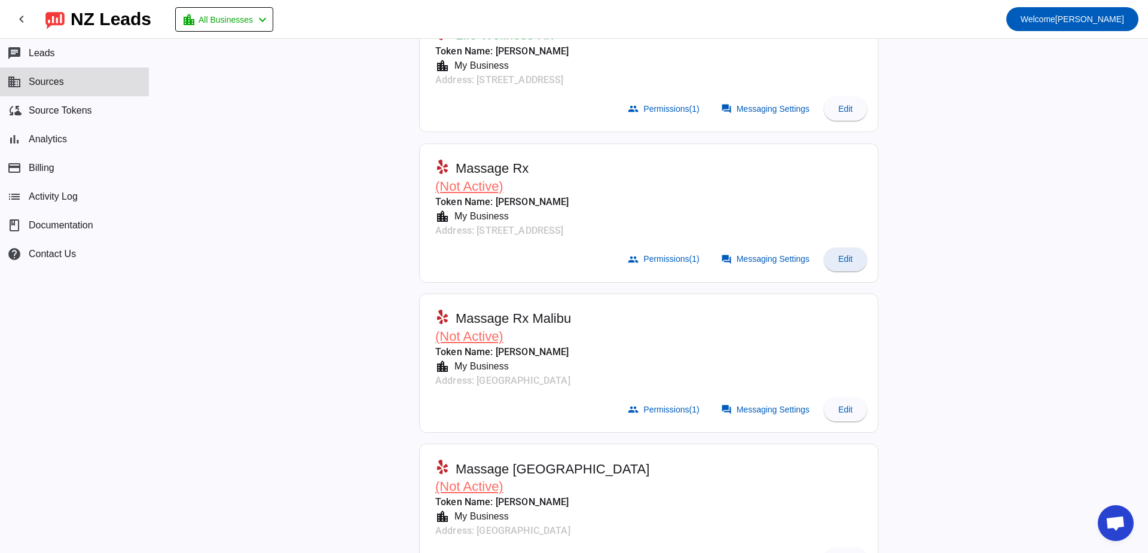
click at [839, 265] on span at bounding box center [845, 259] width 43 height 29
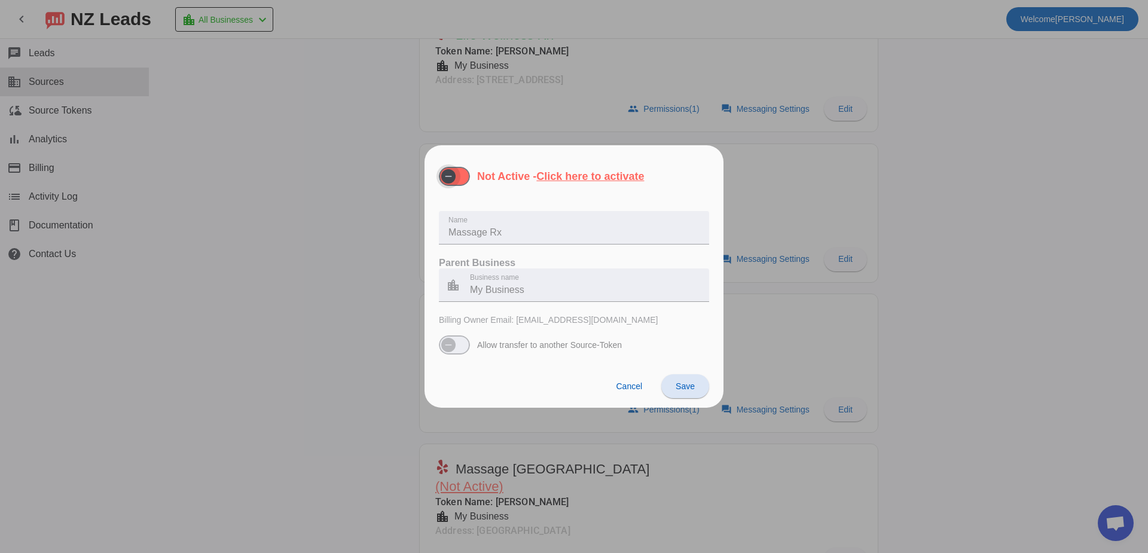
click at [467, 182] on span "button" at bounding box center [454, 176] width 31 height 19
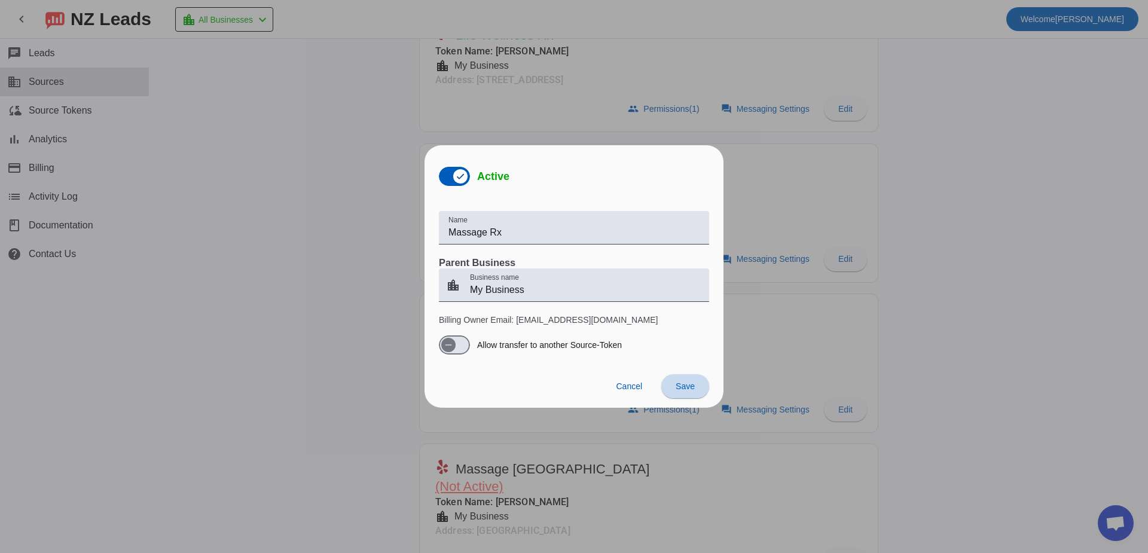
click at [674, 386] on span at bounding box center [685, 386] width 48 height 29
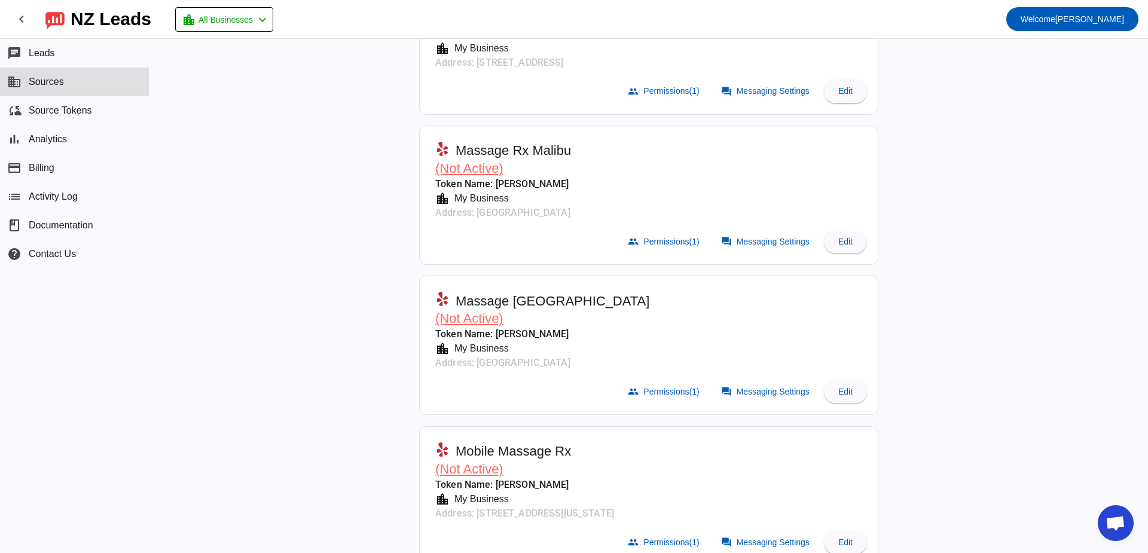
scroll to position [1435, 0]
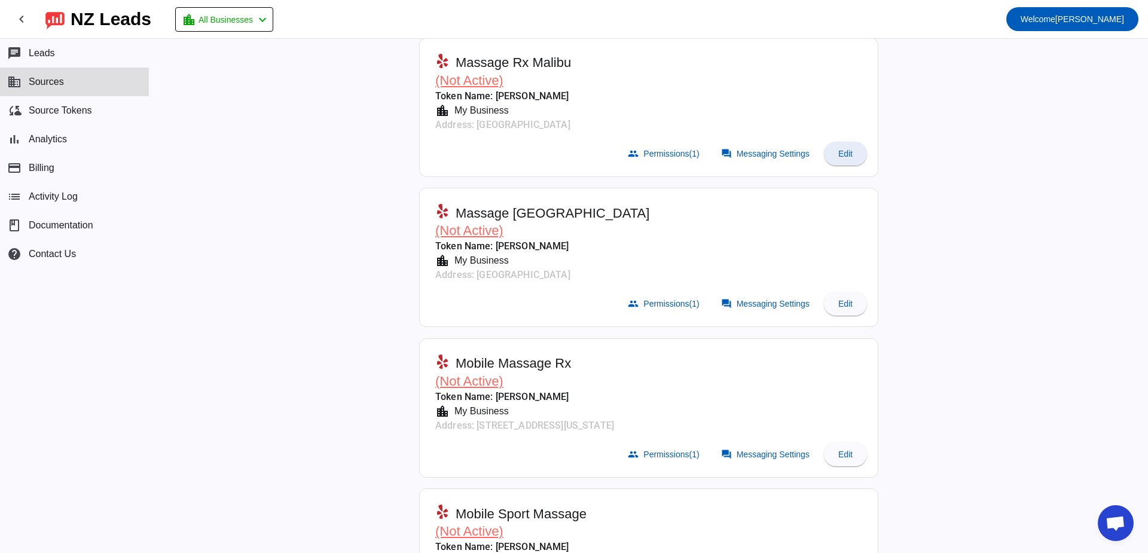
click at [832, 161] on span at bounding box center [845, 153] width 43 height 29
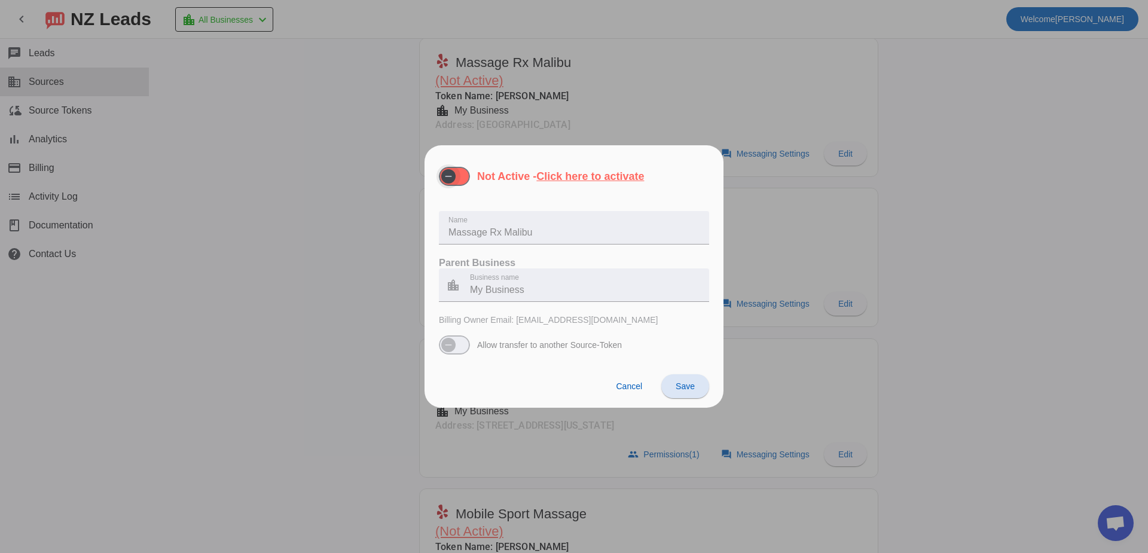
click at [469, 182] on div "Not Active - Click here to activate" at bounding box center [541, 176] width 205 height 19
click at [469, 181] on button "Not Active - Click here to activate" at bounding box center [454, 176] width 31 height 19
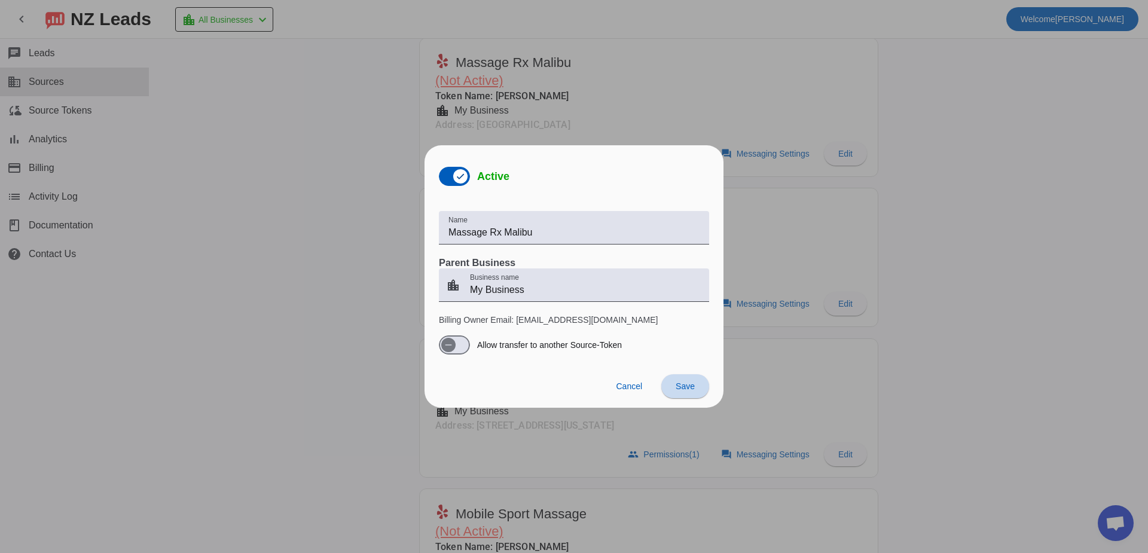
click at [697, 390] on span at bounding box center [685, 386] width 48 height 29
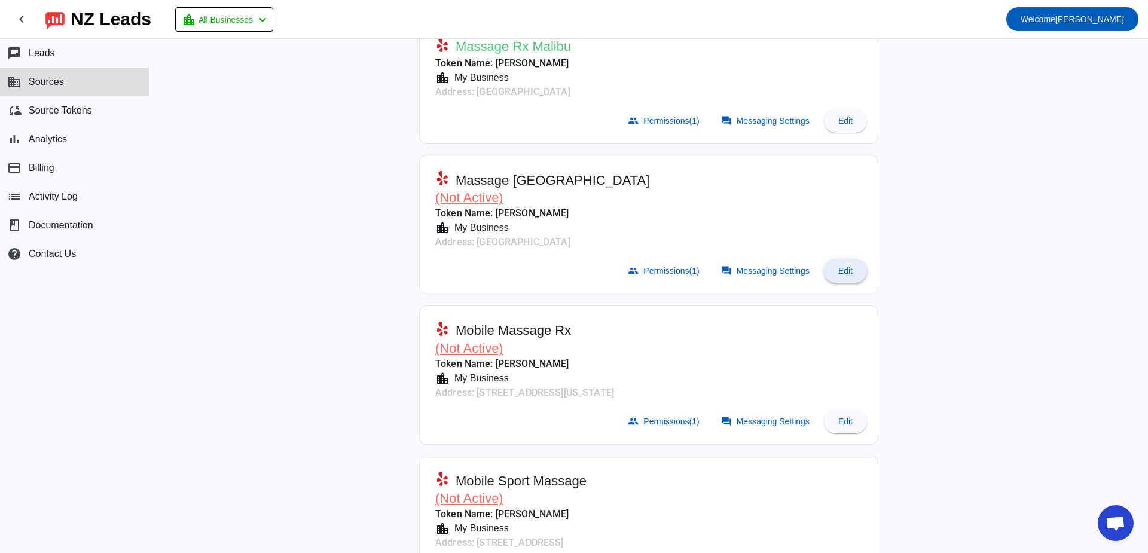
scroll to position [1444, 0]
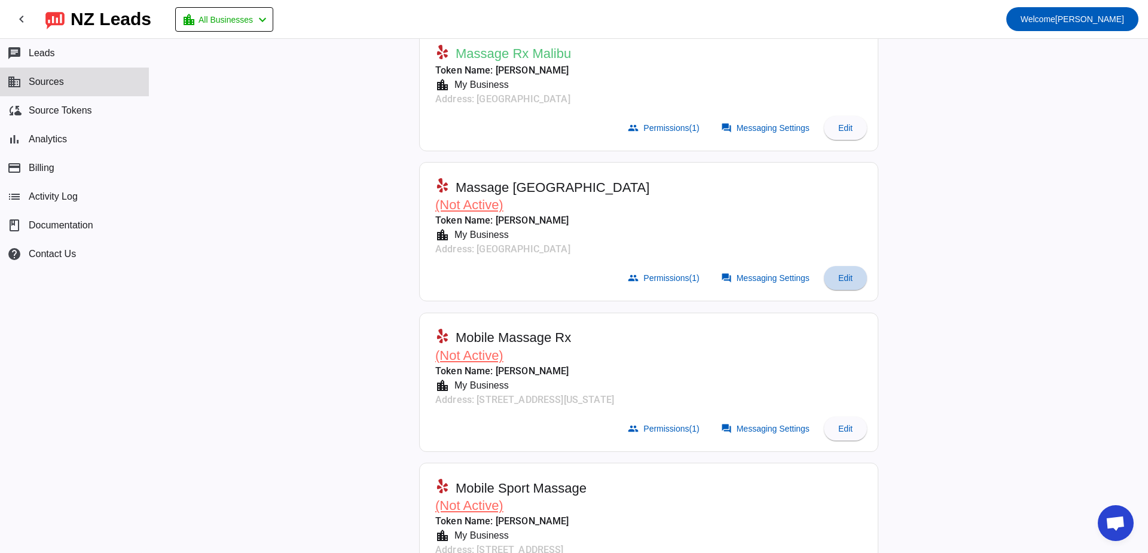
click at [845, 274] on span "Edit" at bounding box center [845, 278] width 14 height 10
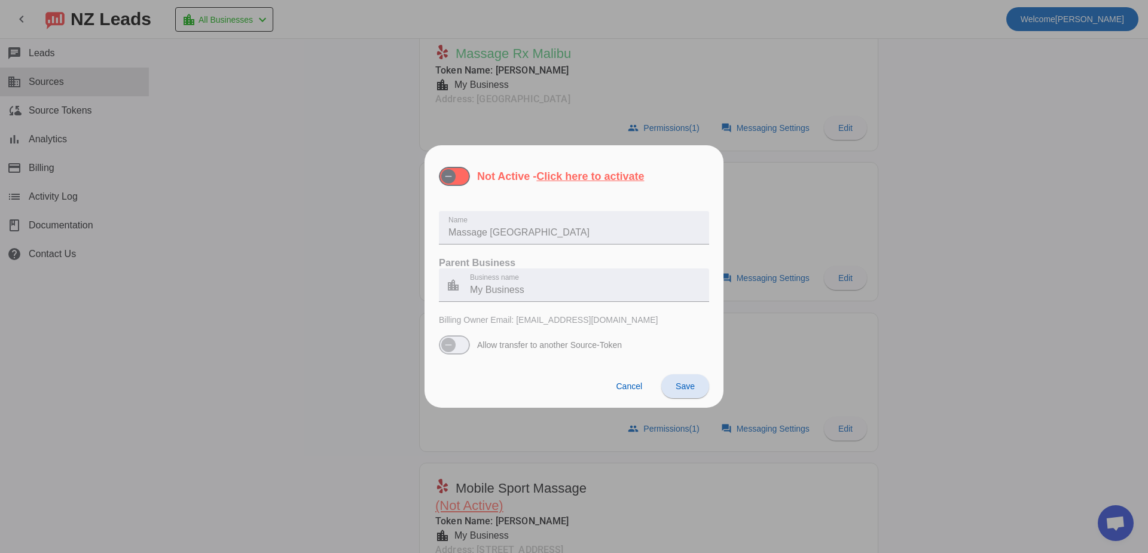
click at [457, 188] on div "Not Active - Click here to activate Name Massage Rx Studio City Parent Business…" at bounding box center [574, 260] width 270 height 207
click at [457, 185] on span "button" at bounding box center [448, 176] width 24 height 24
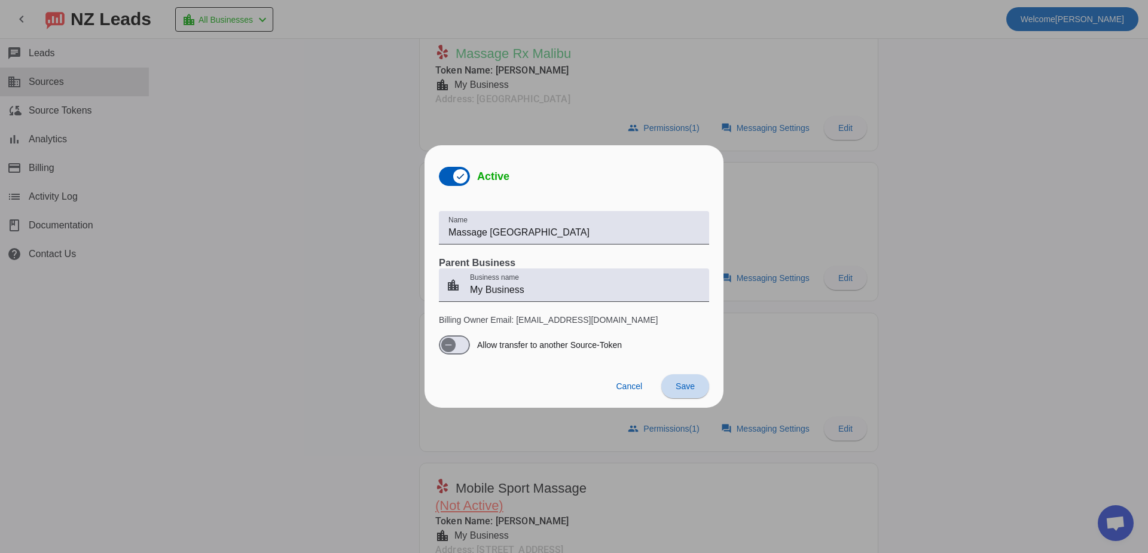
click at [685, 395] on span at bounding box center [685, 386] width 48 height 29
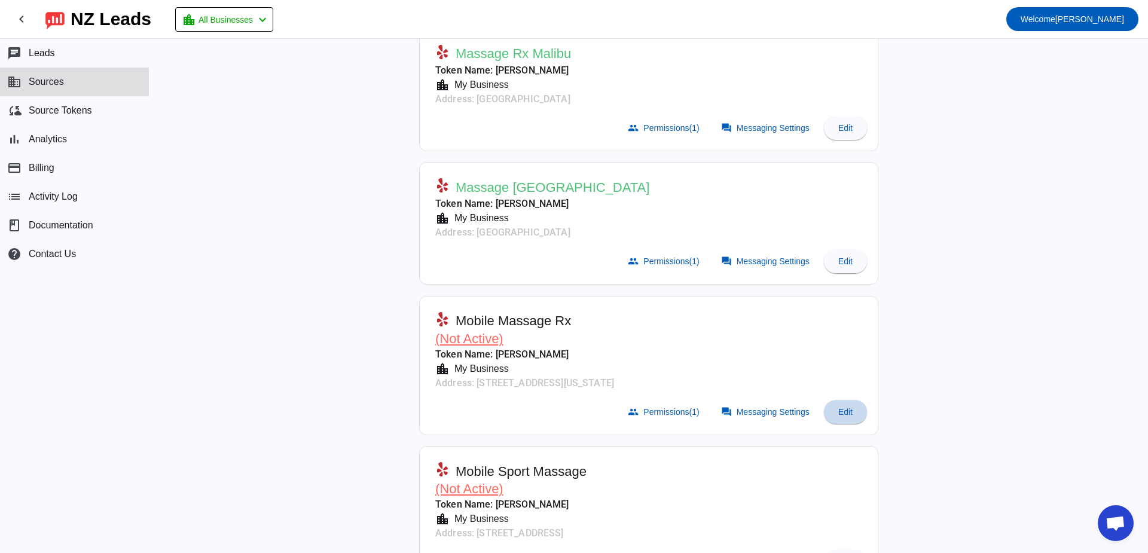
click at [841, 408] on span "Edit" at bounding box center [845, 412] width 14 height 10
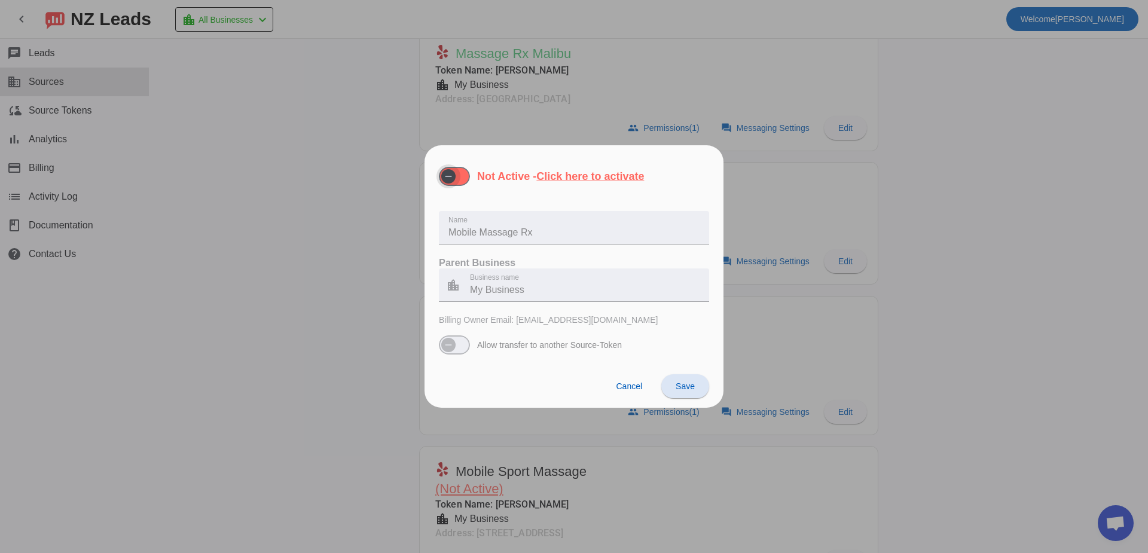
click at [447, 177] on icon "button" at bounding box center [449, 177] width 10 height 10
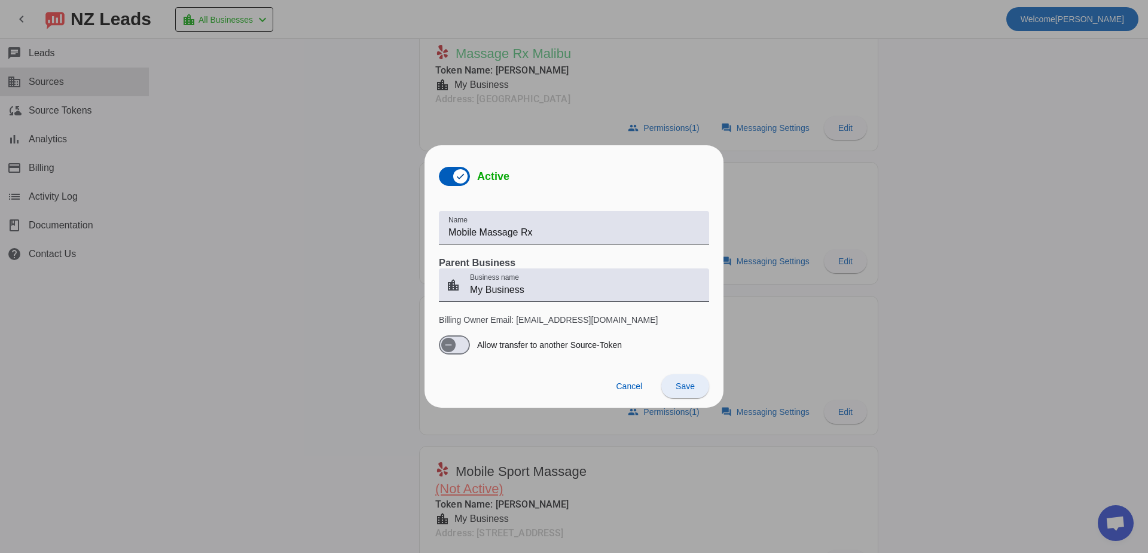
click at [685, 392] on button "Save" at bounding box center [685, 386] width 48 height 24
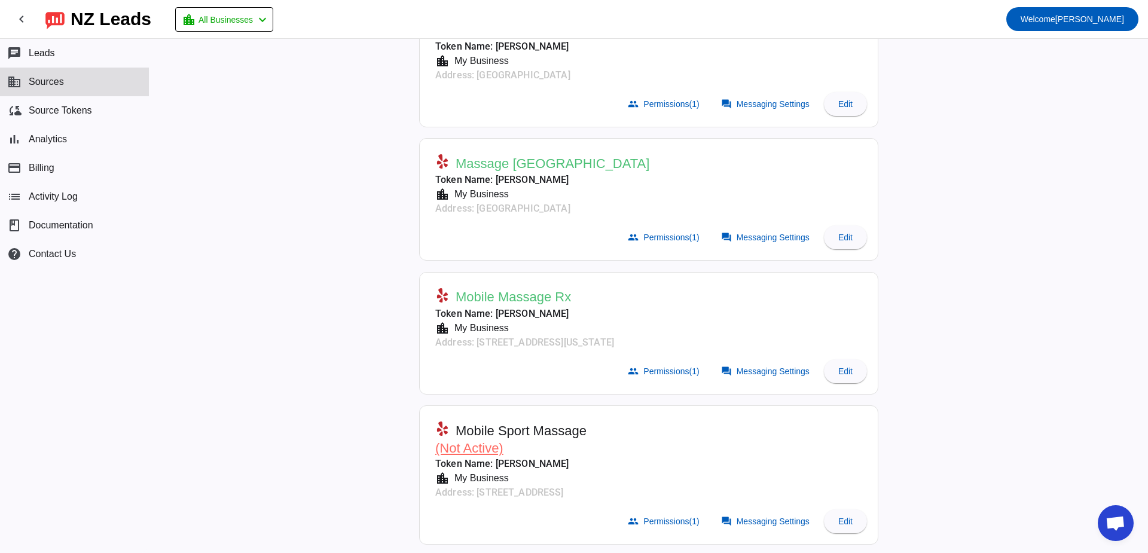
scroll to position [1470, 0]
click at [838, 515] on span "Edit" at bounding box center [845, 519] width 14 height 10
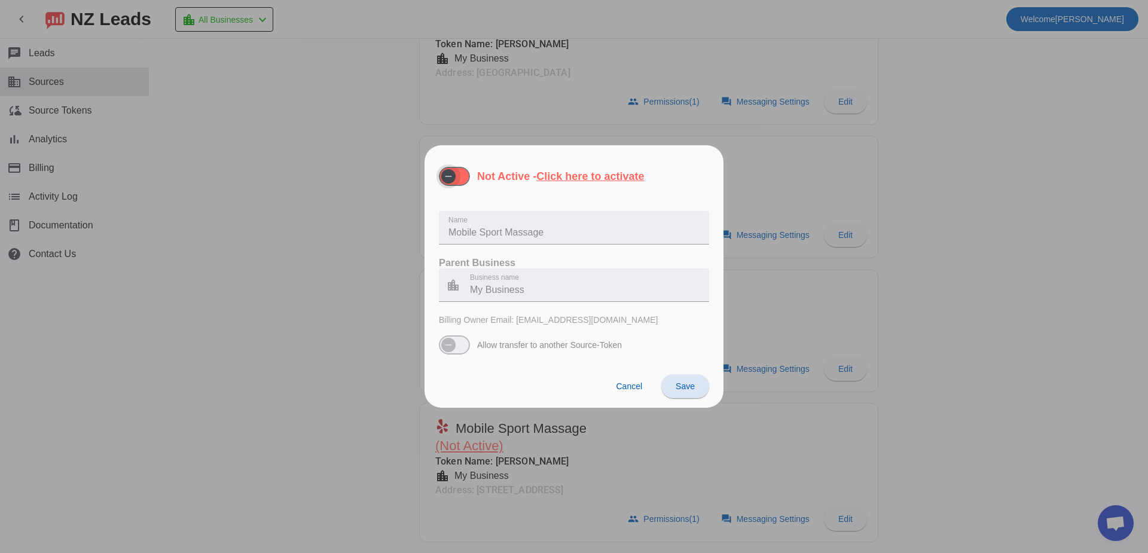
click at [459, 178] on span "button" at bounding box center [448, 176] width 24 height 24
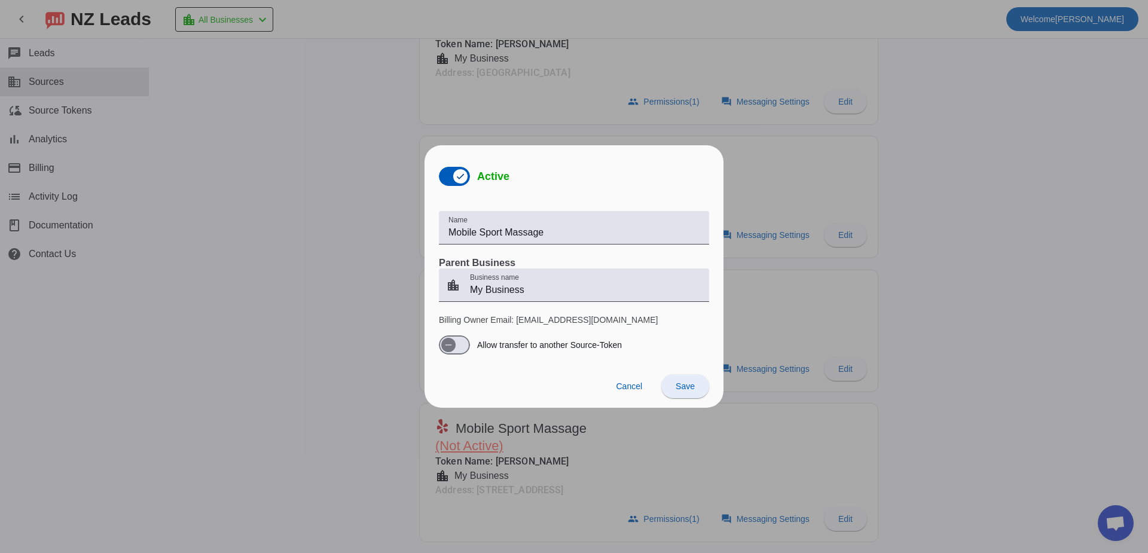
click at [678, 395] on span at bounding box center [685, 386] width 48 height 29
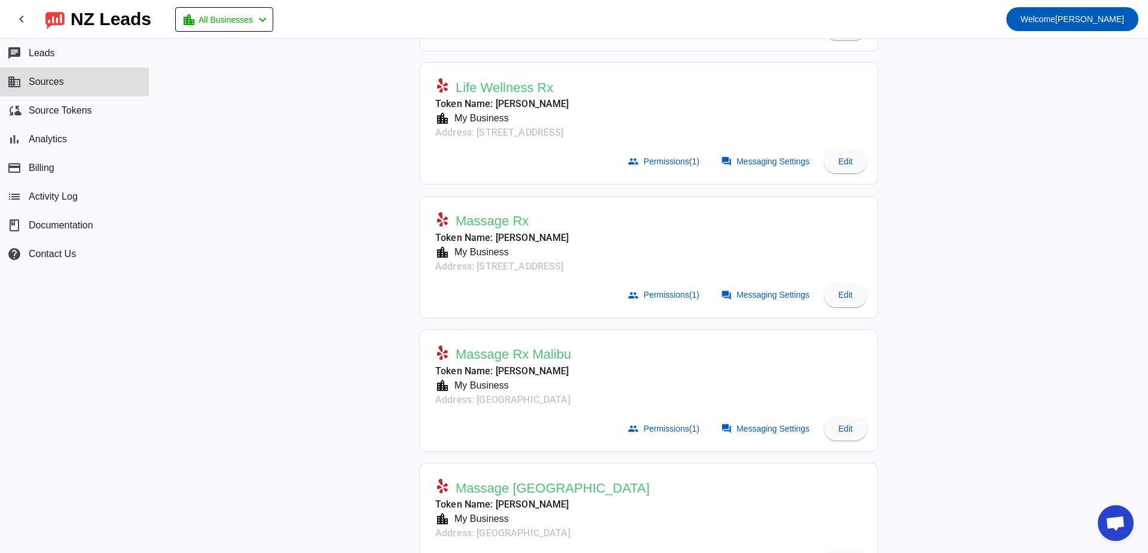
scroll to position [1094, 0]
